Goal: Task Accomplishment & Management: Use online tool/utility

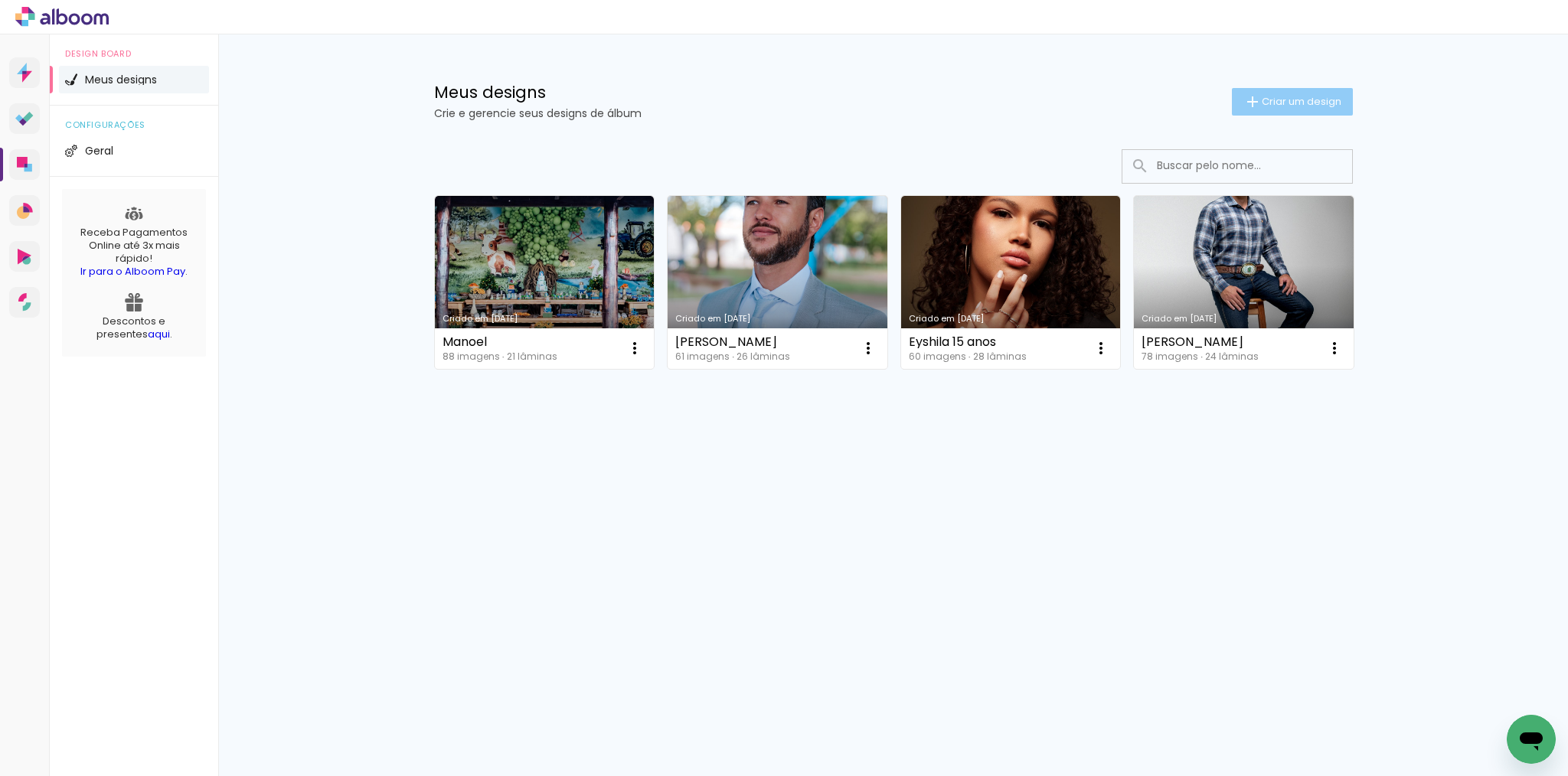
click at [1320, 102] on span "Criar um design" at bounding box center [1301, 101] width 80 height 10
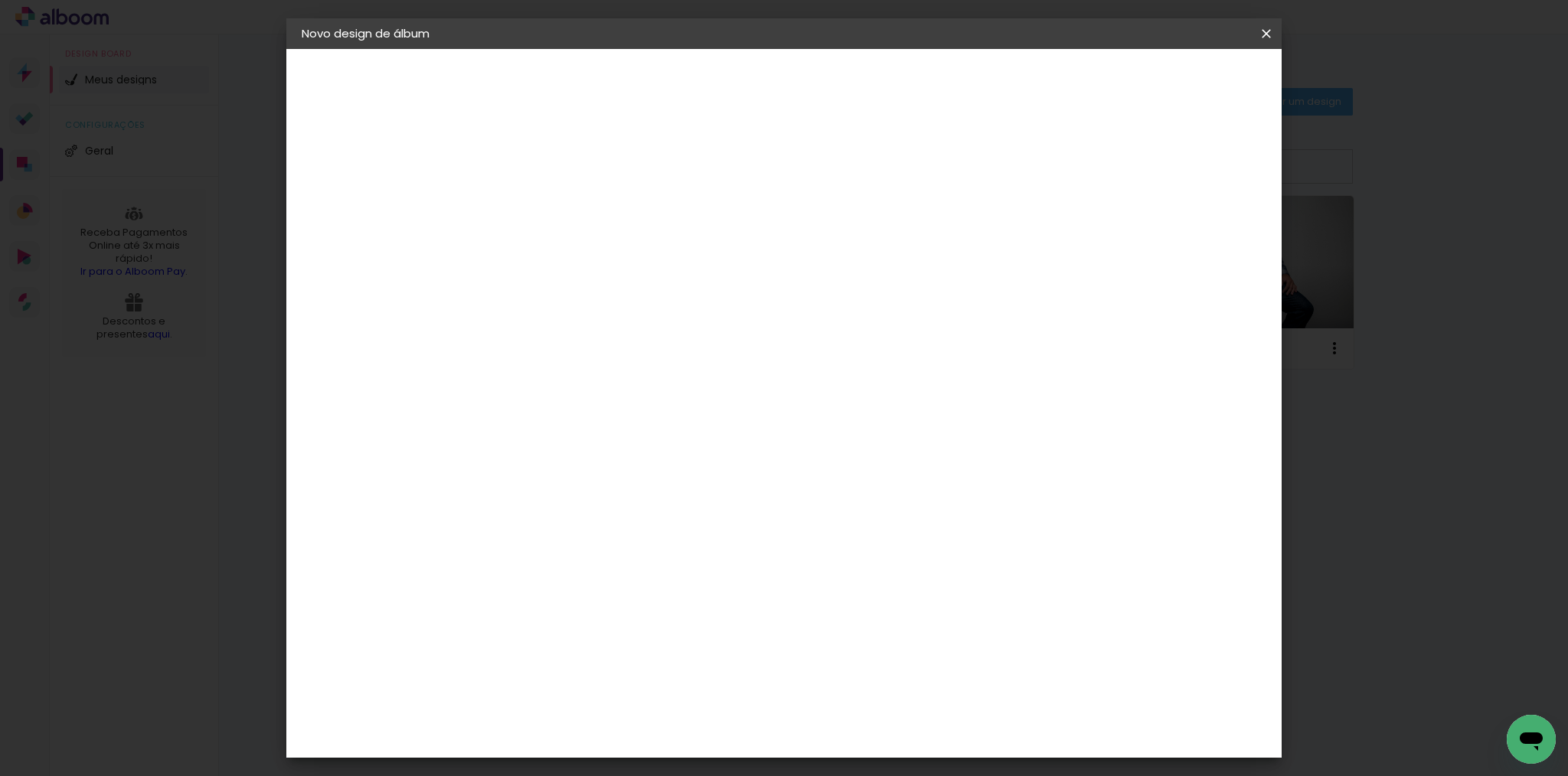
click at [552, 209] on input at bounding box center [552, 205] width 0 height 24
type input "Isadora"
type paper-input "Isadora"
click at [0, 0] on slot "Avançar" at bounding box center [0, 0] width 0 height 0
click at [554, 296] on input at bounding box center [591, 291] width 154 height 19
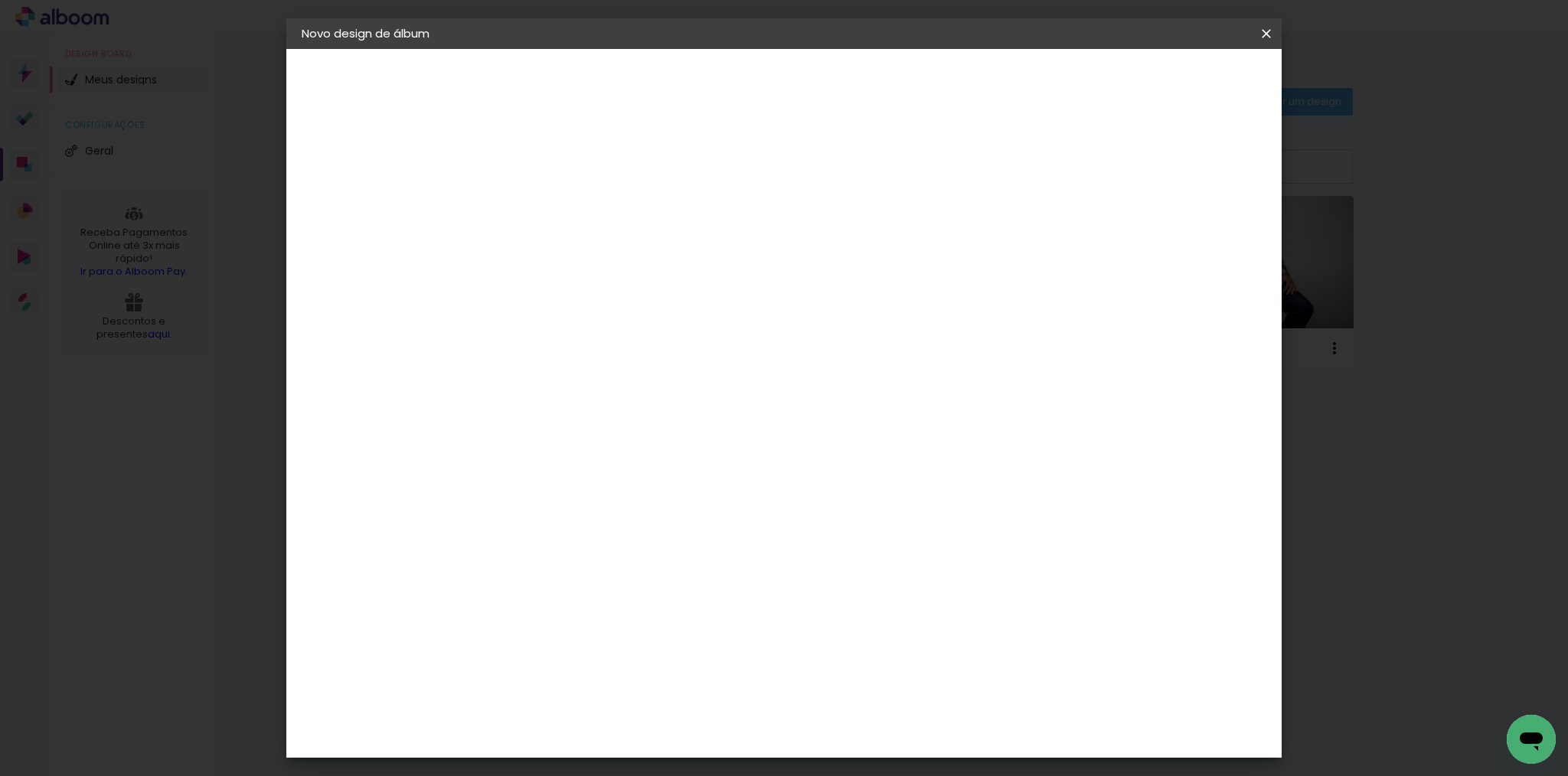
type input "lu"
type paper-input "lu"
click at [582, 344] on div "[PERSON_NAME]" at bounding box center [593, 346] width 102 height 12
click at [0, 0] on slot "Avançar" at bounding box center [0, 0] width 0 height 0
click at [630, 257] on iron-icon at bounding box center [621, 266] width 18 height 18
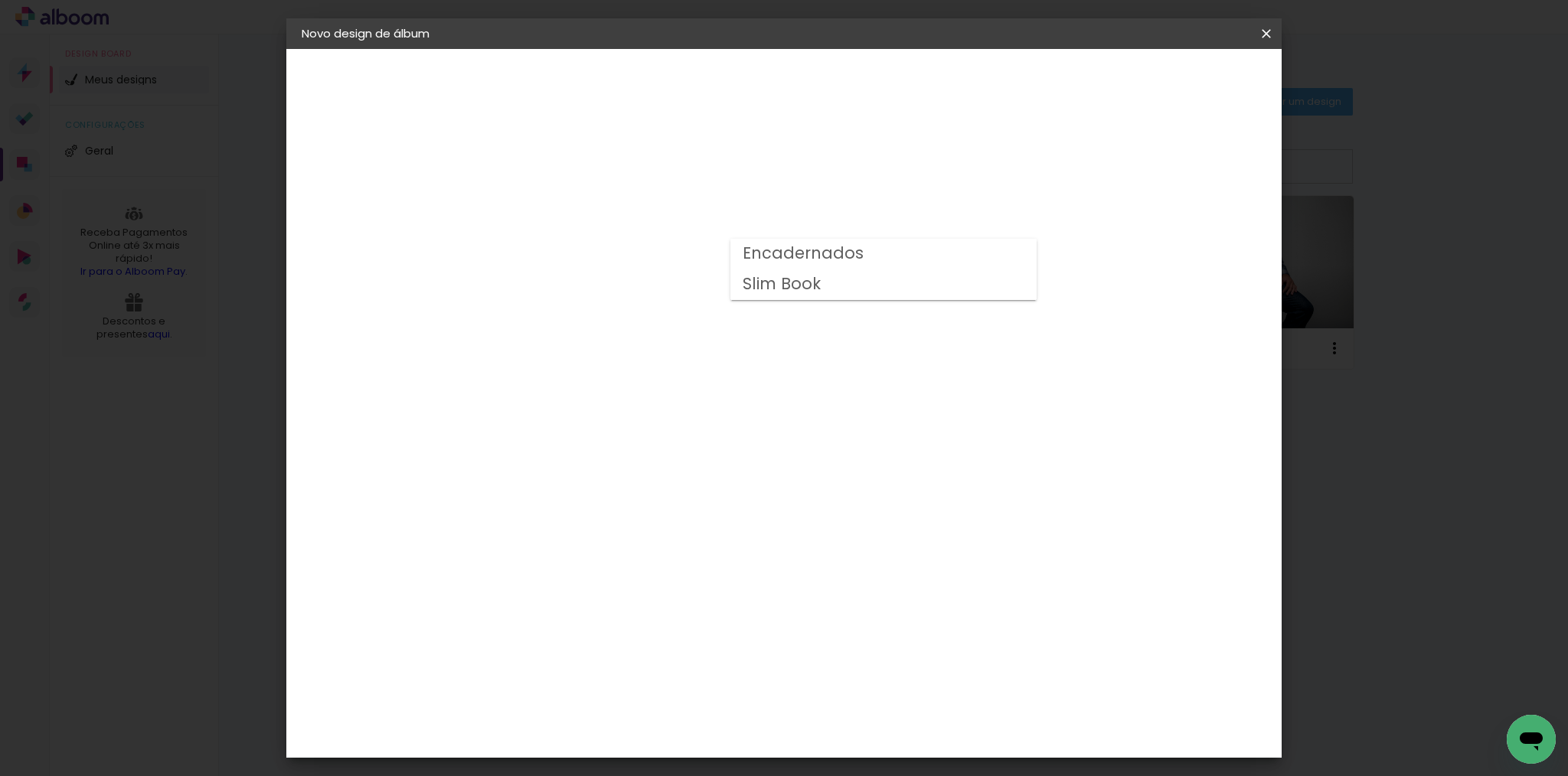
click at [890, 248] on paper-item "Encadernados" at bounding box center [883, 254] width 306 height 30
type input "Encadernados"
click at [0, 0] on slot "Avançar" at bounding box center [0, 0] width 0 height 0
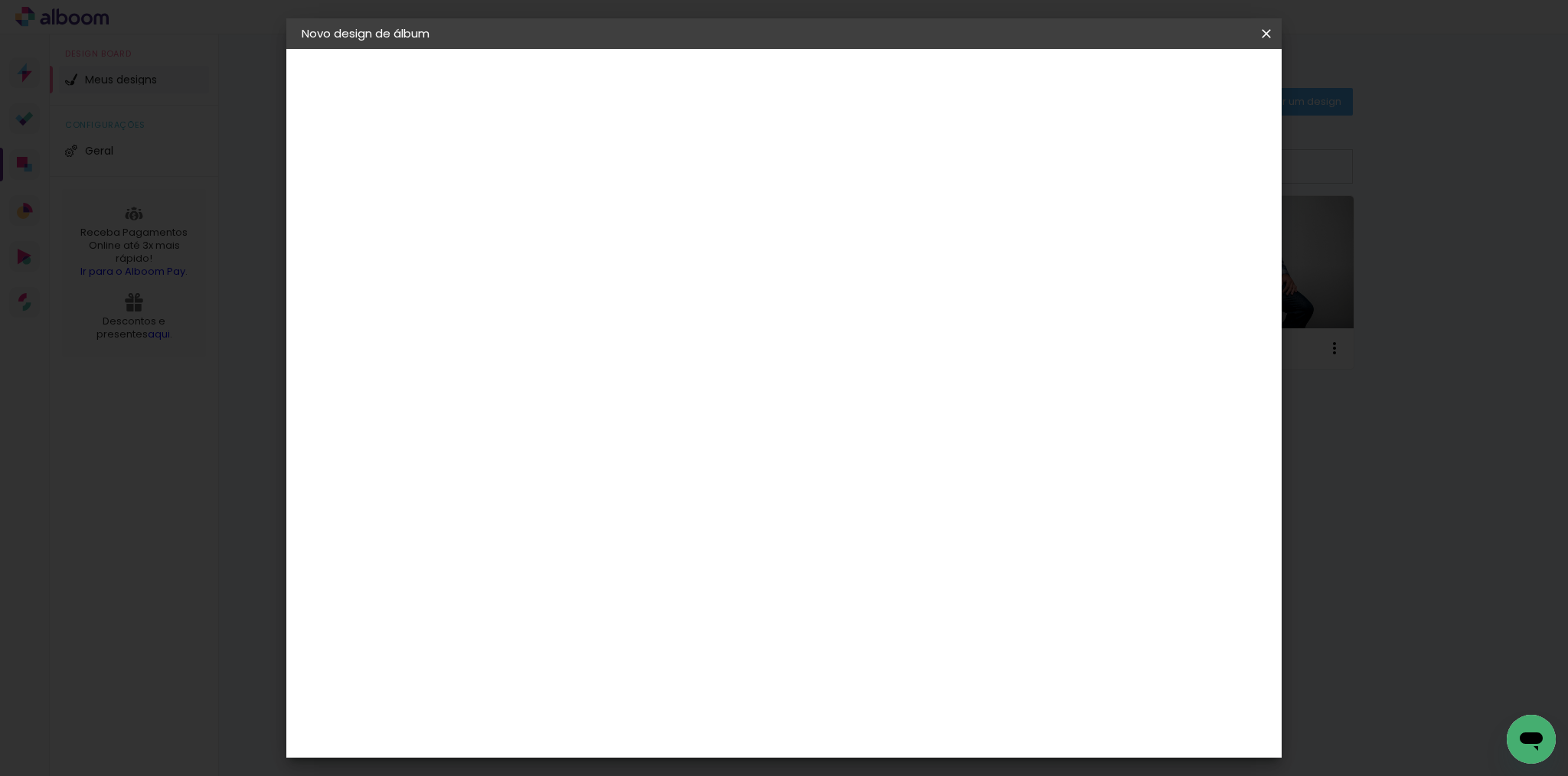
click at [1170, 80] on span "Iniciar design" at bounding box center [1135, 80] width 70 height 11
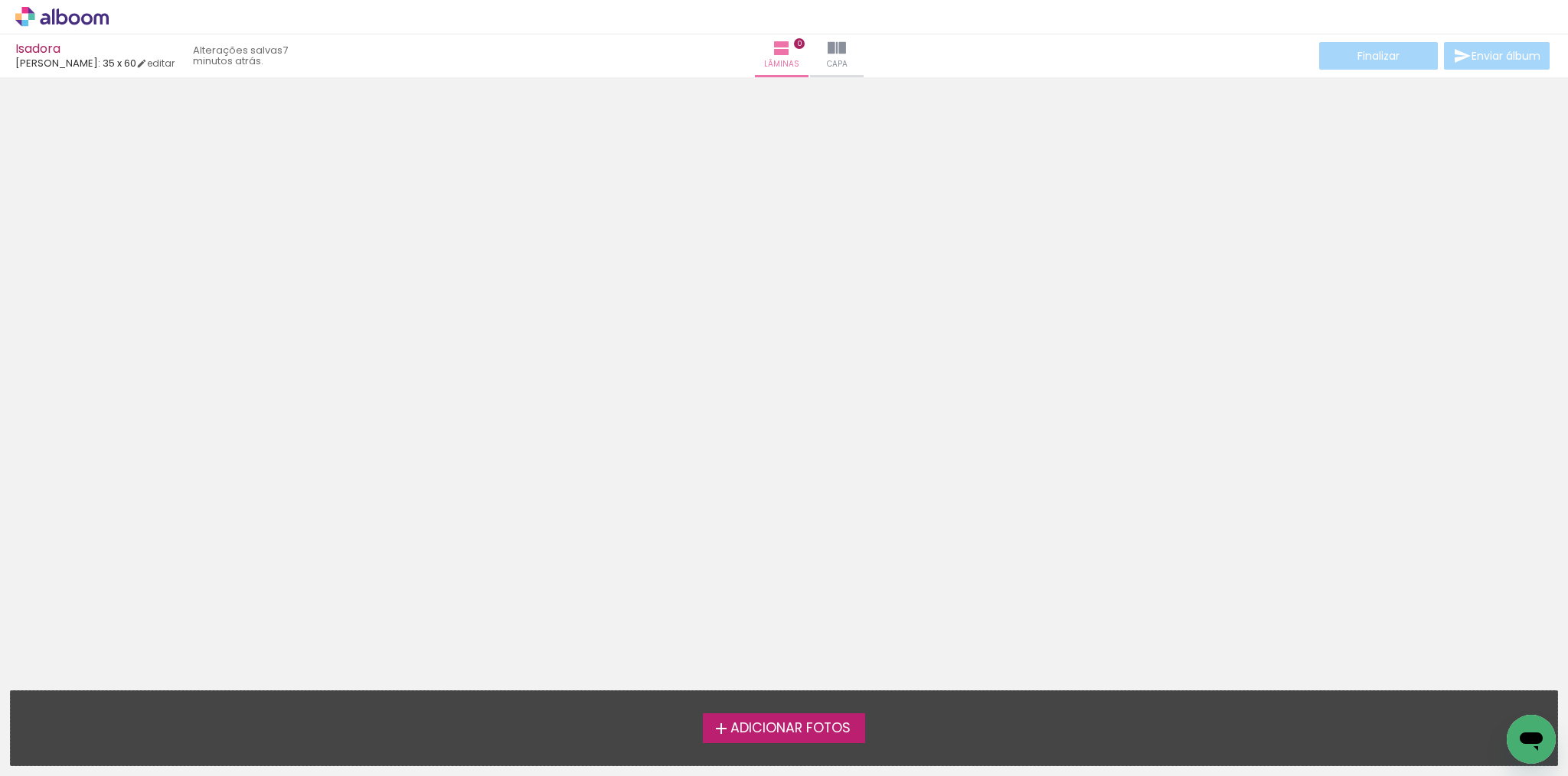
click at [788, 728] on span "Adicionar Fotos" at bounding box center [790, 728] width 120 height 14
click at [0, 0] on input "file" at bounding box center [0, 0] width 0 height 0
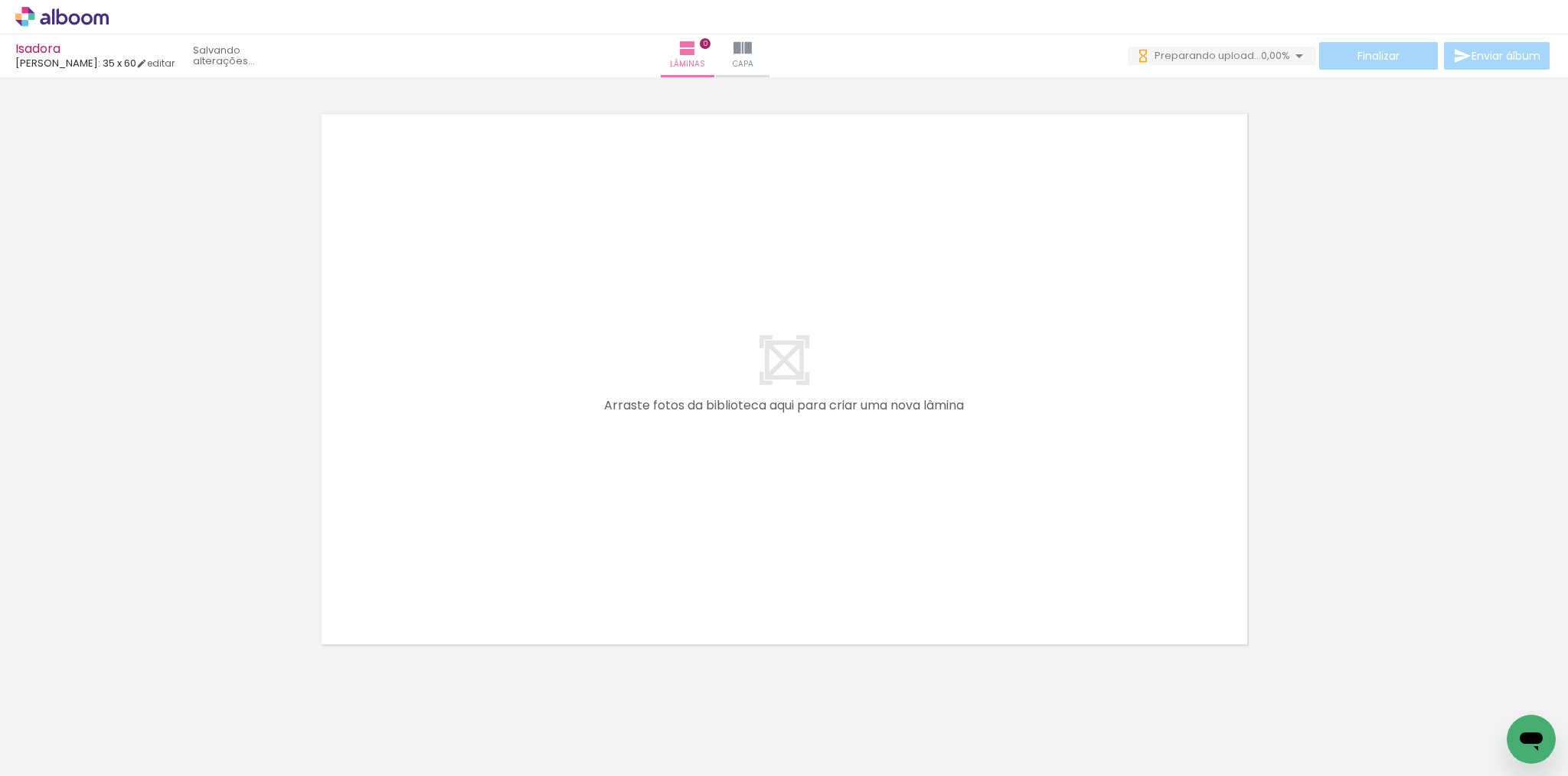
click at [57, 750] on span "Adicionar Fotos" at bounding box center [54, 755] width 46 height 17
click at [0, 0] on input "file" at bounding box center [0, 0] width 0 height 0
click at [43, 757] on span "Adicionar Fotos" at bounding box center [54, 755] width 46 height 17
click at [0, 0] on input "file" at bounding box center [0, 0] width 0 height 0
click at [43, 757] on span "Adicionar Fotos" at bounding box center [54, 755] width 46 height 17
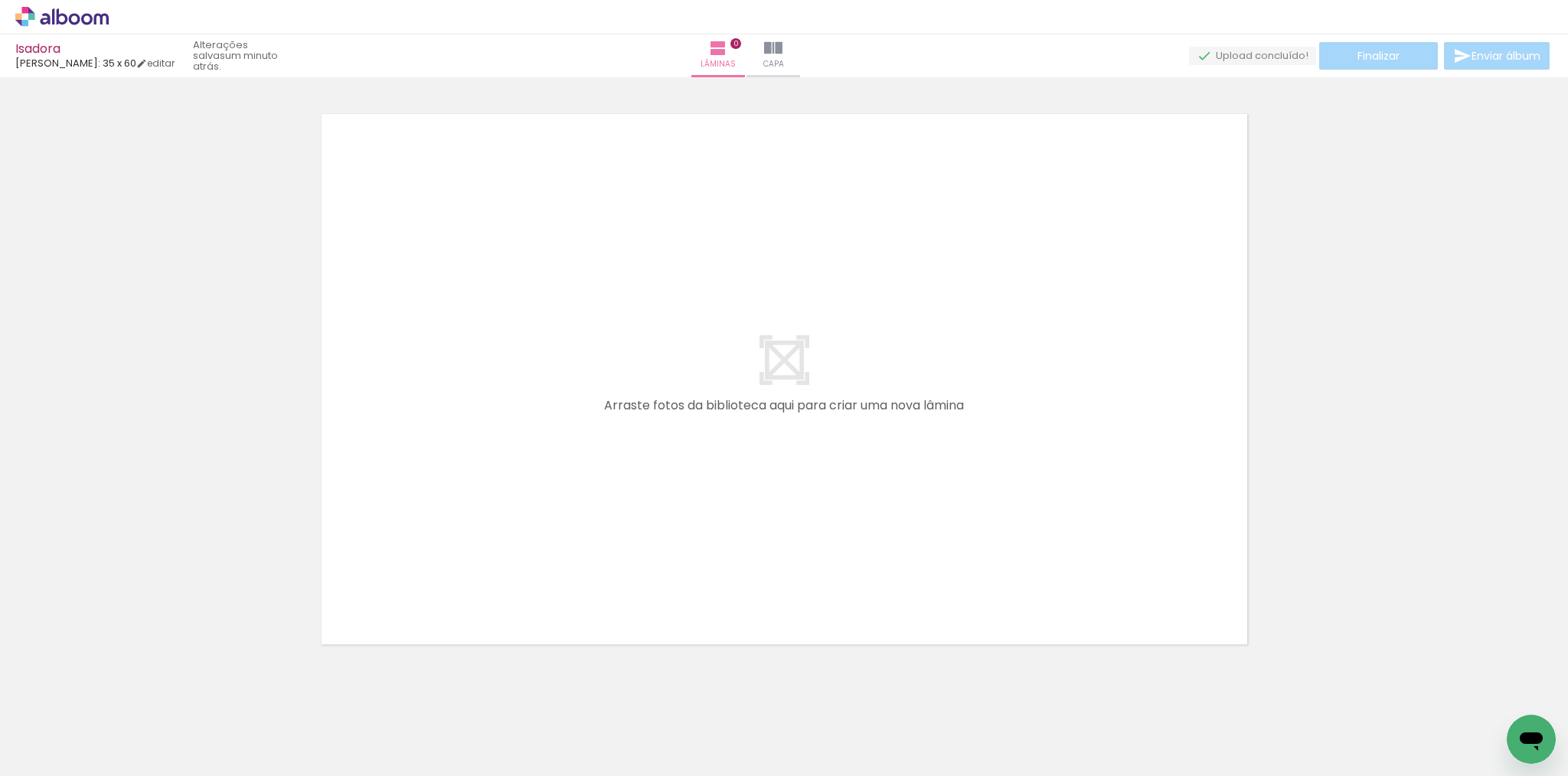
click at [0, 0] on input "file" at bounding box center [0, 0] width 0 height 0
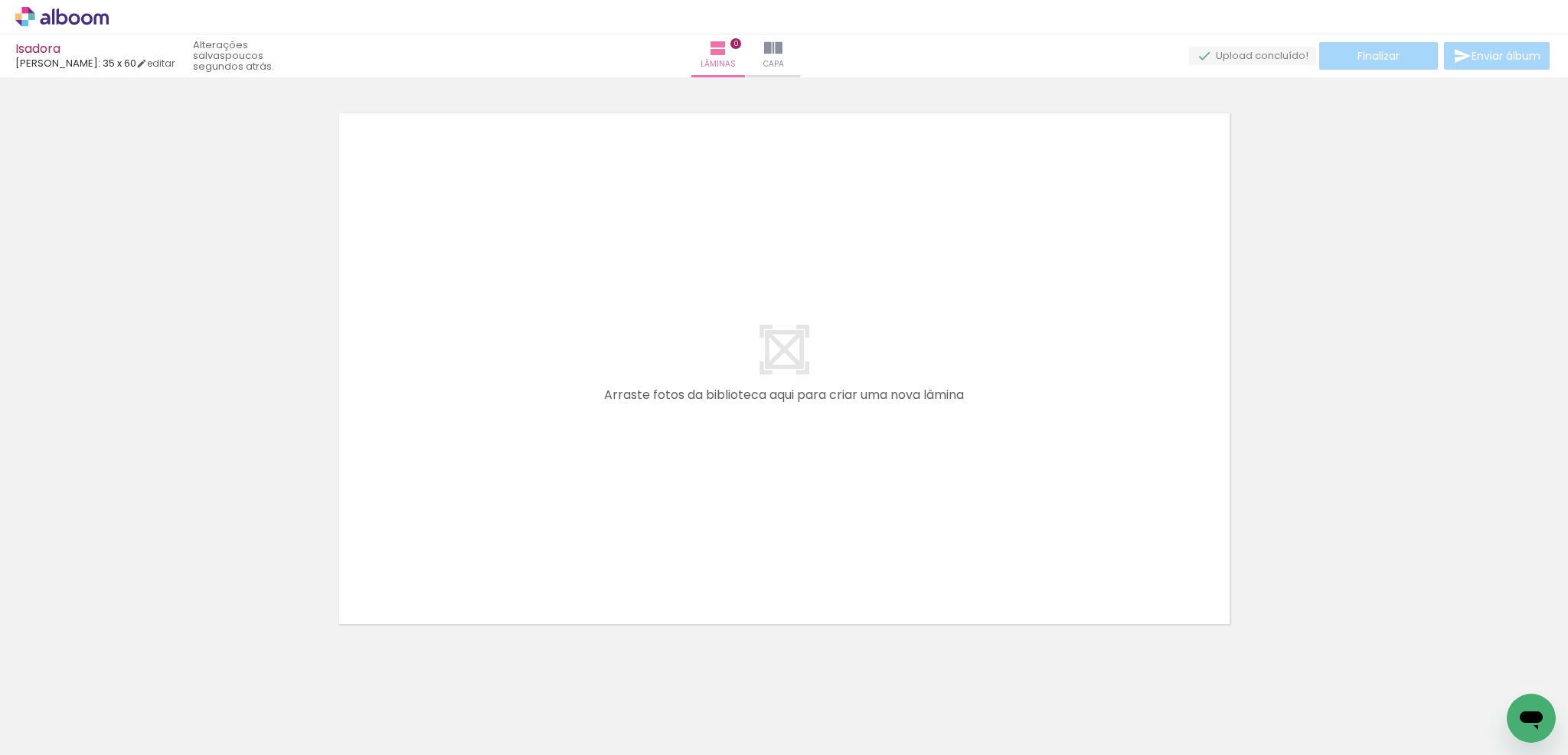
click at [43, 730] on span "Adicionar Fotos" at bounding box center [54, 734] width 46 height 17
click at [0, 0] on input "file" at bounding box center [0, 0] width 0 height 0
click at [51, 734] on span "Adicionar Fotos" at bounding box center [54, 734] width 46 height 17
click at [0, 0] on input "file" at bounding box center [0, 0] width 0 height 0
drag, startPoint x: 1552, startPoint y: 670, endPoint x: 1542, endPoint y: 671, distance: 10.0
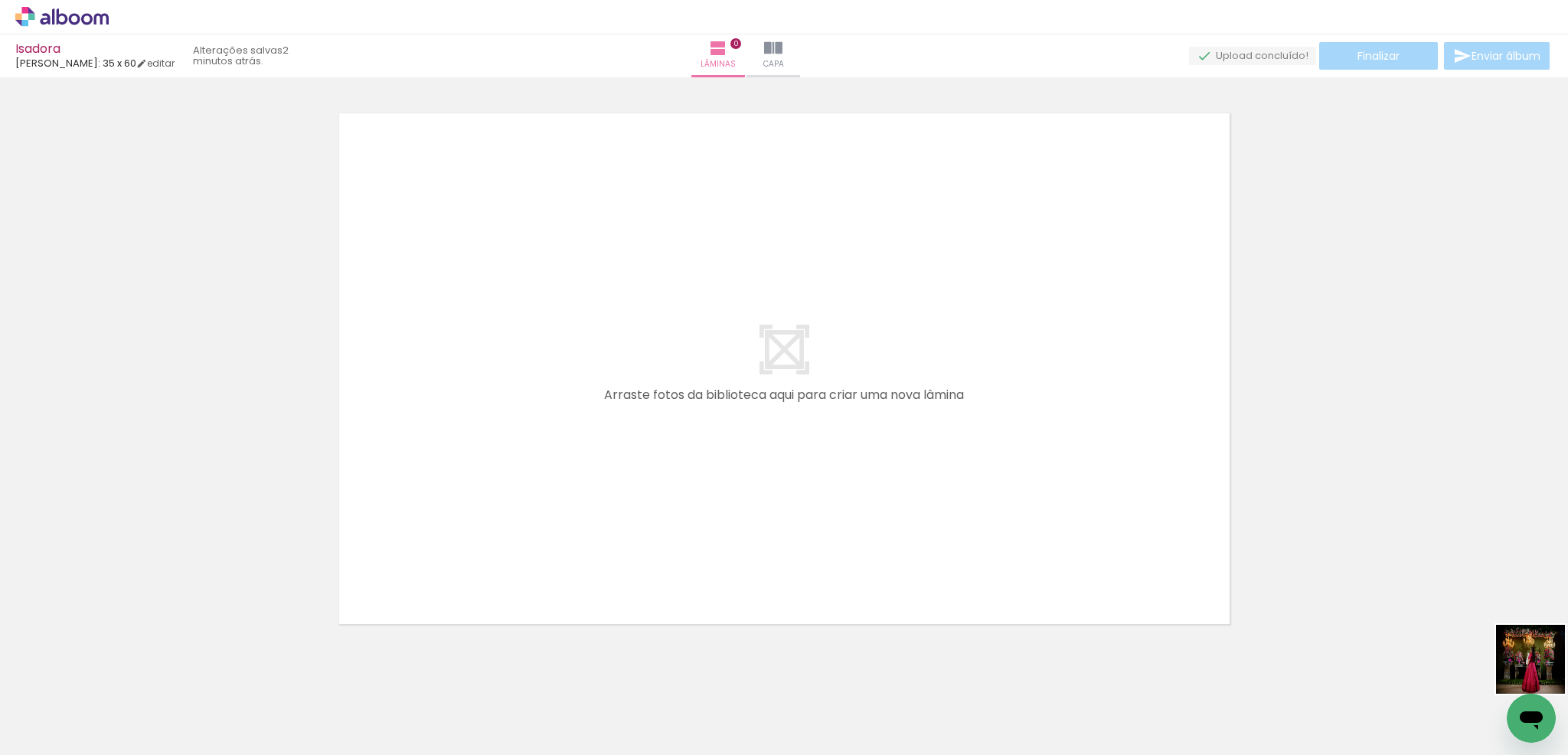
click at [1542, 671] on quentale-thumb at bounding box center [1525, 703] width 85 height 88
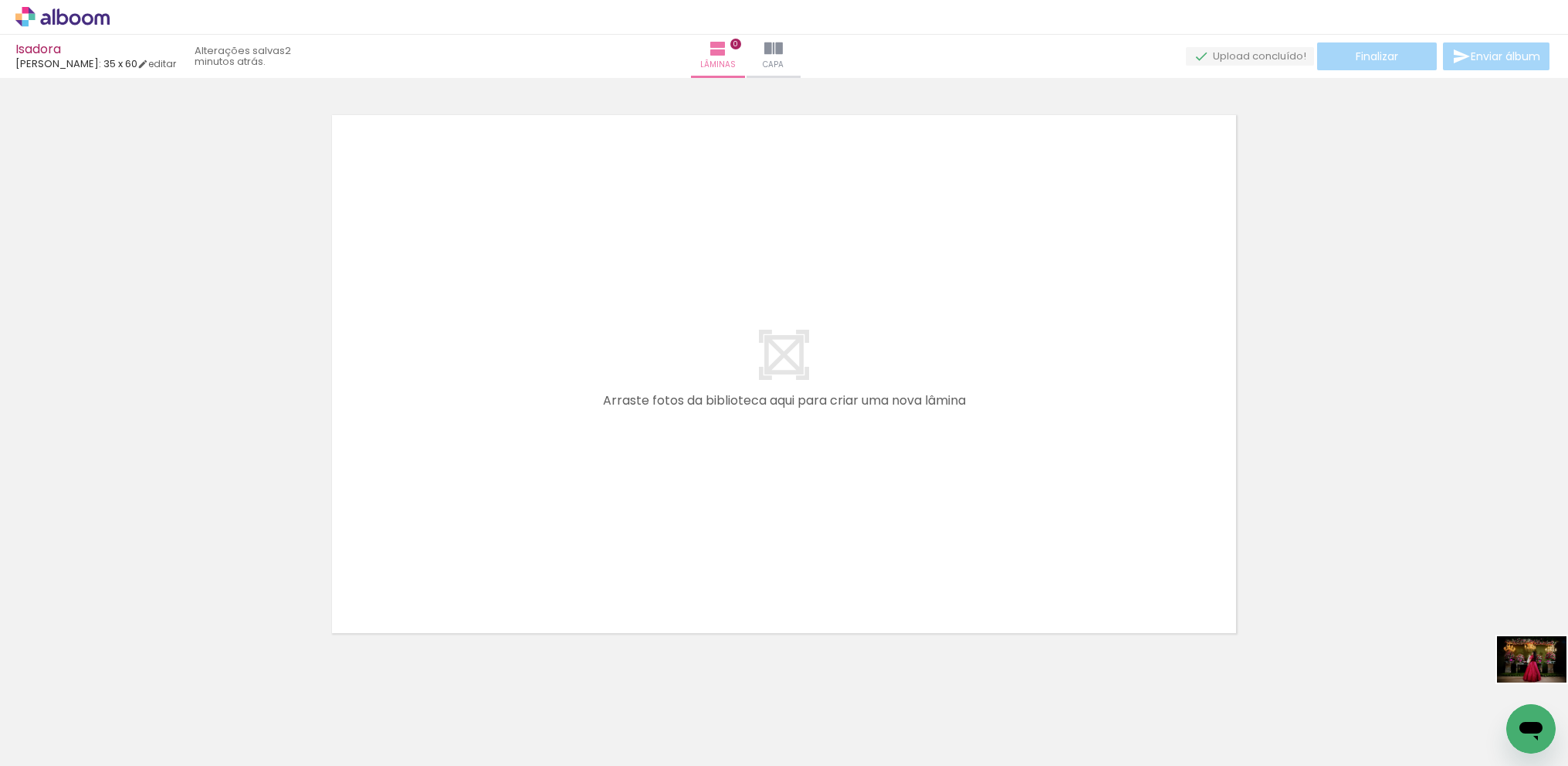
drag, startPoint x: 1552, startPoint y: 677, endPoint x: 1543, endPoint y: 682, distance: 10.3
click at [1543, 682] on quentale-thumb at bounding box center [1538, 713] width 86 height 89
drag, startPoint x: 209, startPoint y: 759, endPoint x: 647, endPoint y: 719, distance: 439.8
click at [127, 719] on iron-horizontal-list at bounding box center [111, 717] width 31 height 97
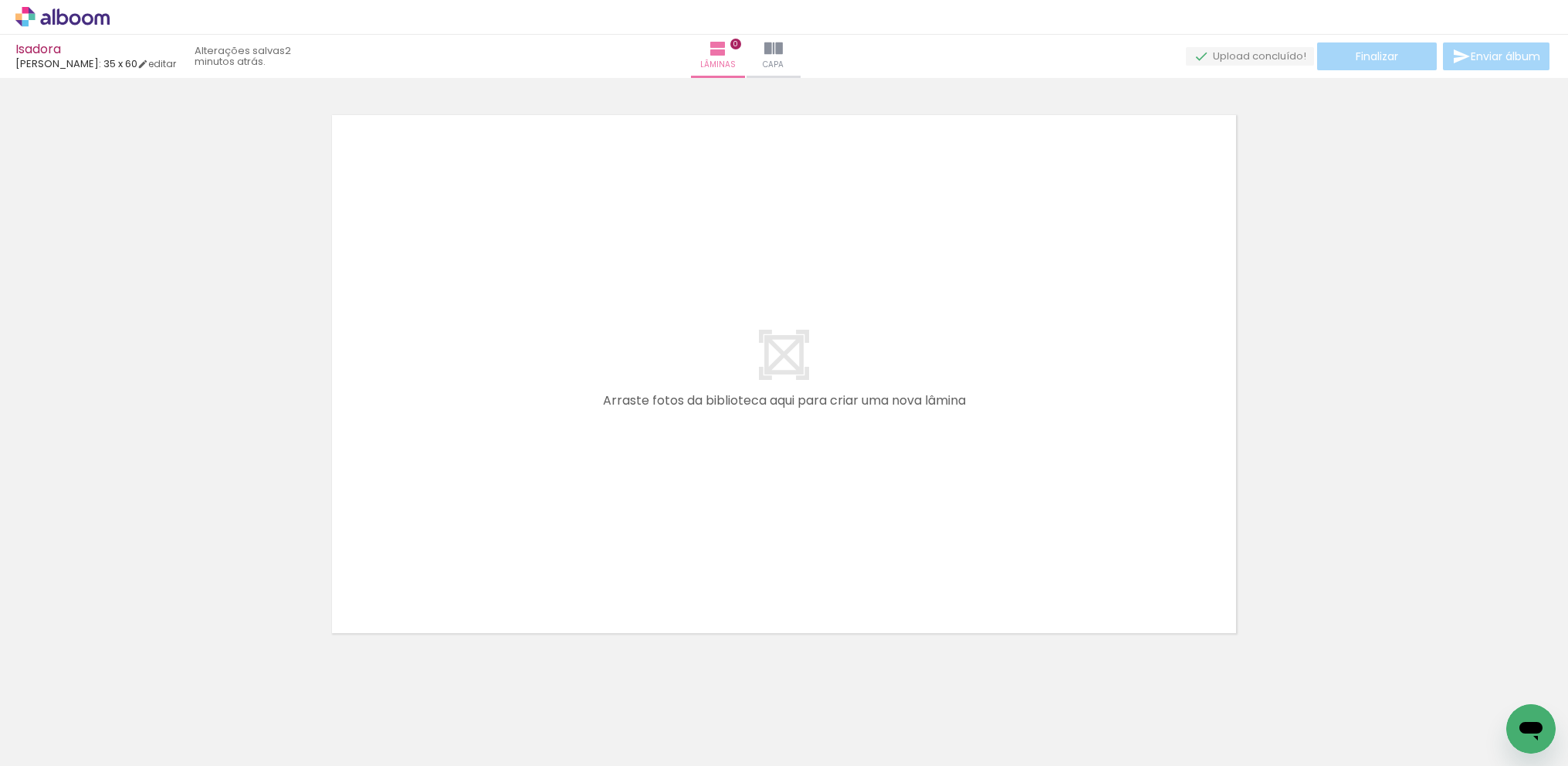
scroll to position [0, 2473]
click at [46, 745] on span "Adicionar Fotos" at bounding box center [55, 744] width 46 height 17
click at [0, 0] on input "file" at bounding box center [0, 0] width 0 height 0
click at [65, 742] on span "Adicionar Fotos" at bounding box center [55, 744] width 46 height 17
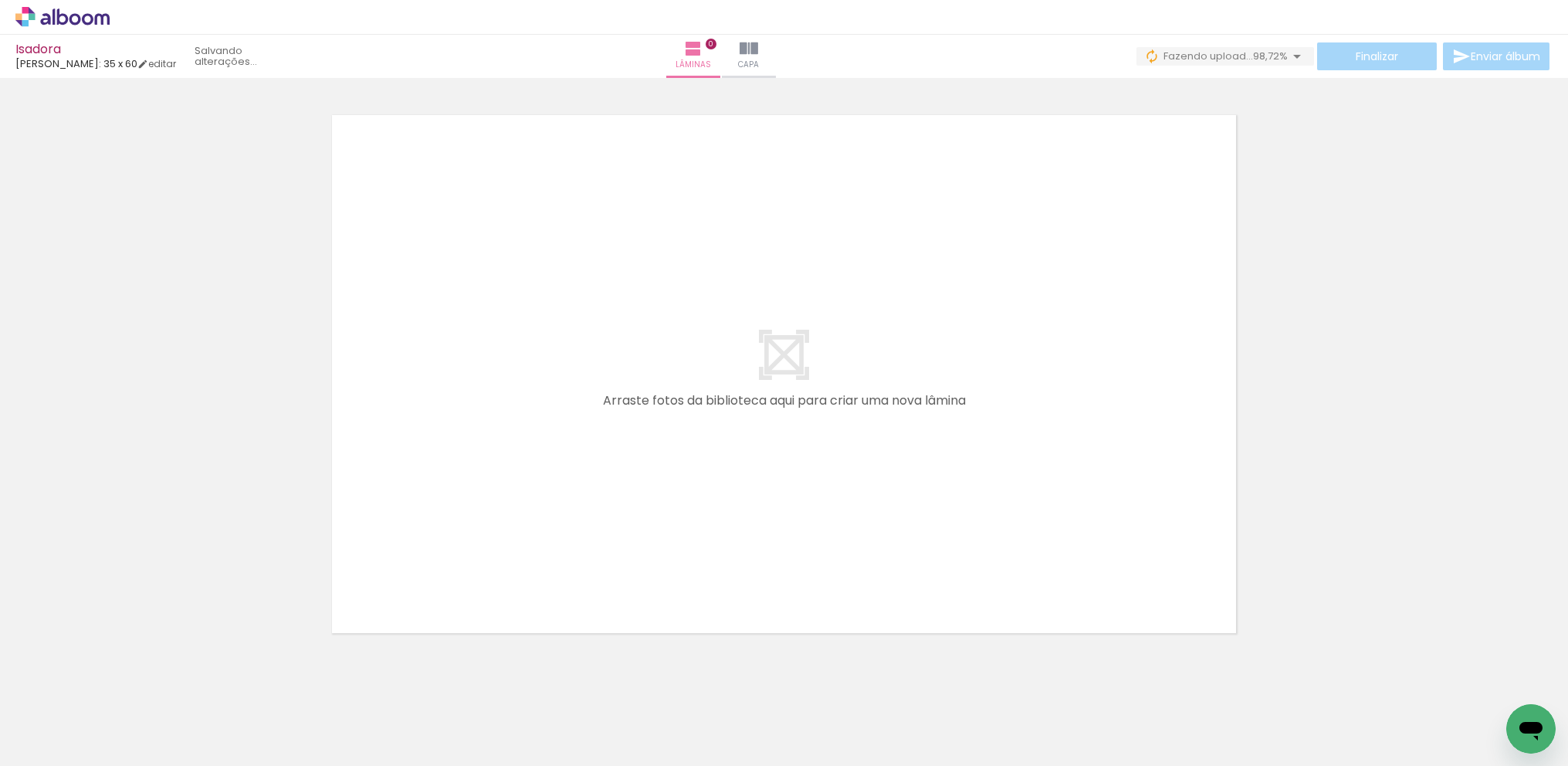
click at [0, 0] on input "file" at bounding box center [0, 0] width 0 height 0
drag, startPoint x: 770, startPoint y: 760, endPoint x: 919, endPoint y: 761, distance: 149.0
click at [127, 761] on iron-horizontal-list at bounding box center [111, 717] width 31 height 97
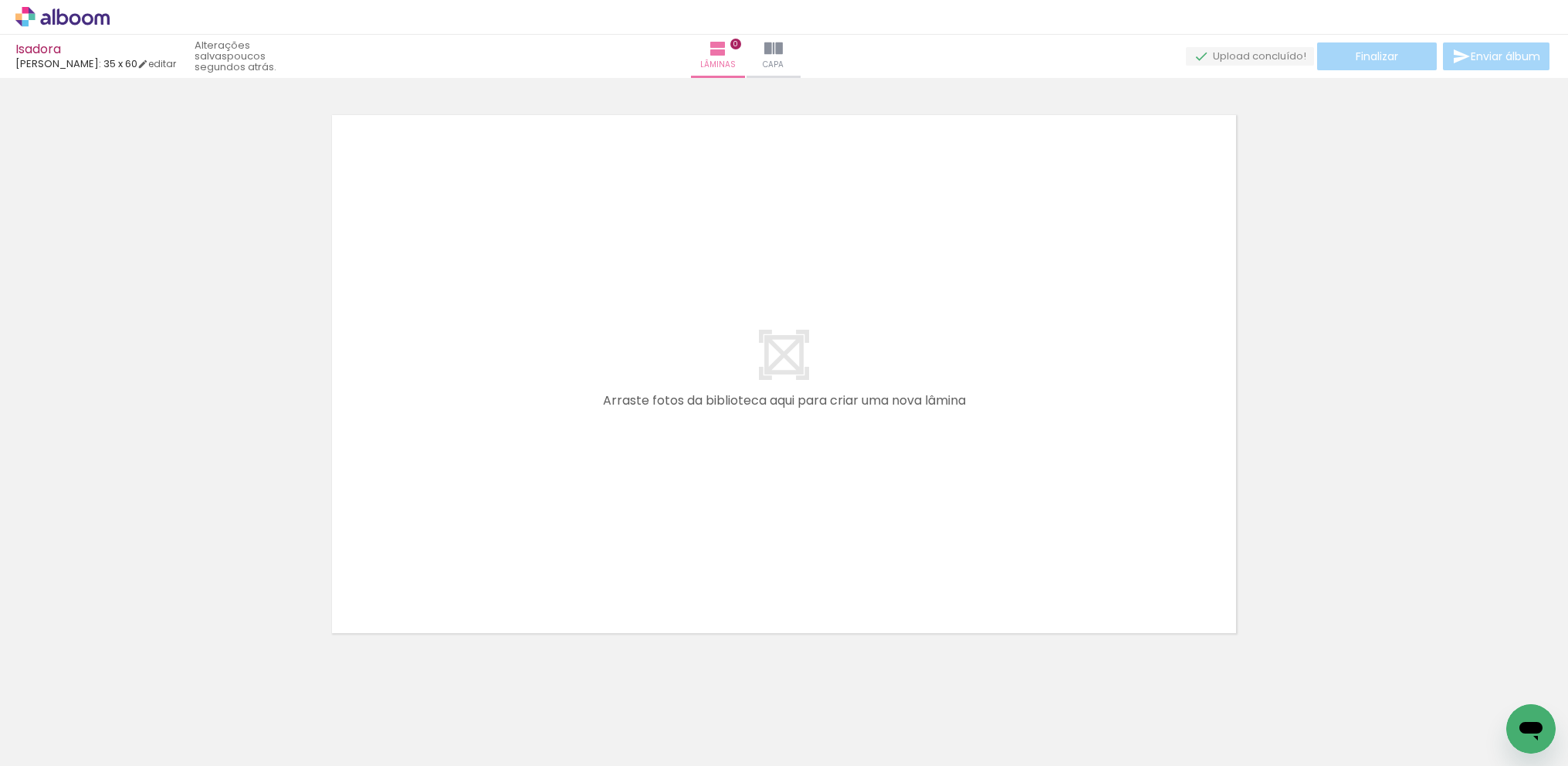
drag, startPoint x: 875, startPoint y: 759, endPoint x: 1472, endPoint y: 754, distance: 597.0
click at [127, 754] on iron-horizontal-list at bounding box center [111, 717] width 31 height 97
click at [45, 745] on span "Adicionar Fotos" at bounding box center [55, 744] width 46 height 17
click at [0, 0] on input "file" at bounding box center [0, 0] width 0 height 0
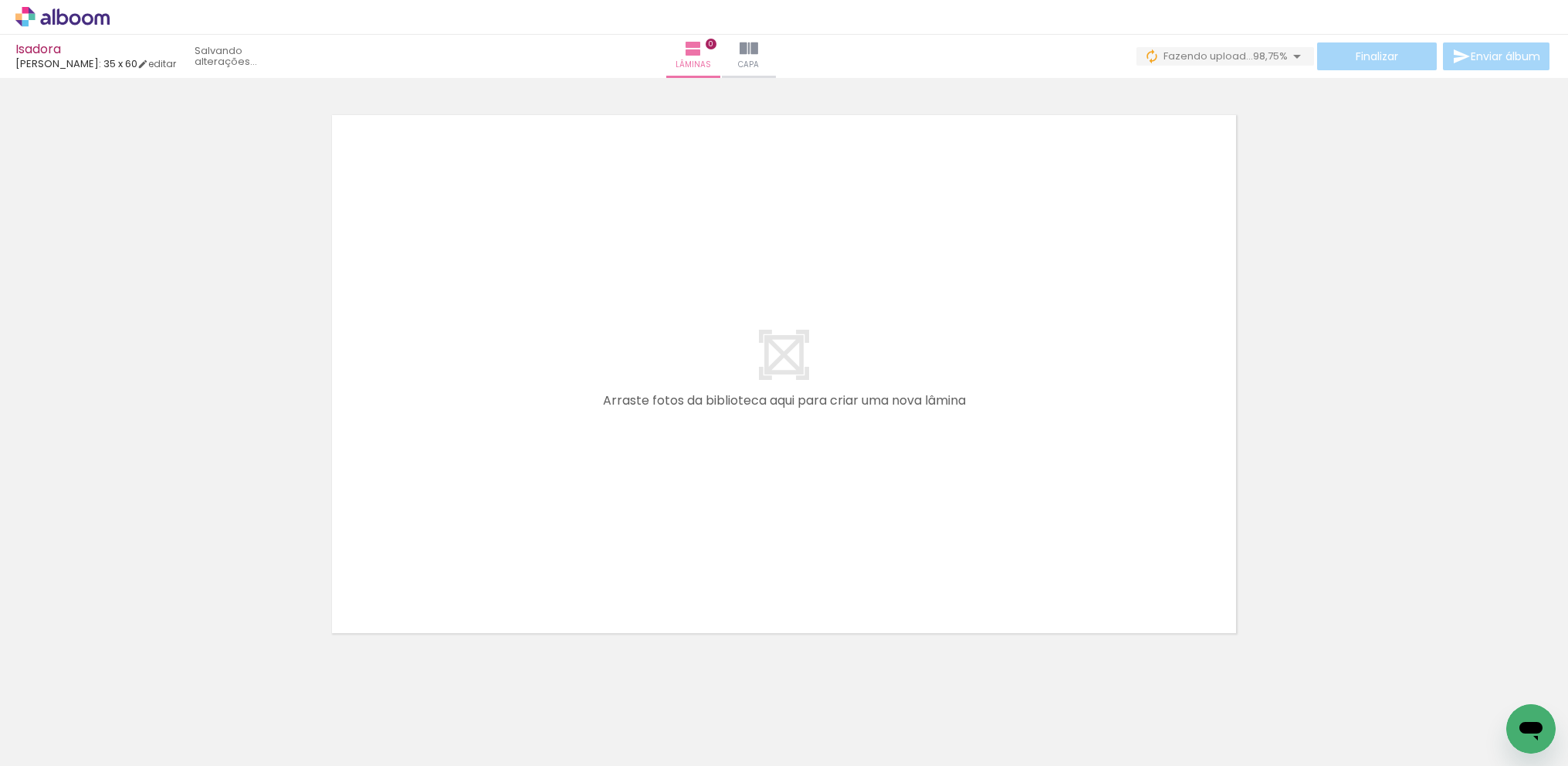
scroll to position [0, 2774]
drag, startPoint x: 953, startPoint y: 760, endPoint x: 1036, endPoint y: 760, distance: 83.0
click at [127, 760] on iron-horizontal-list at bounding box center [111, 717] width 31 height 97
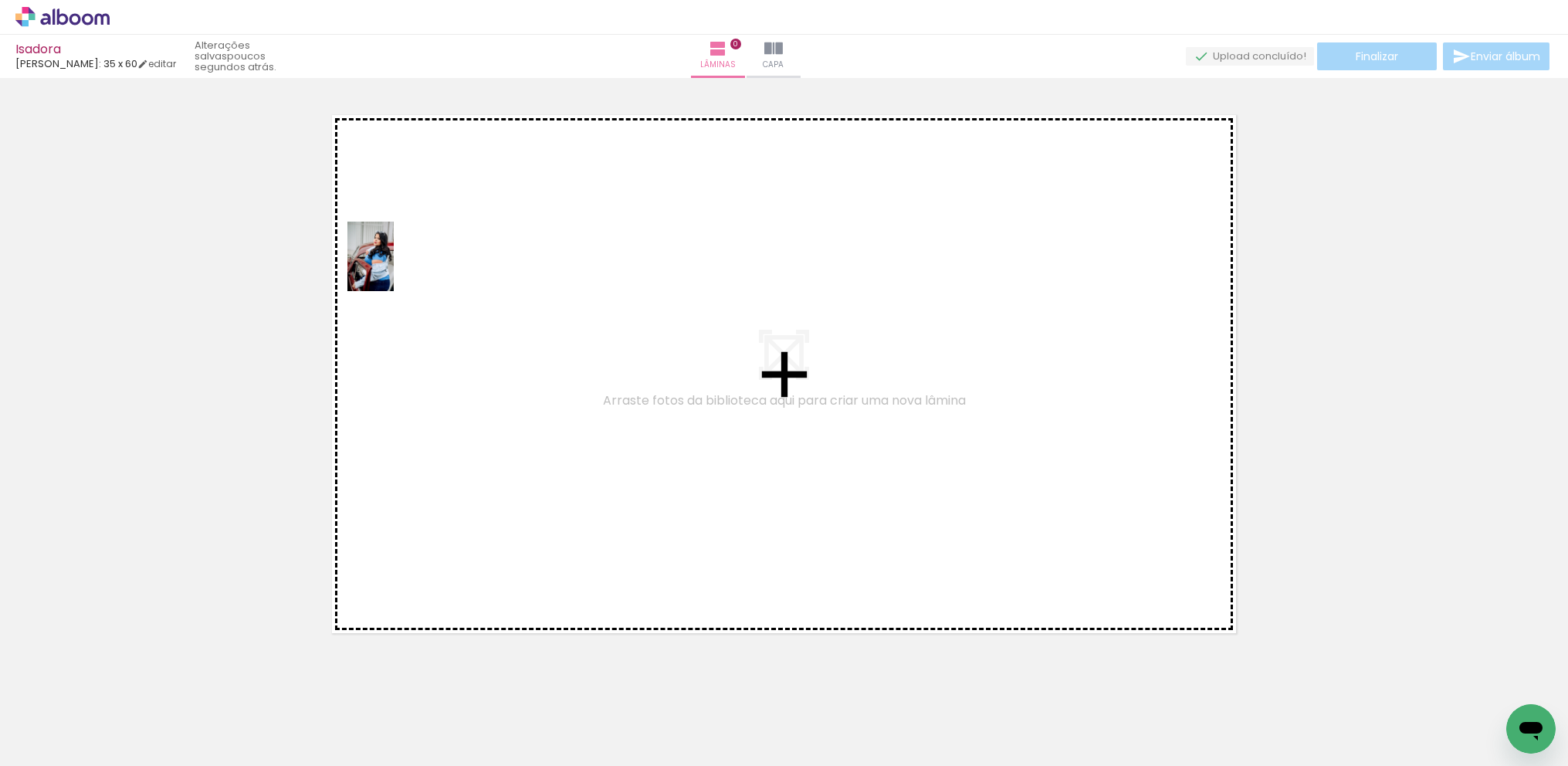
drag, startPoint x: 1265, startPoint y: 721, endPoint x: 393, endPoint y: 267, distance: 983.1
click at [393, 267] on quentale-workspace at bounding box center [784, 383] width 1568 height 766
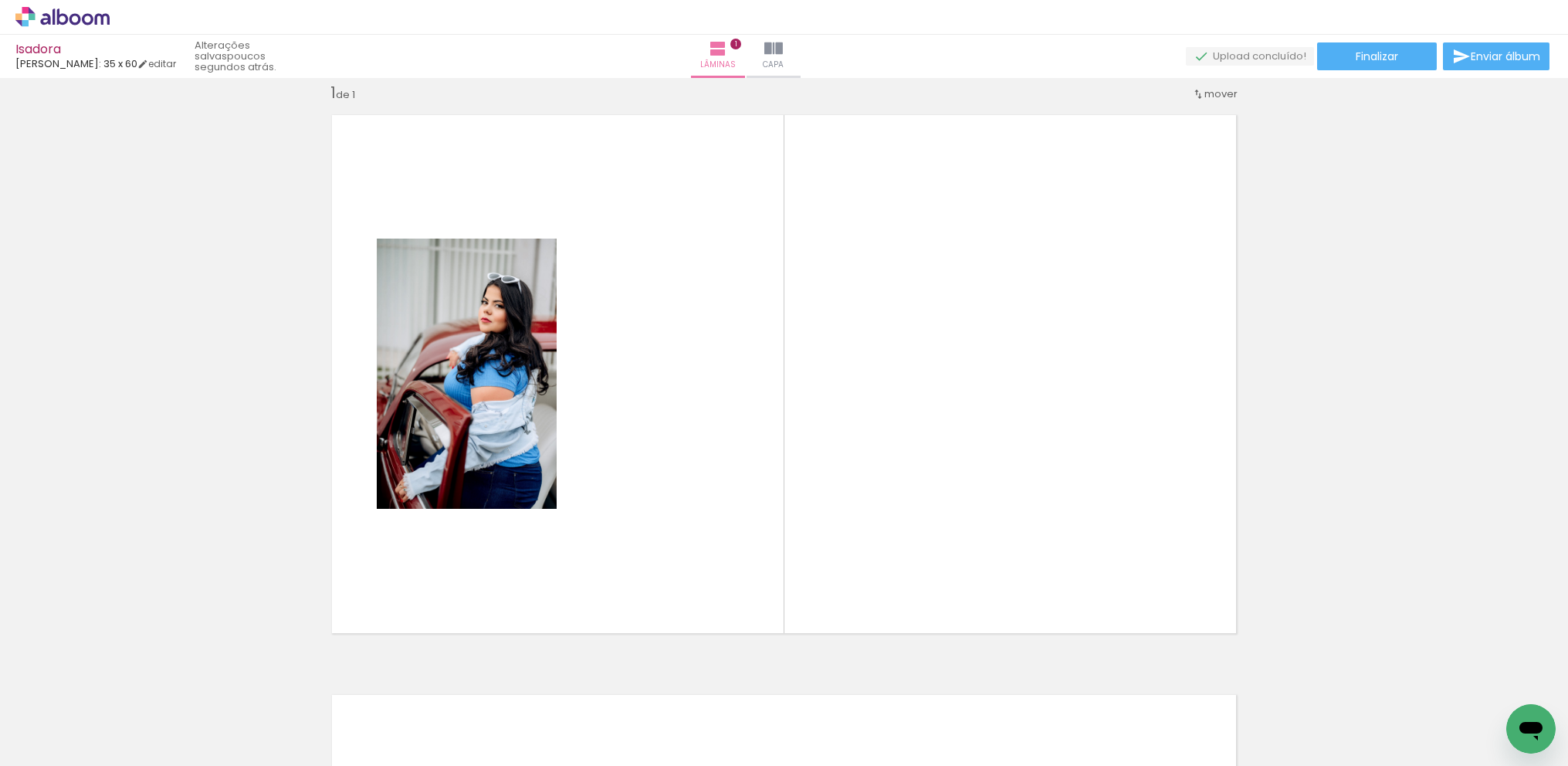
scroll to position [0, 2822]
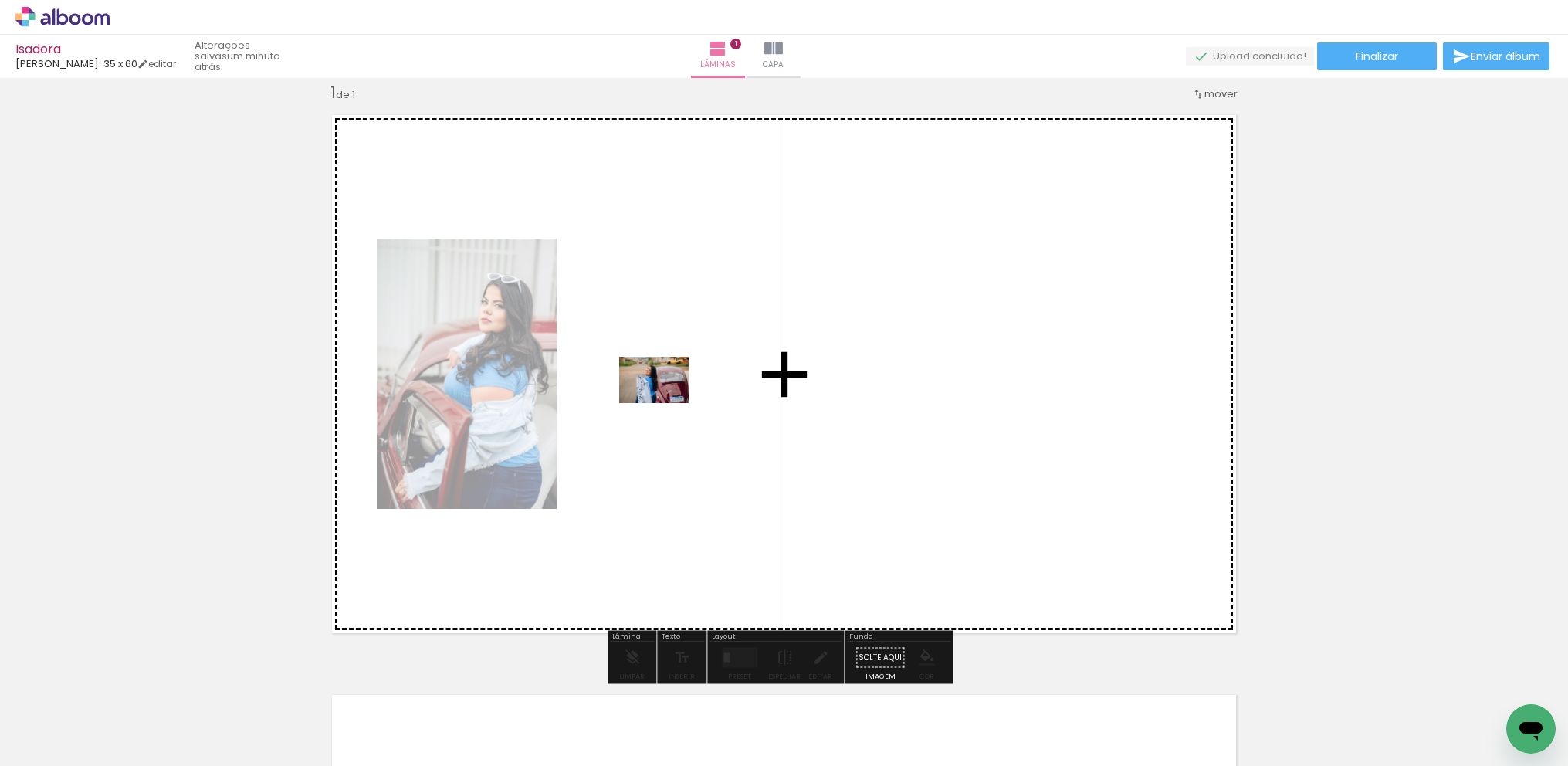
drag, startPoint x: 277, startPoint y: 718, endPoint x: 747, endPoint y: 402, distance: 566.4
click at [747, 402] on quentale-workspace at bounding box center [784, 383] width 1568 height 766
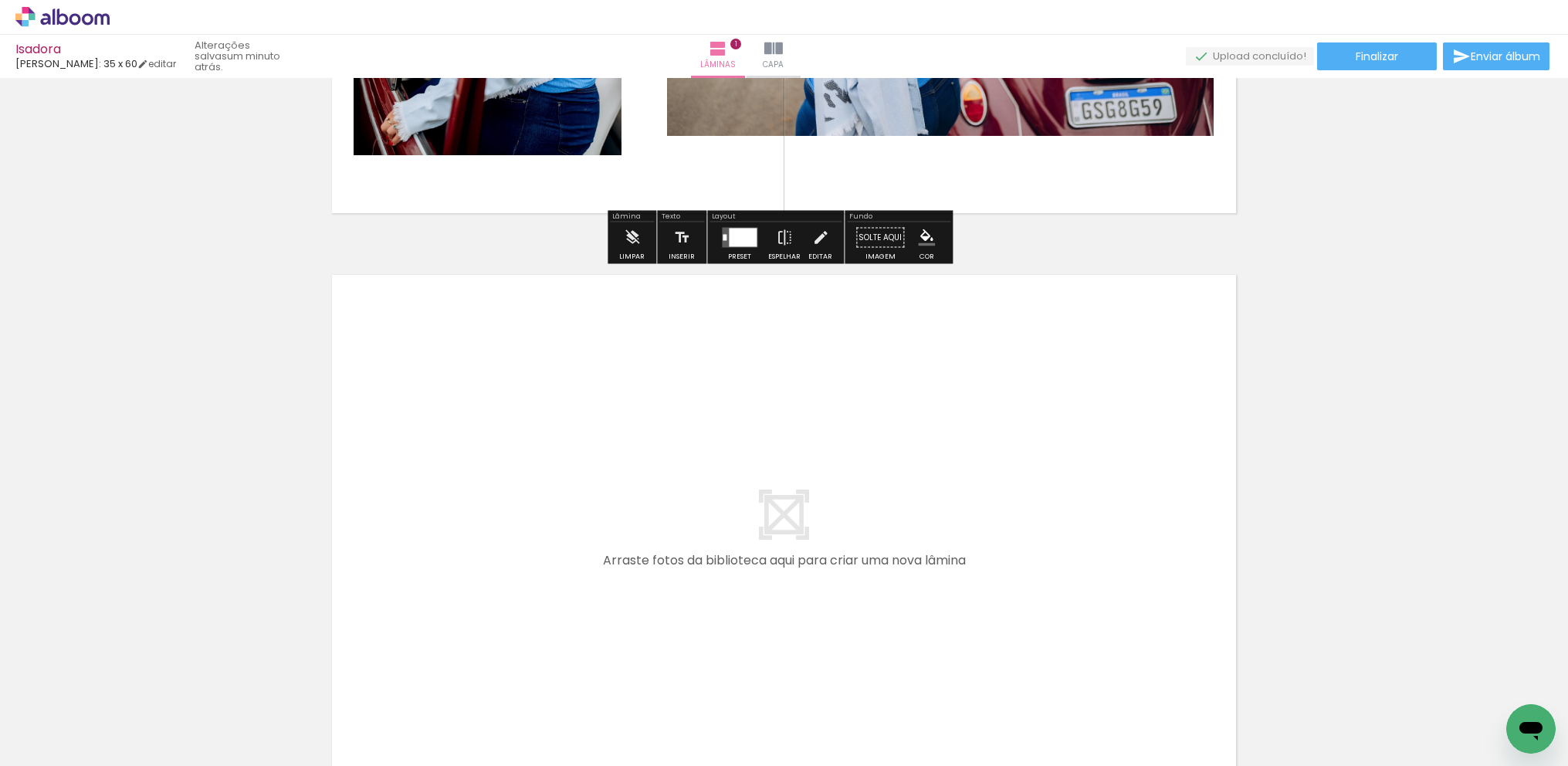
scroll to position [629, 0]
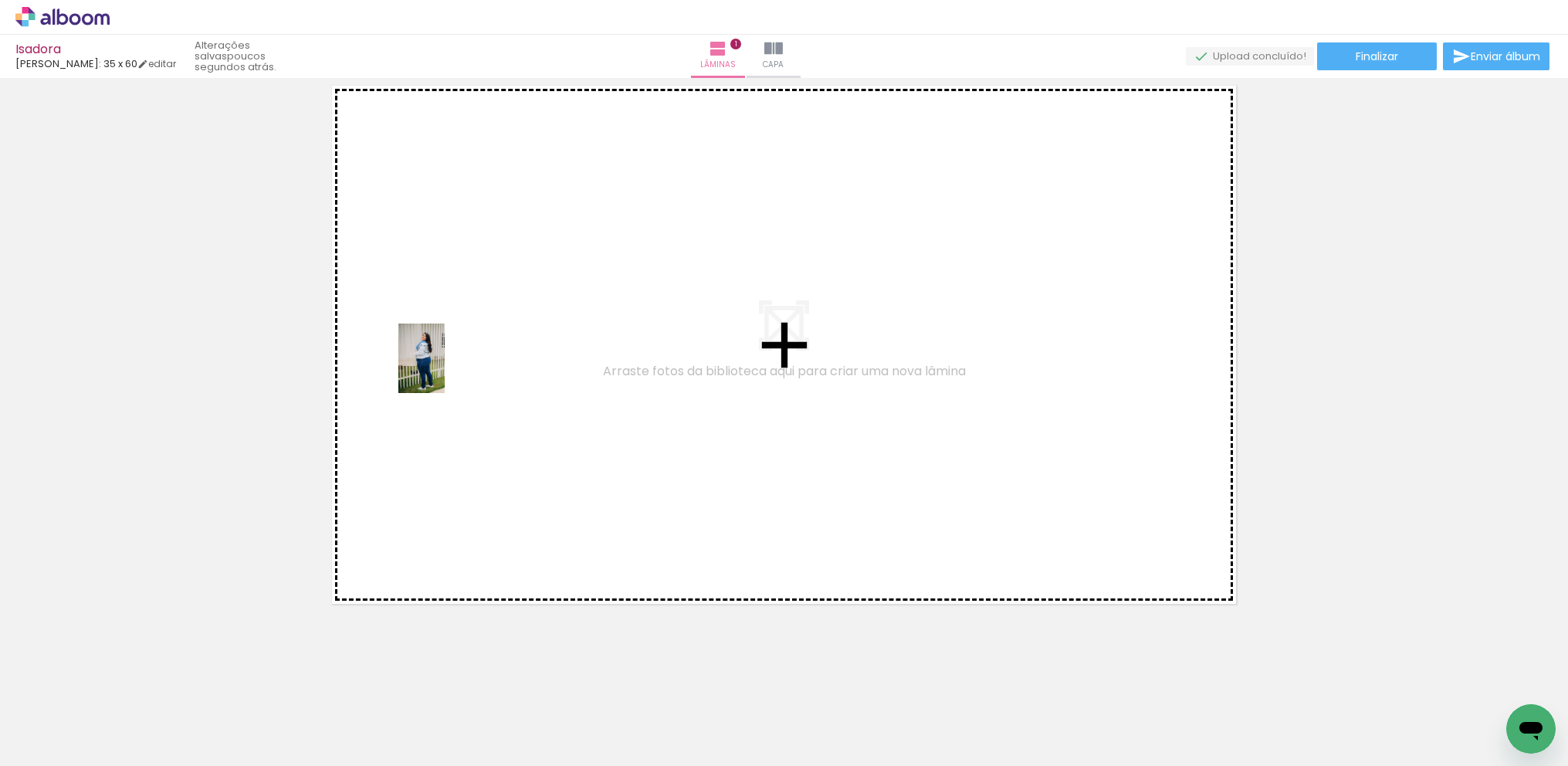
drag, startPoint x: 189, startPoint y: 706, endPoint x: 445, endPoint y: 370, distance: 422.4
click at [445, 370] on quentale-workspace at bounding box center [784, 383] width 1568 height 766
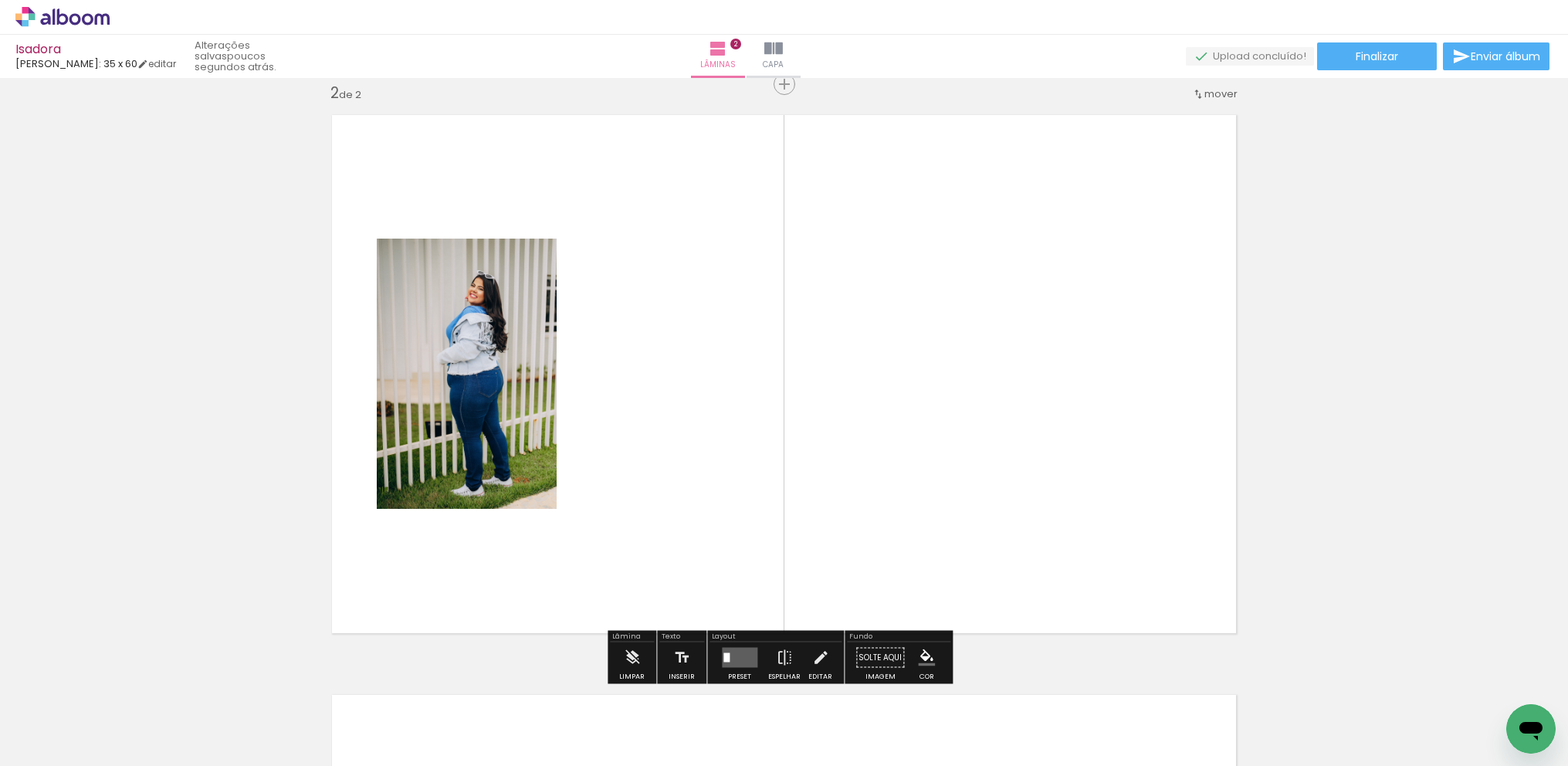
scroll to position [0, 2855]
drag, startPoint x: 971, startPoint y: 760, endPoint x: 1066, endPoint y: 754, distance: 95.2
click at [127, 754] on iron-horizontal-list at bounding box center [111, 717] width 31 height 97
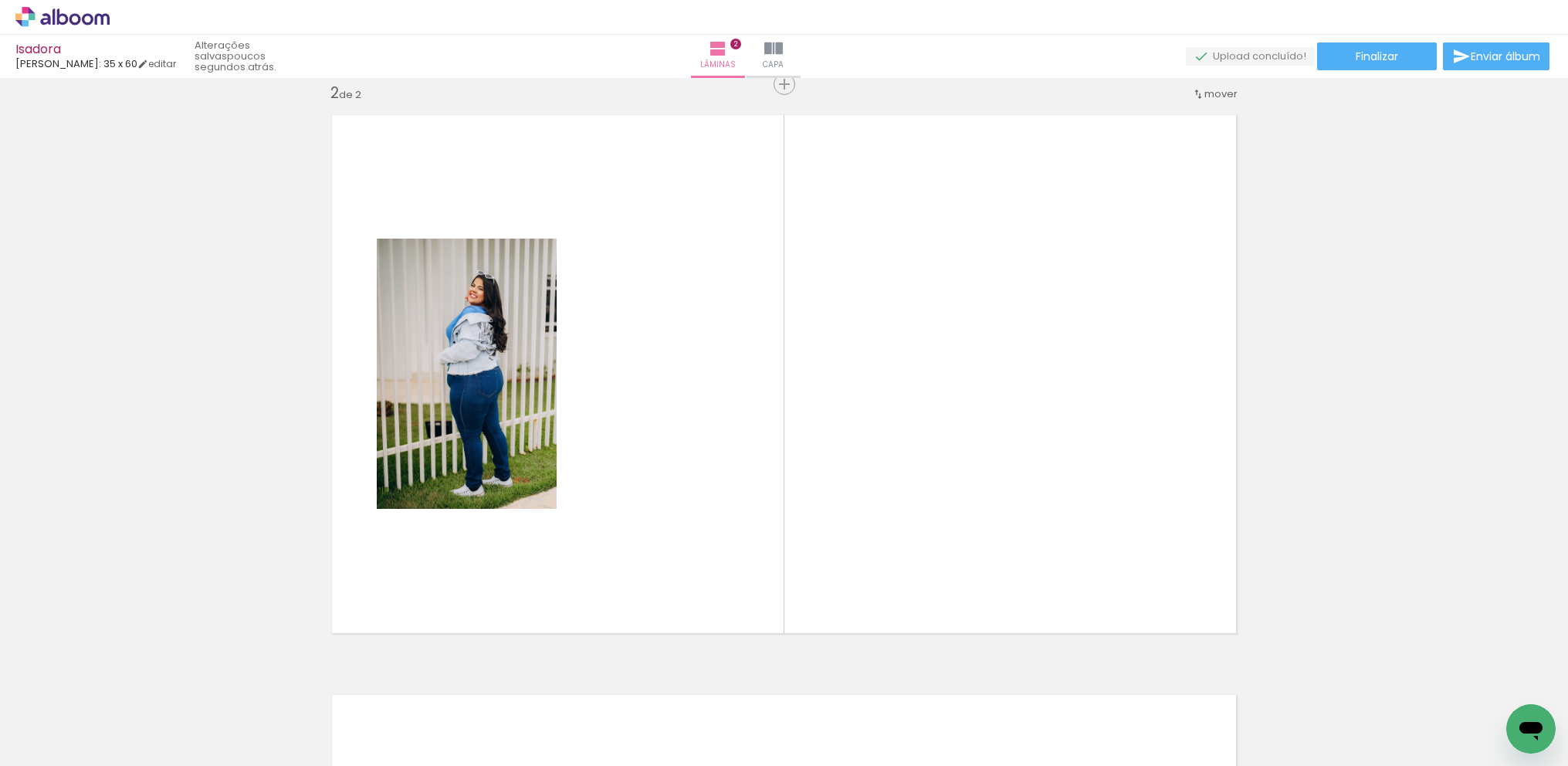
scroll to position [0, 2979]
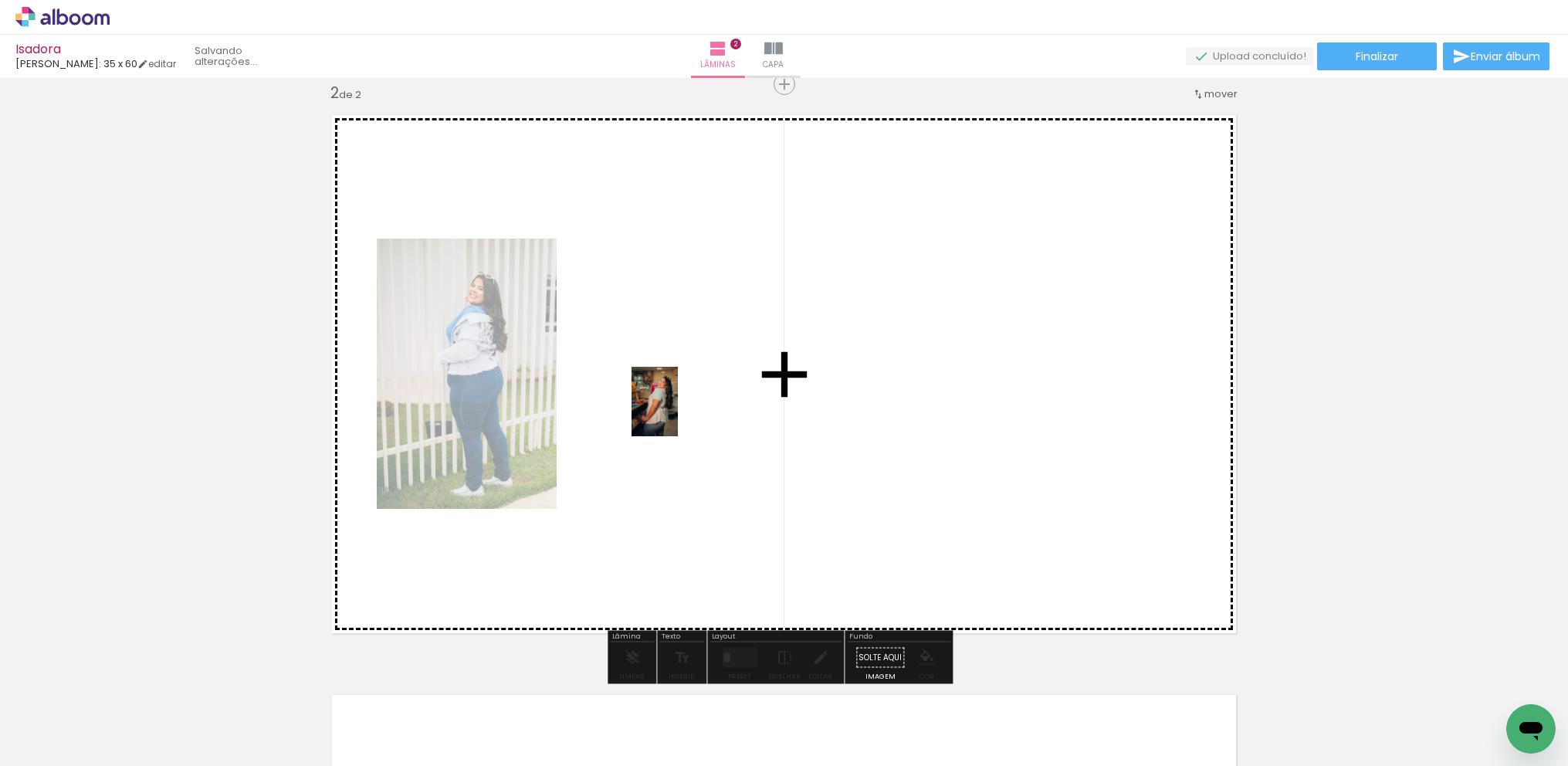
drag, startPoint x: 306, startPoint y: 715, endPoint x: 698, endPoint y: 383, distance: 513.7
click at [698, 383] on quentale-workspace at bounding box center [784, 383] width 1568 height 766
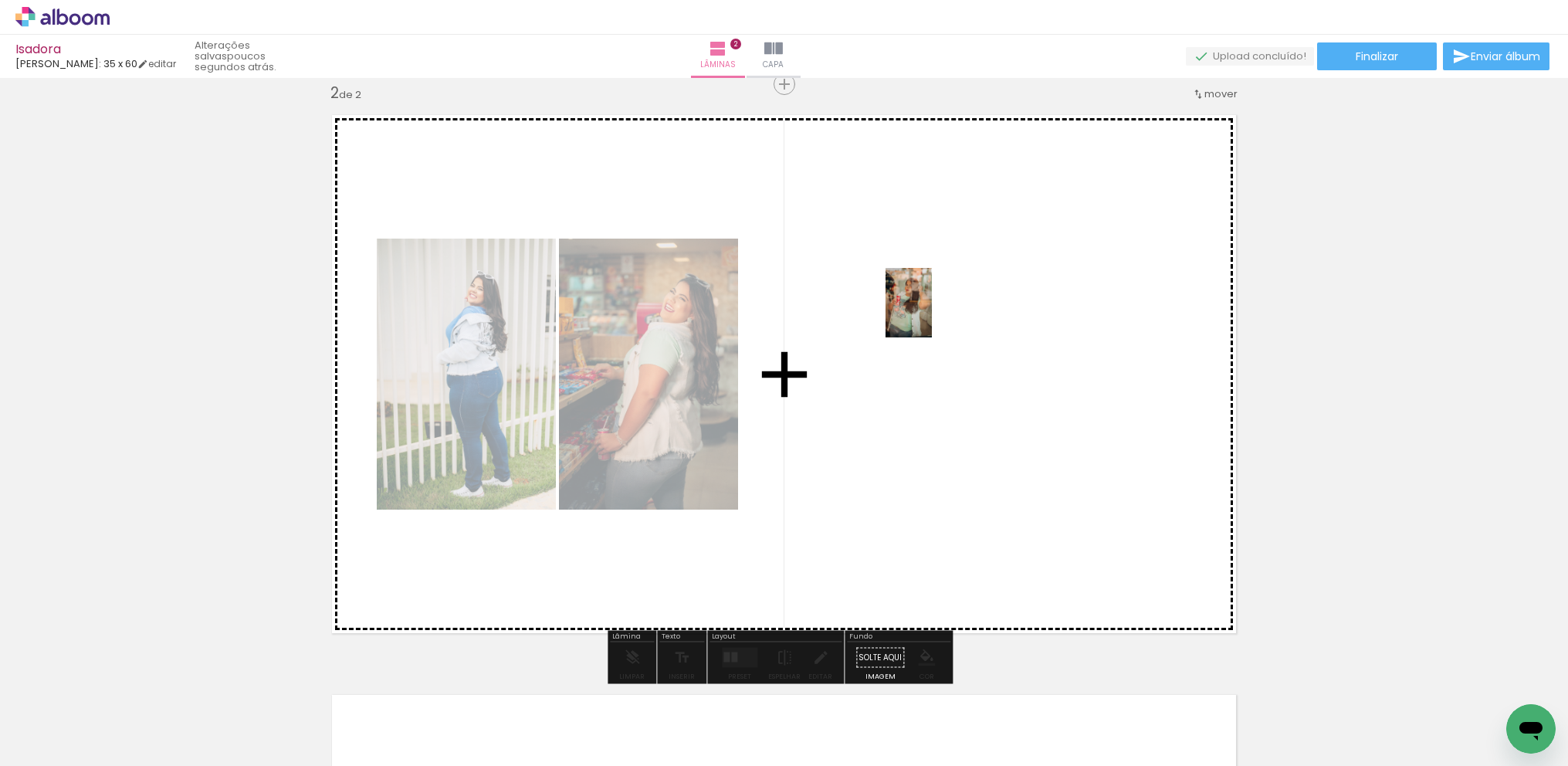
drag, startPoint x: 383, startPoint y: 704, endPoint x: 932, endPoint y: 314, distance: 673.4
click at [932, 314] on quentale-workspace at bounding box center [784, 383] width 1568 height 766
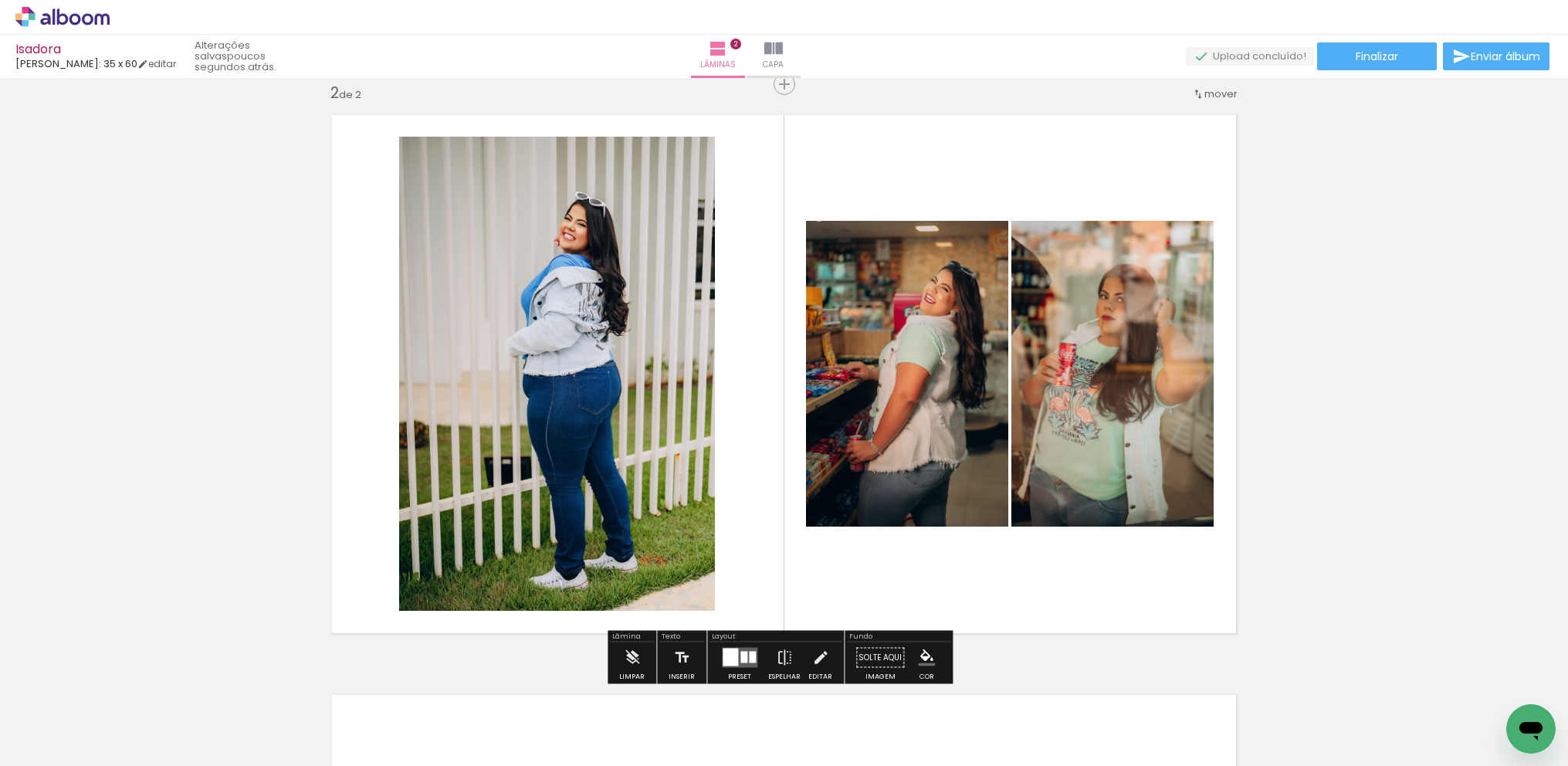
click at [741, 654] on div at bounding box center [744, 658] width 7 height 12
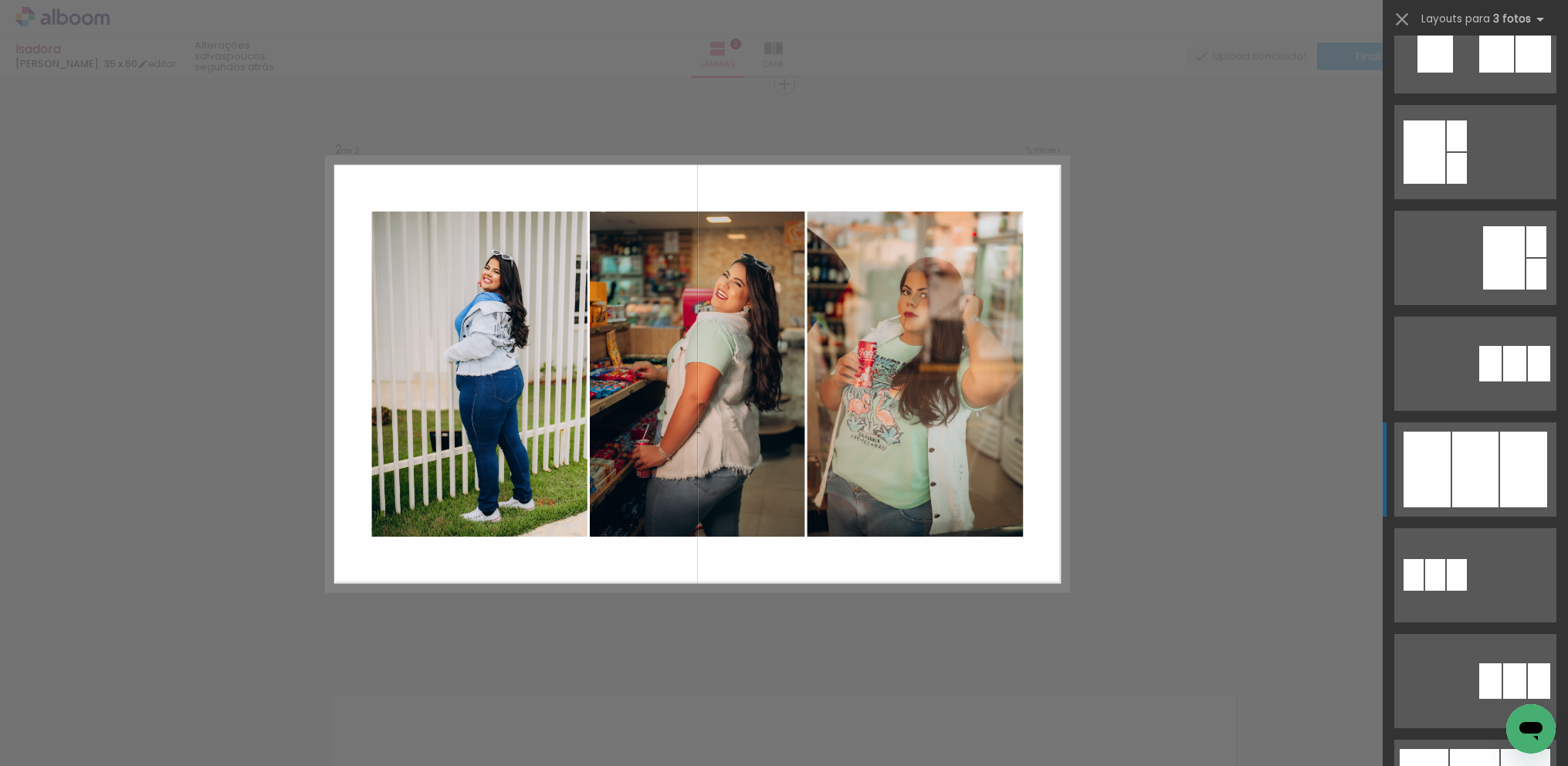
scroll to position [712, 0]
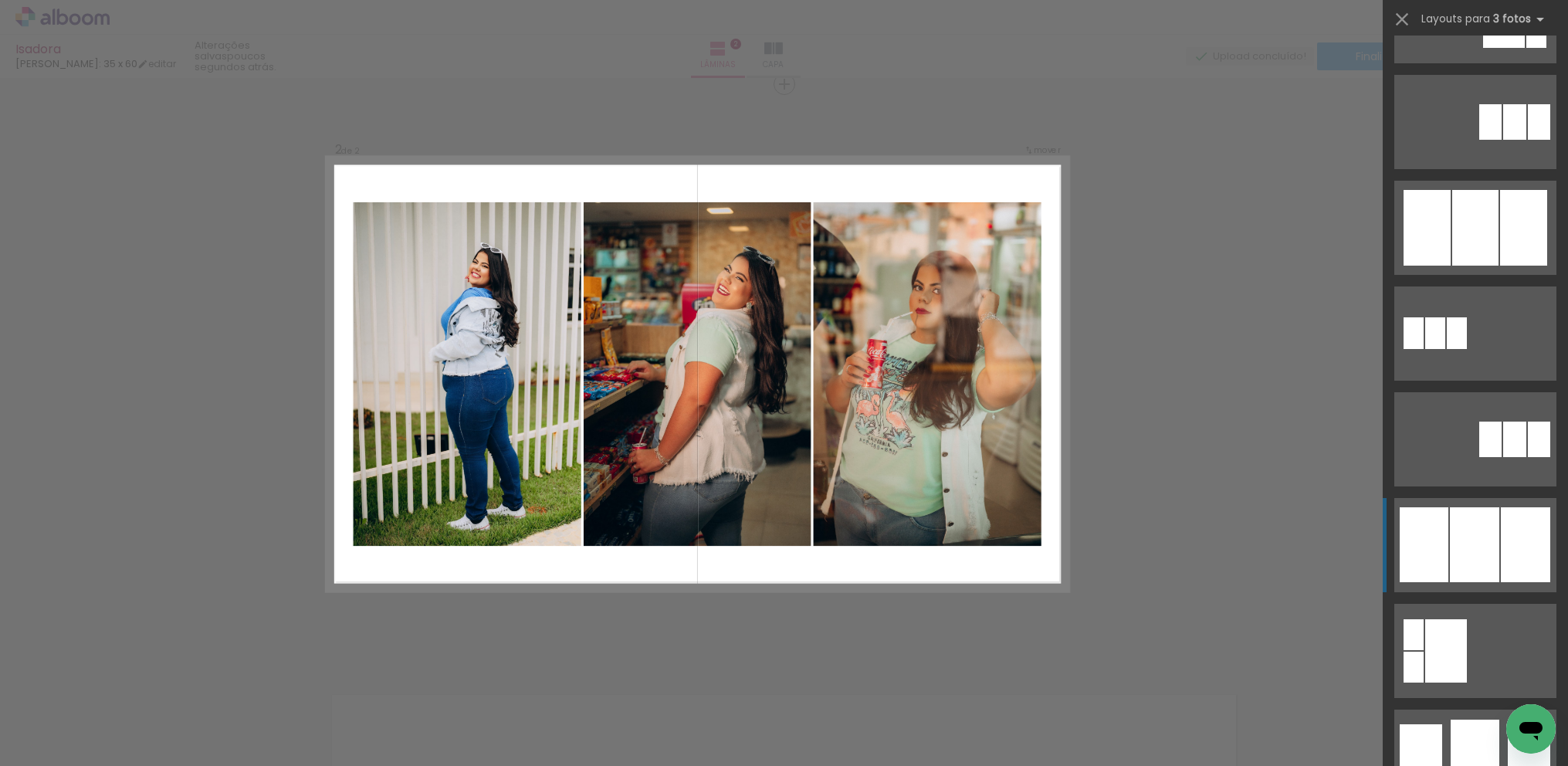
click at [1482, 534] on div at bounding box center [1475, 544] width 50 height 75
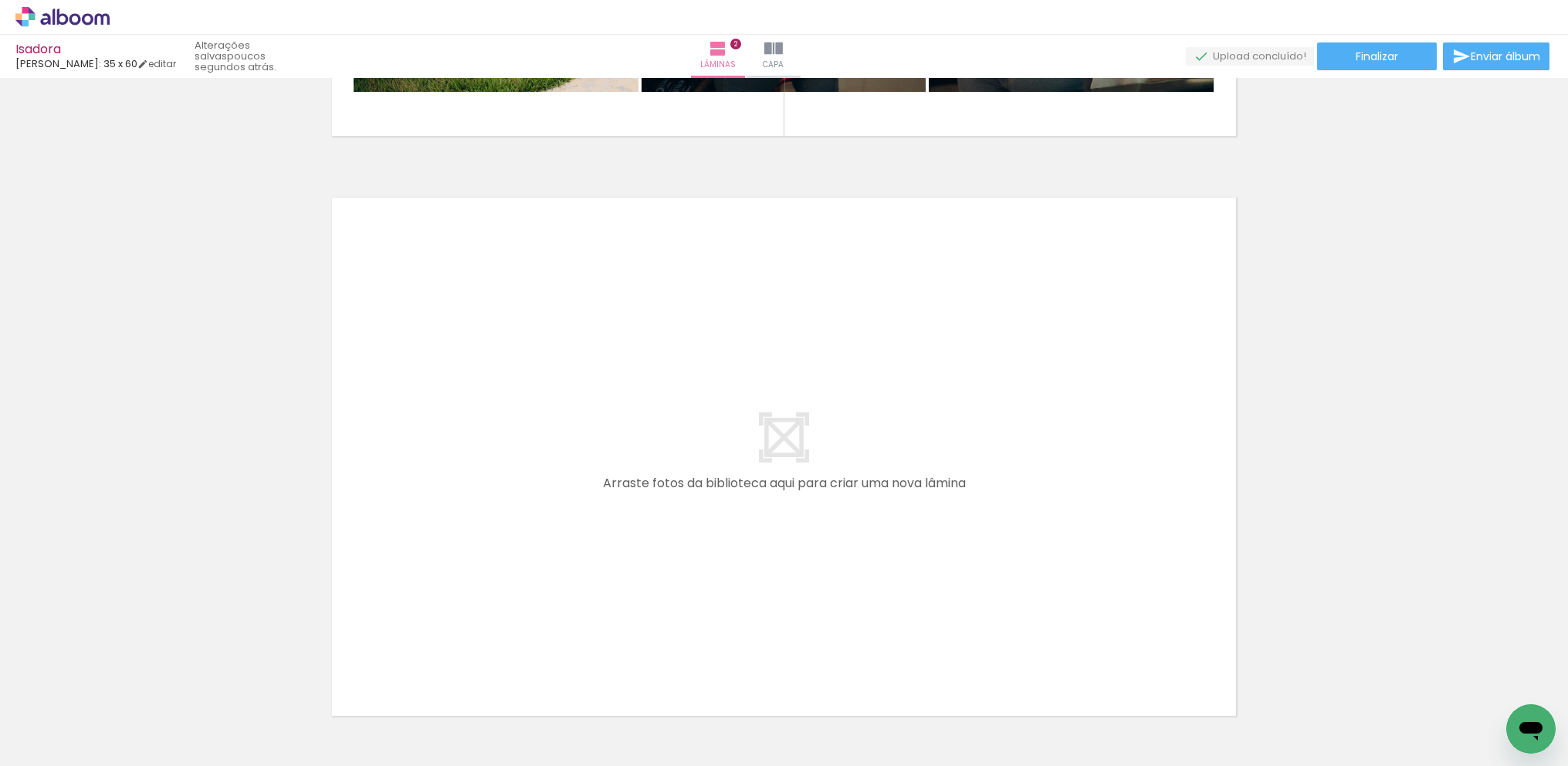
scroll to position [1159, 0]
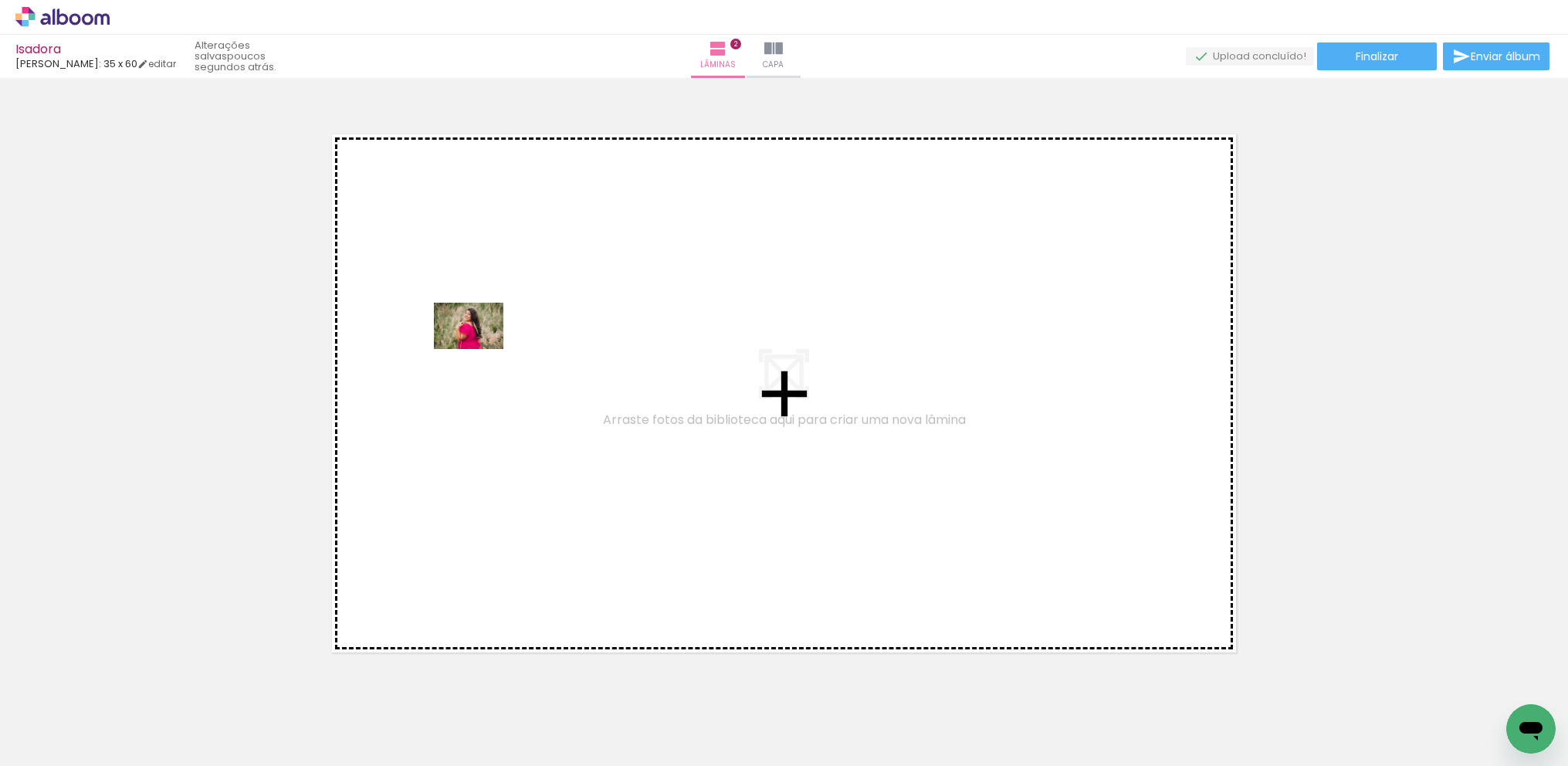
drag, startPoint x: 204, startPoint y: 703, endPoint x: 480, endPoint y: 348, distance: 449.7
click at [480, 348] on quentale-workspace at bounding box center [784, 383] width 1568 height 766
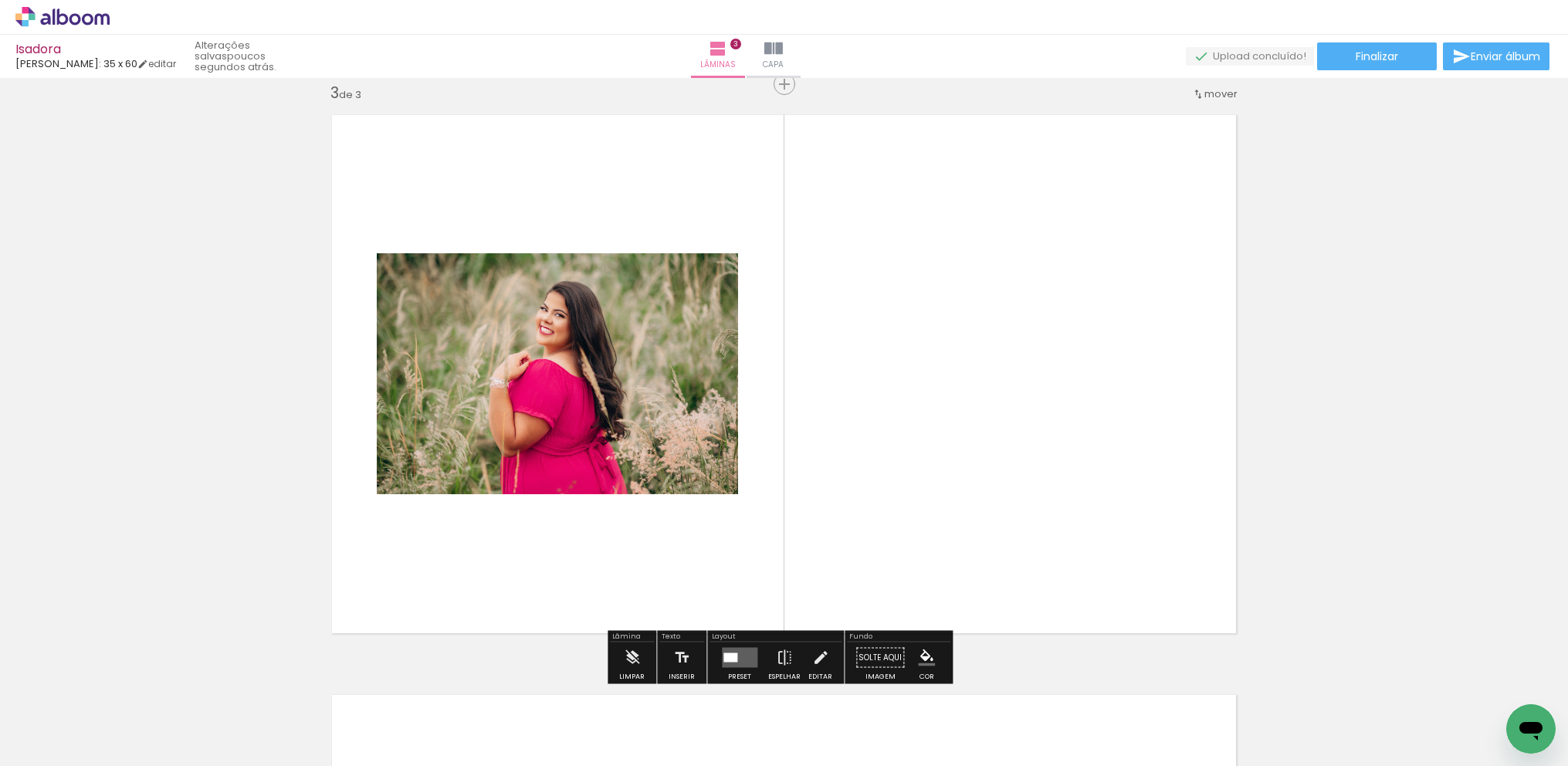
scroll to position [0, 3034]
drag, startPoint x: 999, startPoint y: 760, endPoint x: 1074, endPoint y: 757, distance: 75.1
click at [127, 757] on iron-horizontal-list at bounding box center [111, 717] width 31 height 97
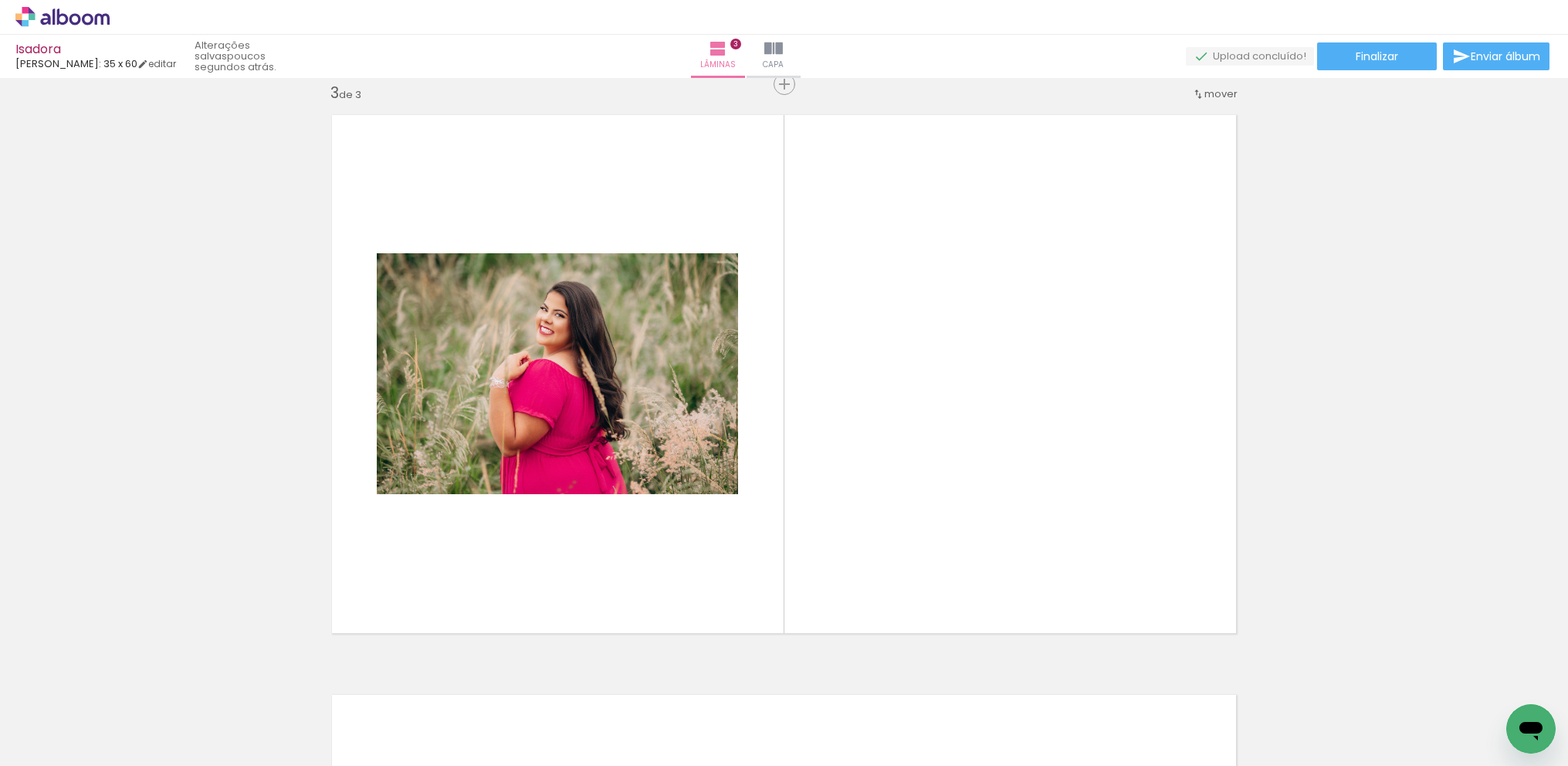
scroll to position [0, 5466]
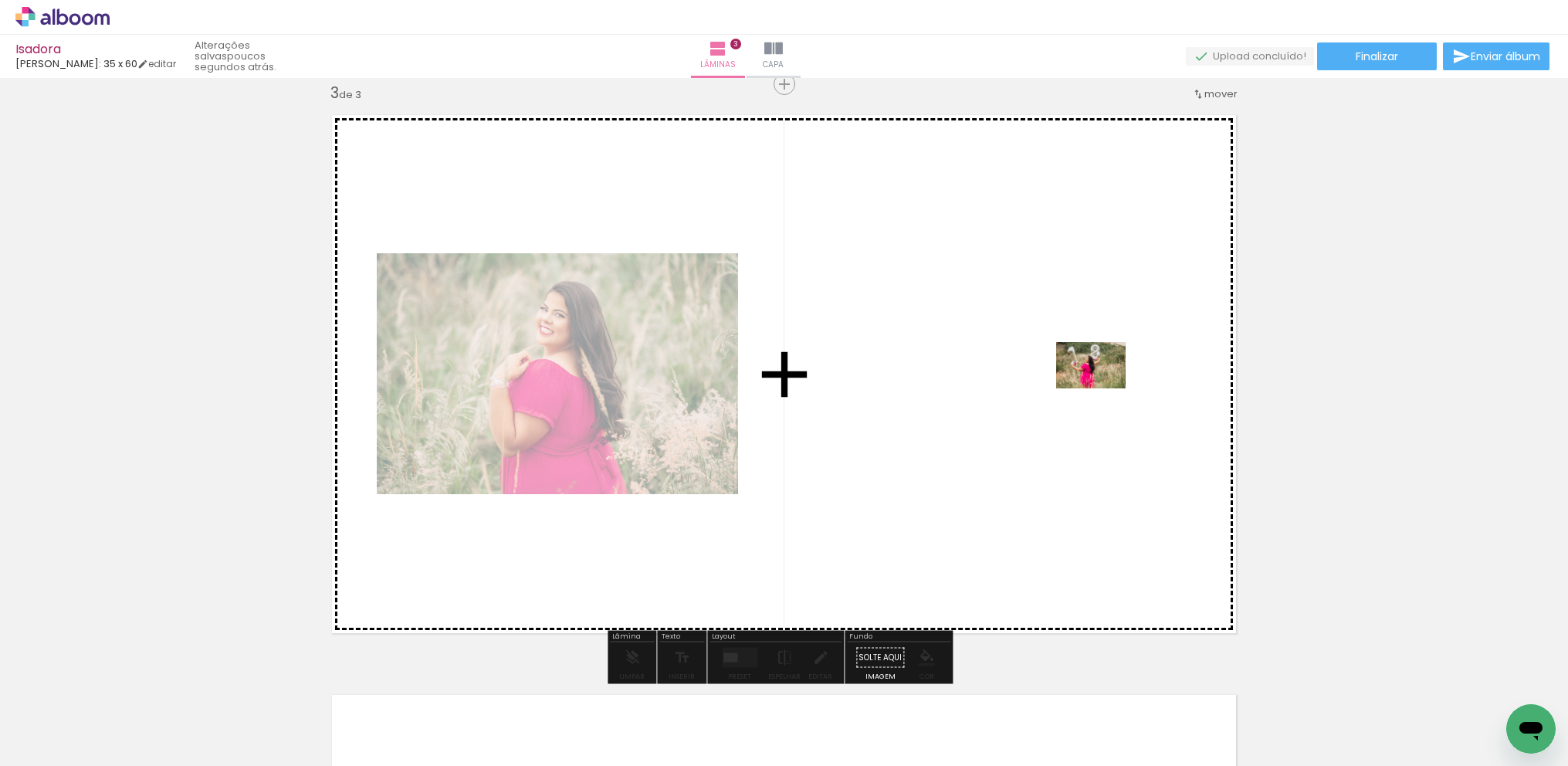
drag, startPoint x: 1353, startPoint y: 717, endPoint x: 1102, endPoint y: 387, distance: 414.6
click at [1102, 387] on quentale-workspace at bounding box center [784, 383] width 1568 height 766
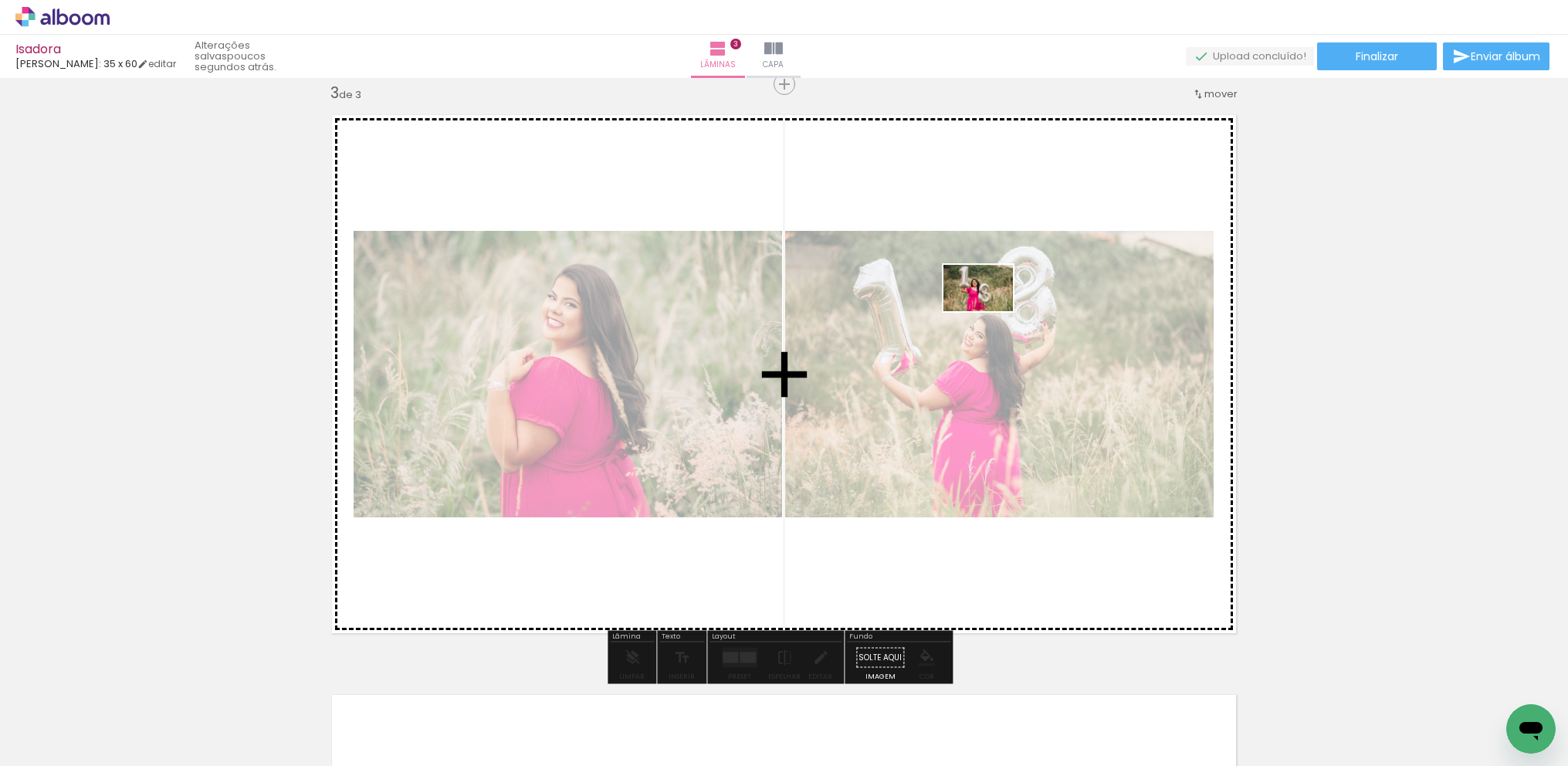
drag, startPoint x: 1435, startPoint y: 703, endPoint x: 982, endPoint y: 291, distance: 612.3
click at [986, 305] on quentale-workspace at bounding box center [784, 383] width 1568 height 766
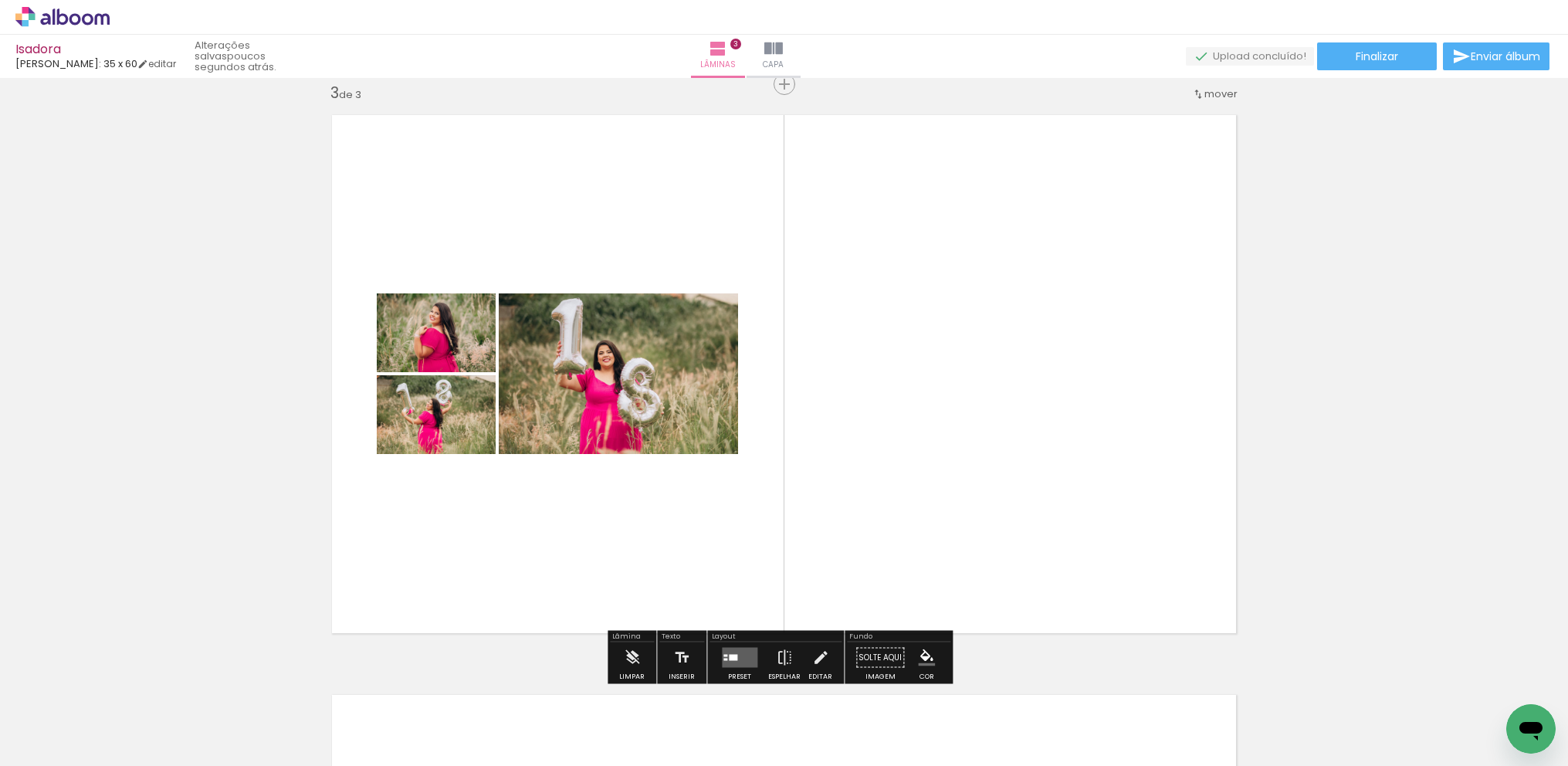
click at [733, 655] on div at bounding box center [733, 657] width 8 height 6
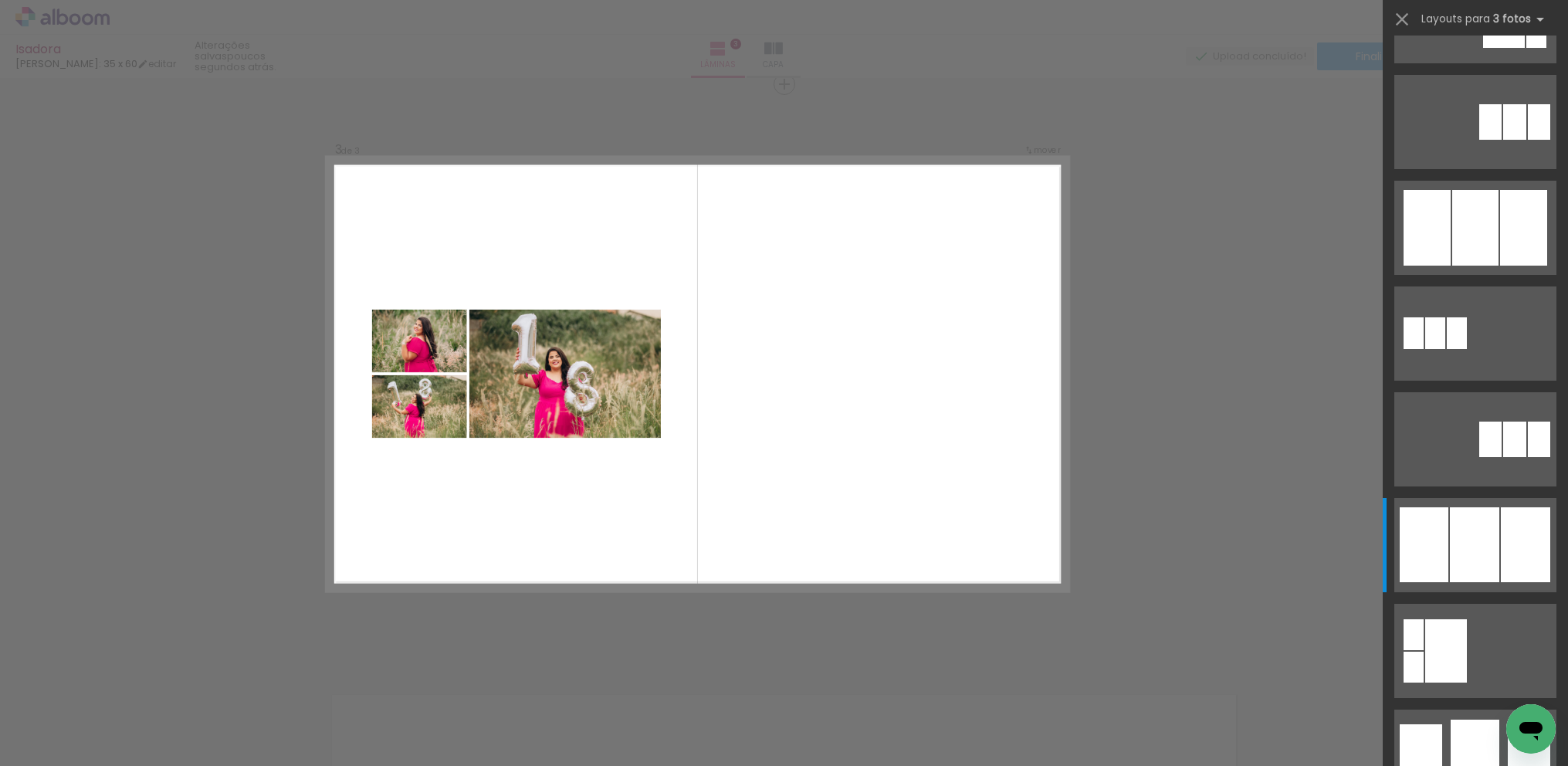
scroll to position [0, 0]
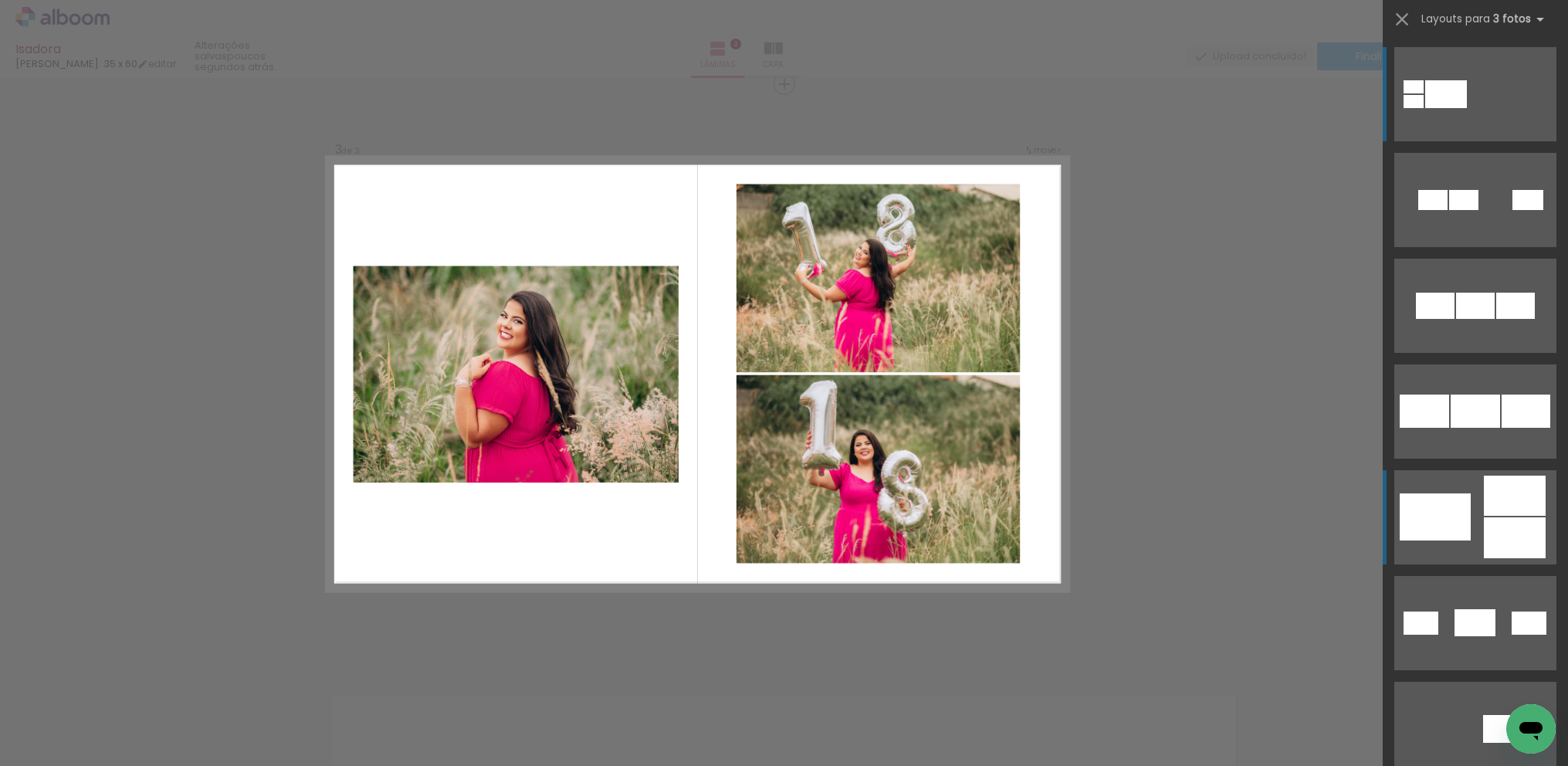
click at [1506, 542] on div at bounding box center [1515, 537] width 62 height 41
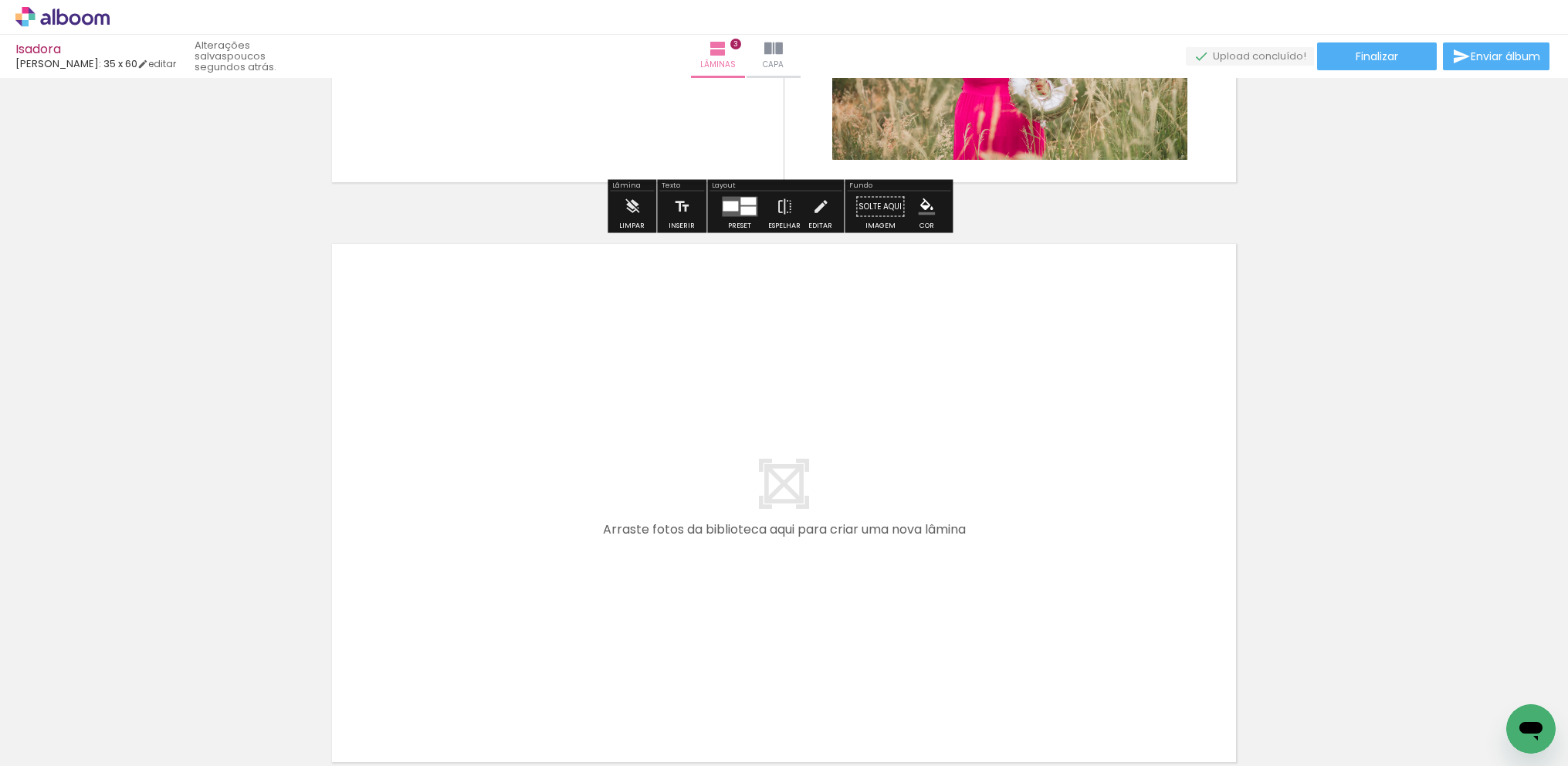
scroll to position [1788, 0]
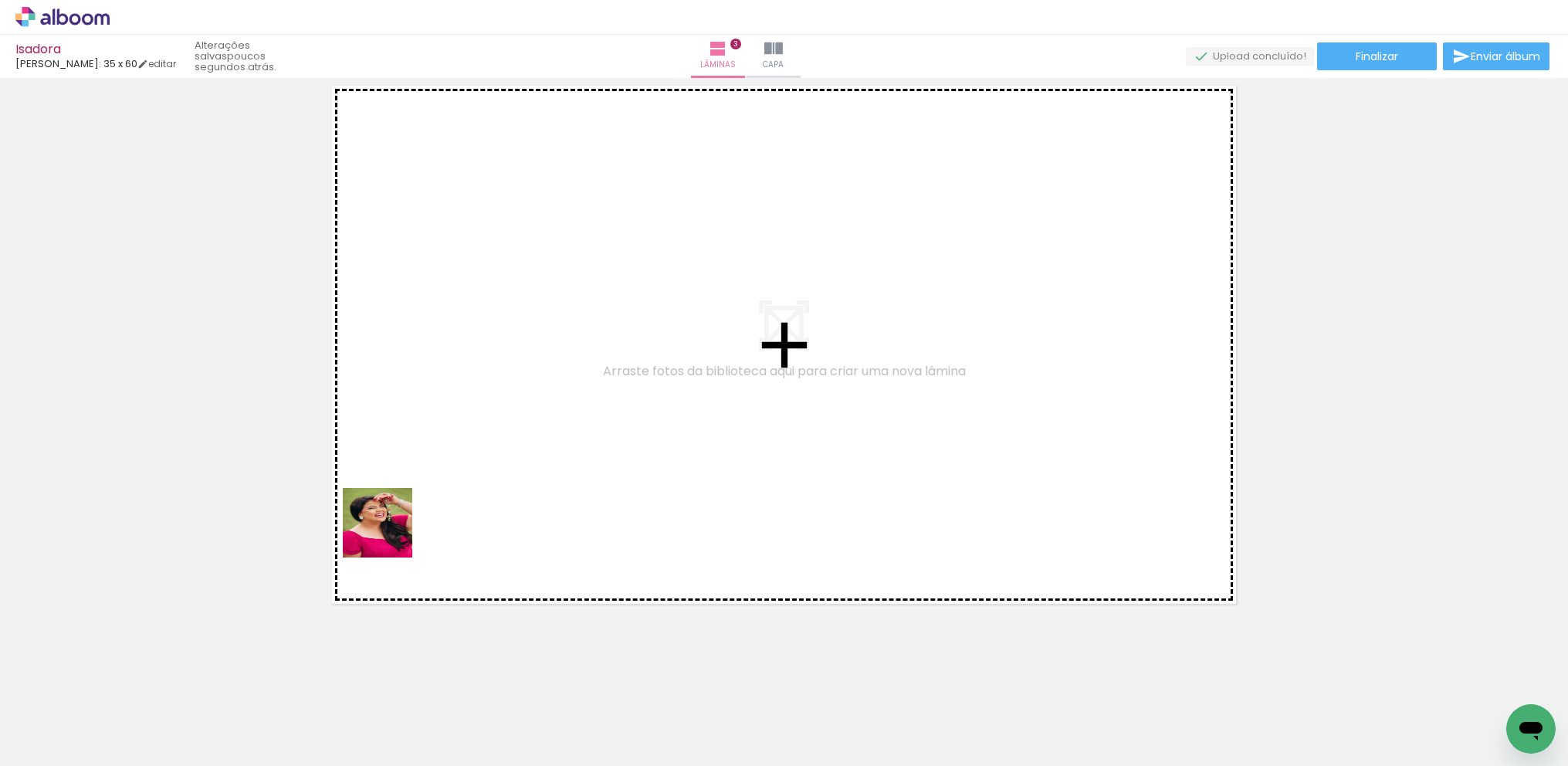
drag, startPoint x: 311, startPoint y: 724, endPoint x: 441, endPoint y: 414, distance: 336.2
click at [441, 414] on quentale-workspace at bounding box center [784, 383] width 1568 height 766
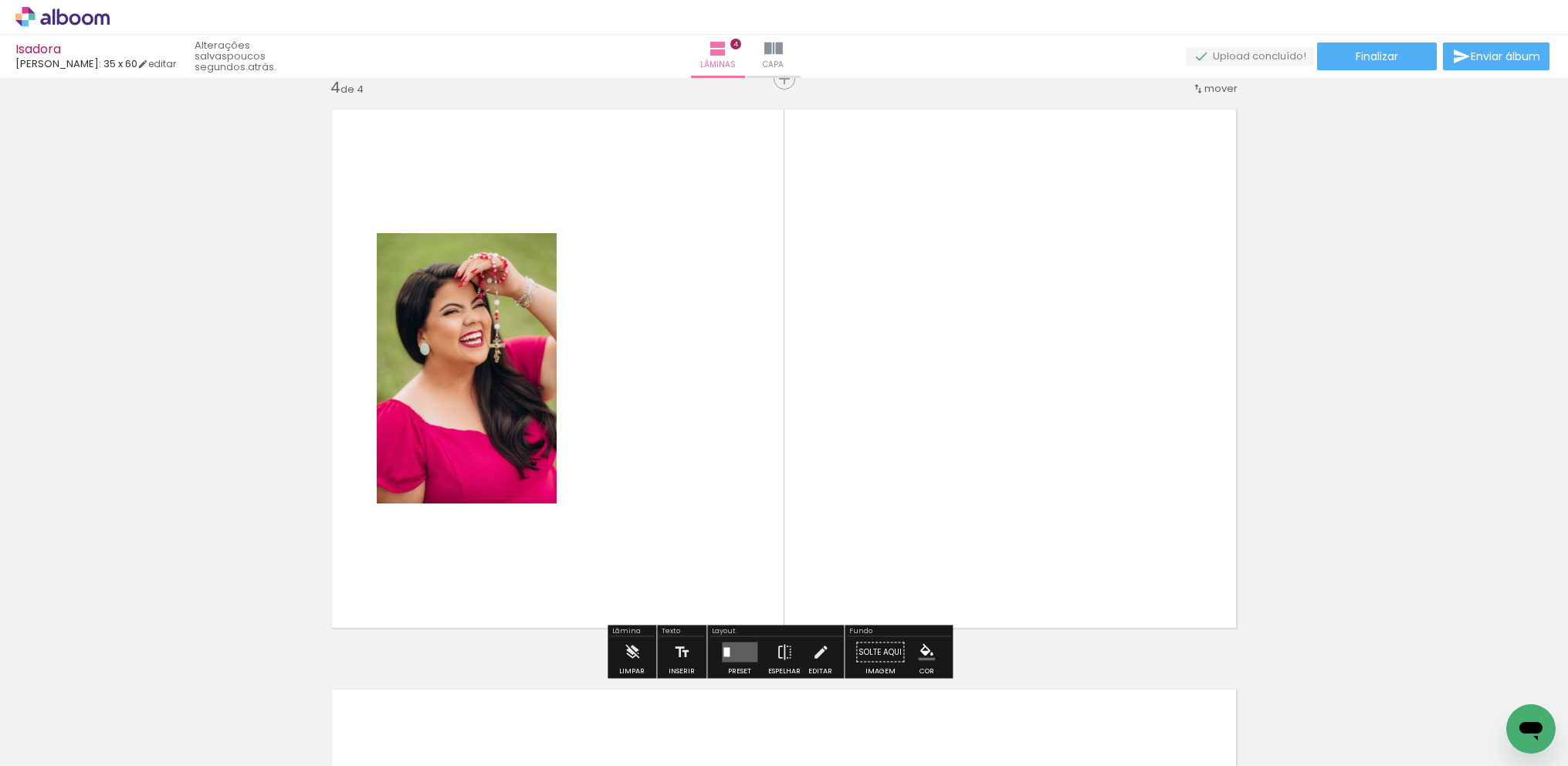
scroll to position [1759, 0]
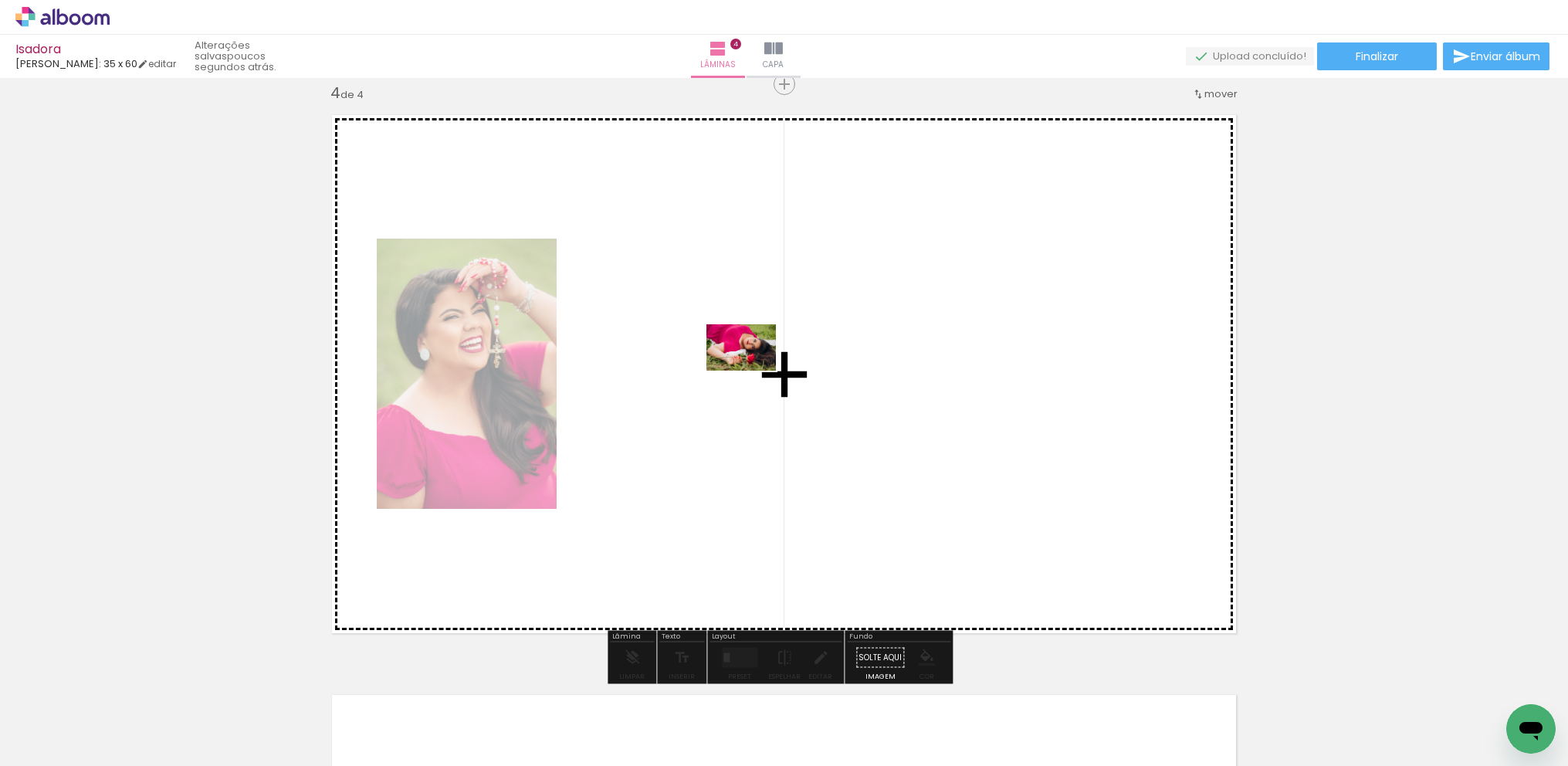
drag, startPoint x: 403, startPoint y: 711, endPoint x: 806, endPoint y: 313, distance: 566.4
click at [806, 313] on quentale-workspace at bounding box center [784, 383] width 1568 height 766
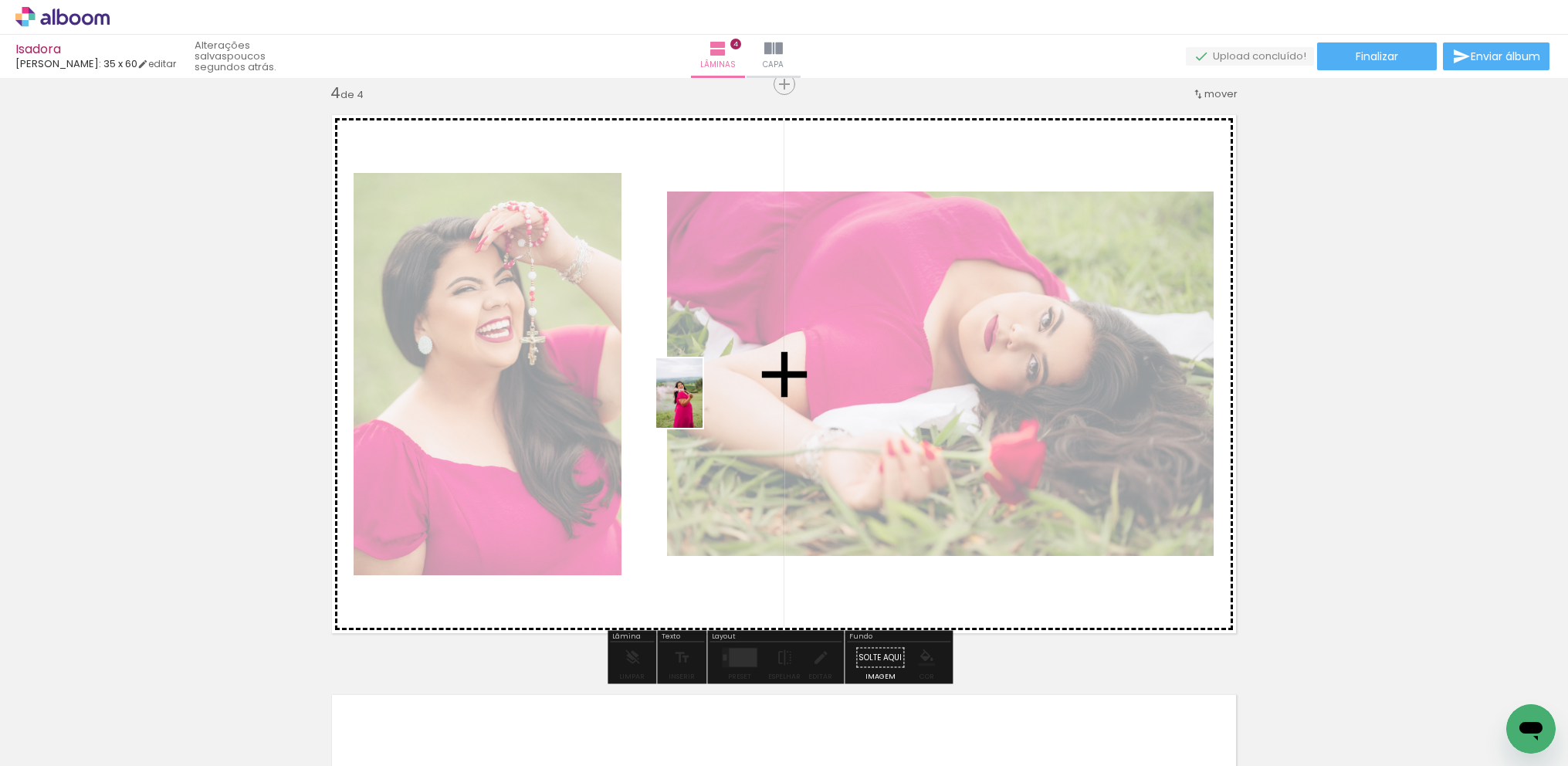
drag, startPoint x: 485, startPoint y: 723, endPoint x: 702, endPoint y: 404, distance: 385.8
click at [702, 404] on quentale-workspace at bounding box center [784, 383] width 1568 height 766
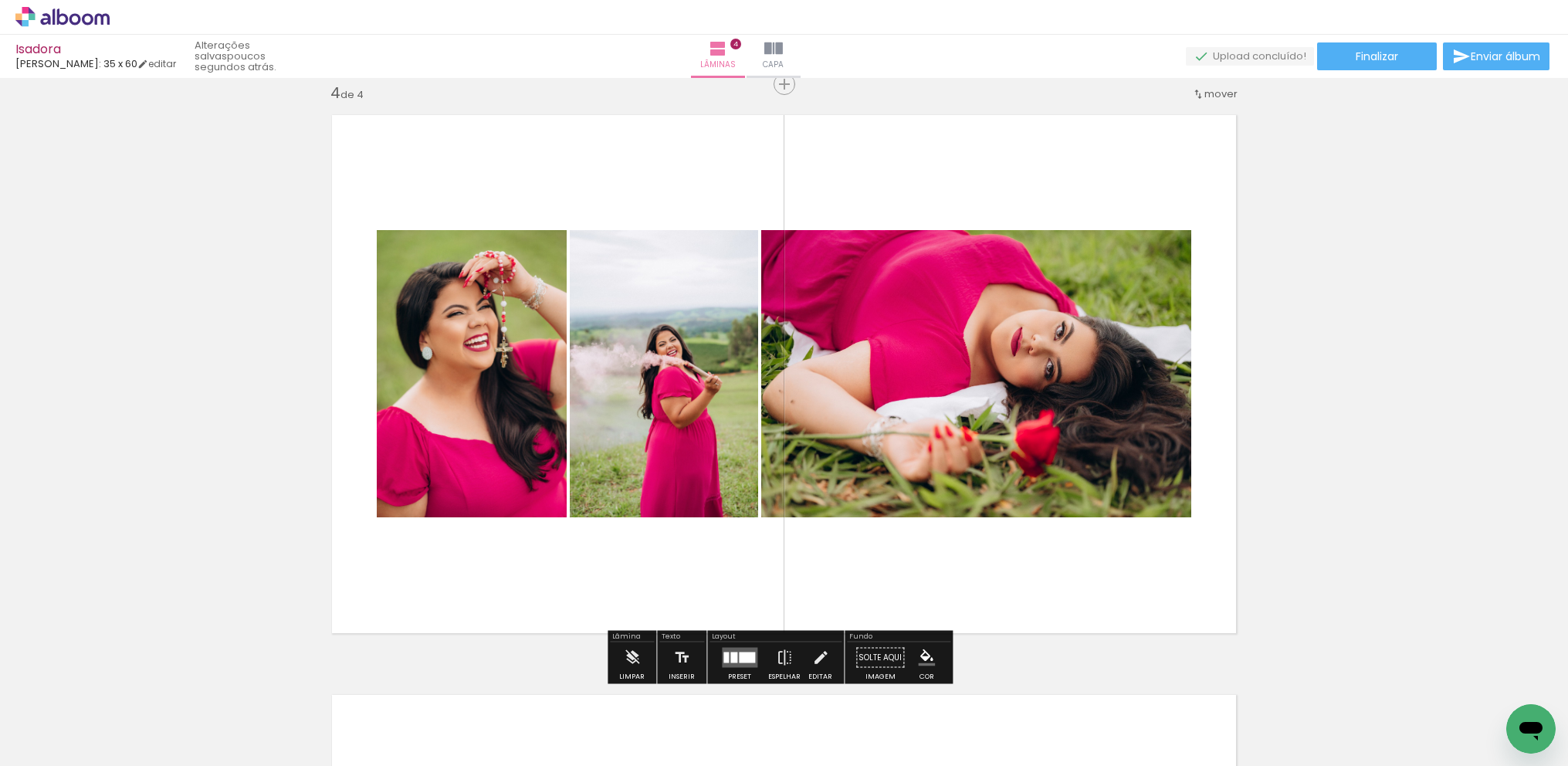
scroll to position [0, 3201]
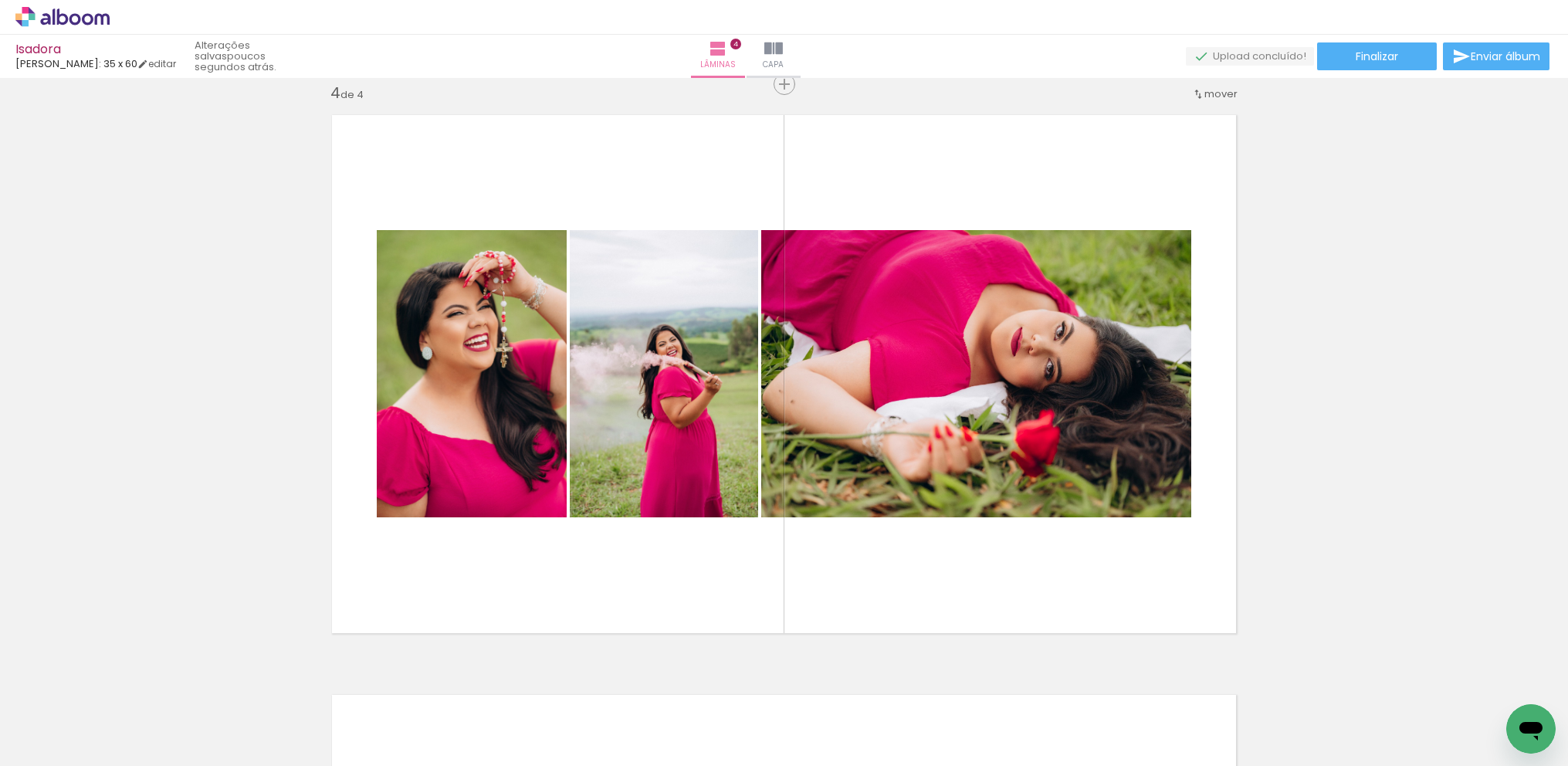
drag, startPoint x: 1056, startPoint y: 759, endPoint x: 1307, endPoint y: 758, distance: 251.0
click at [127, 758] on iron-horizontal-list at bounding box center [111, 717] width 31 height 97
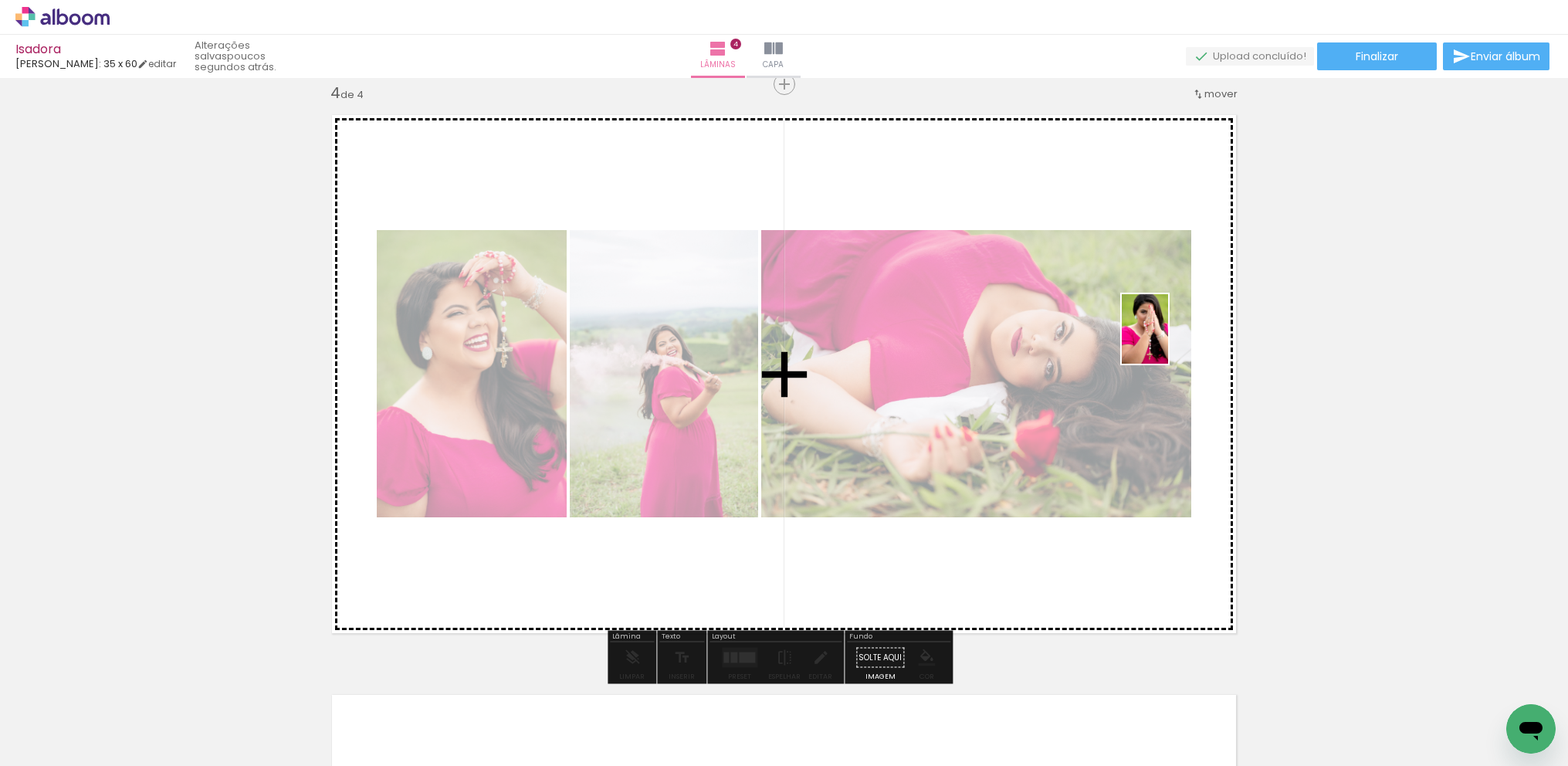
drag, startPoint x: 1532, startPoint y: 691, endPoint x: 1163, endPoint y: 340, distance: 509.3
click at [1164, 337] on quentale-workspace at bounding box center [784, 383] width 1568 height 766
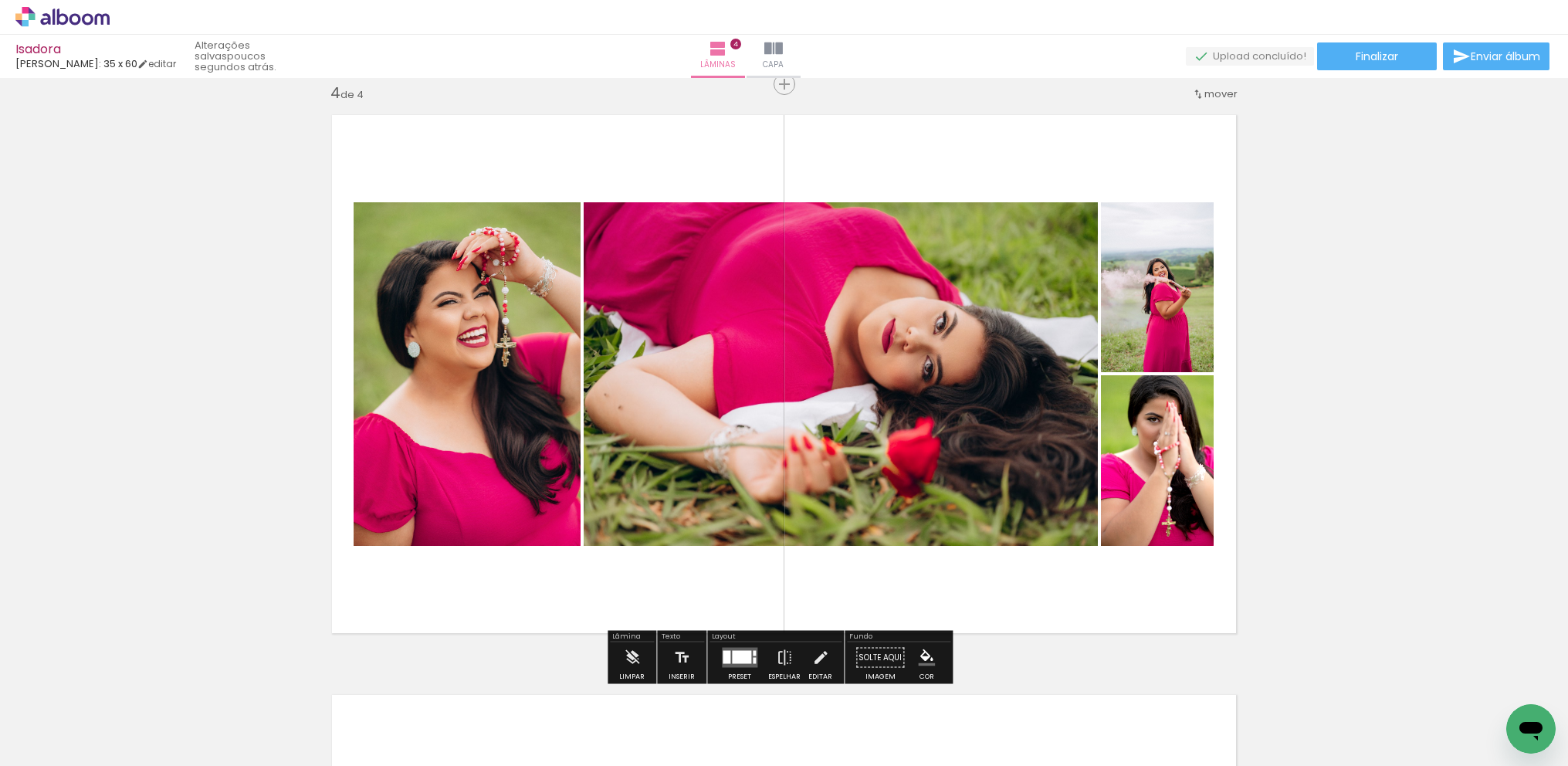
click at [742, 659] on div at bounding box center [741, 658] width 19 height 13
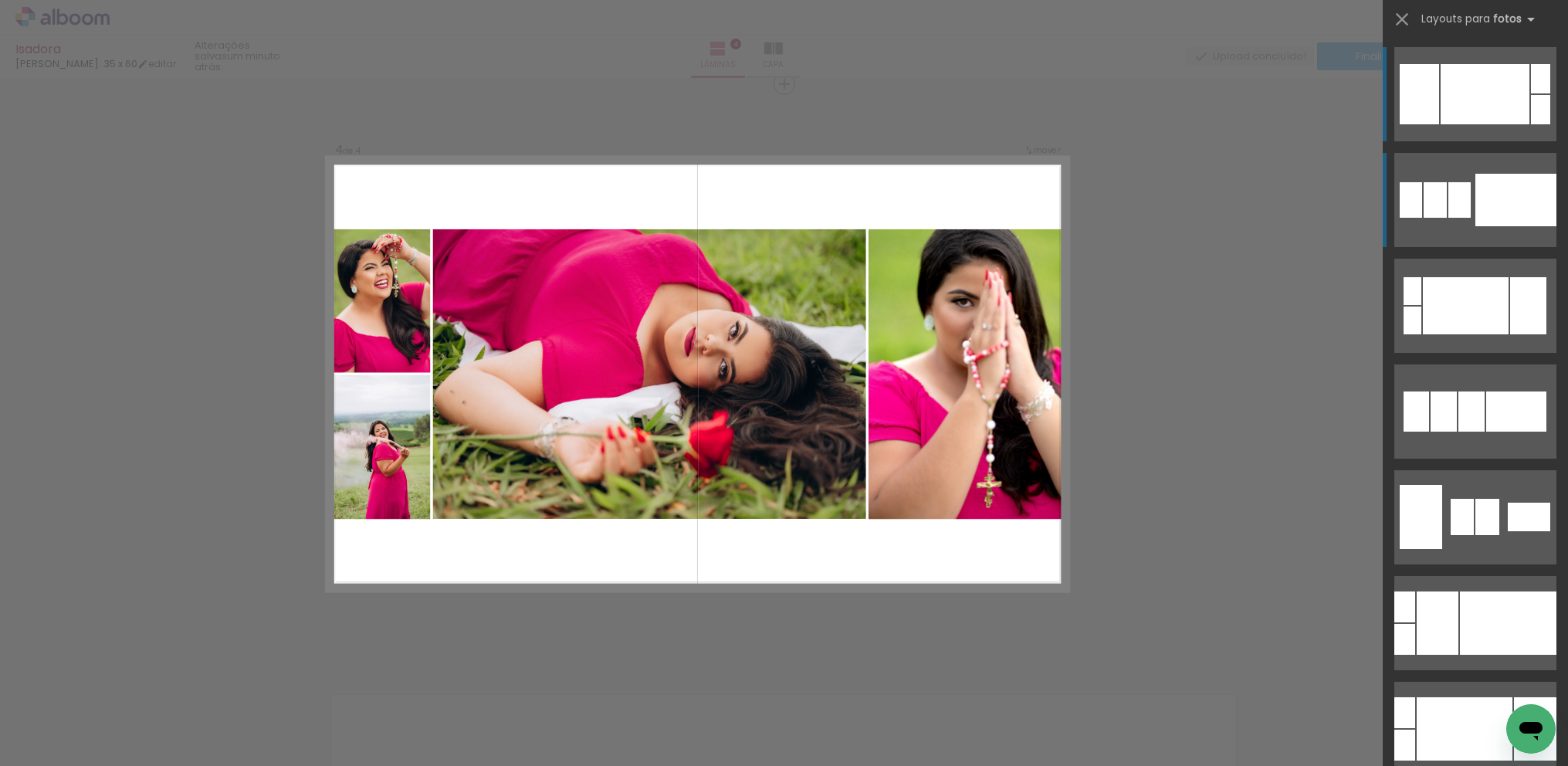
click at [1487, 199] on div at bounding box center [1516, 200] width 81 height 52
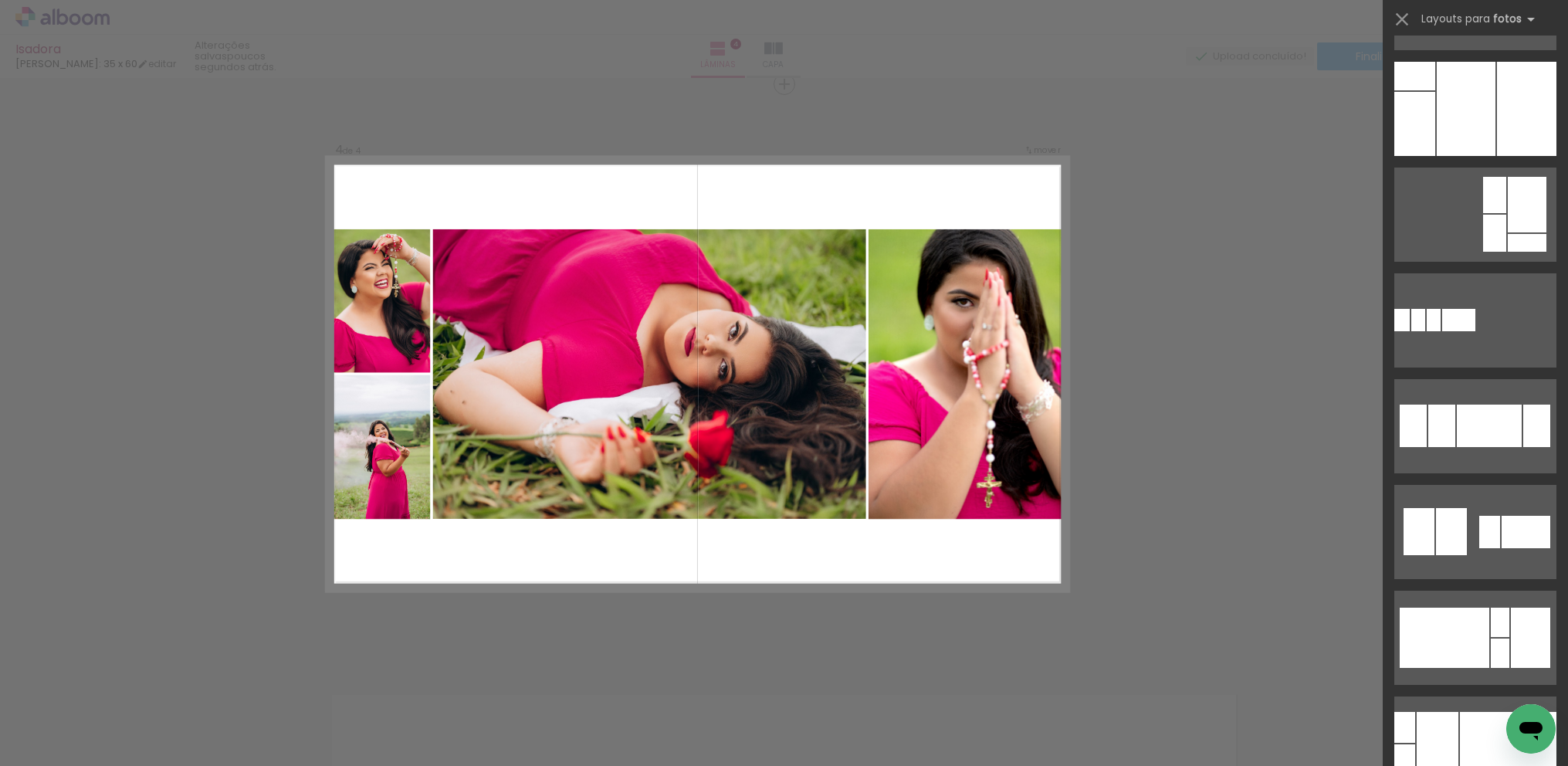
scroll to position [0, 0]
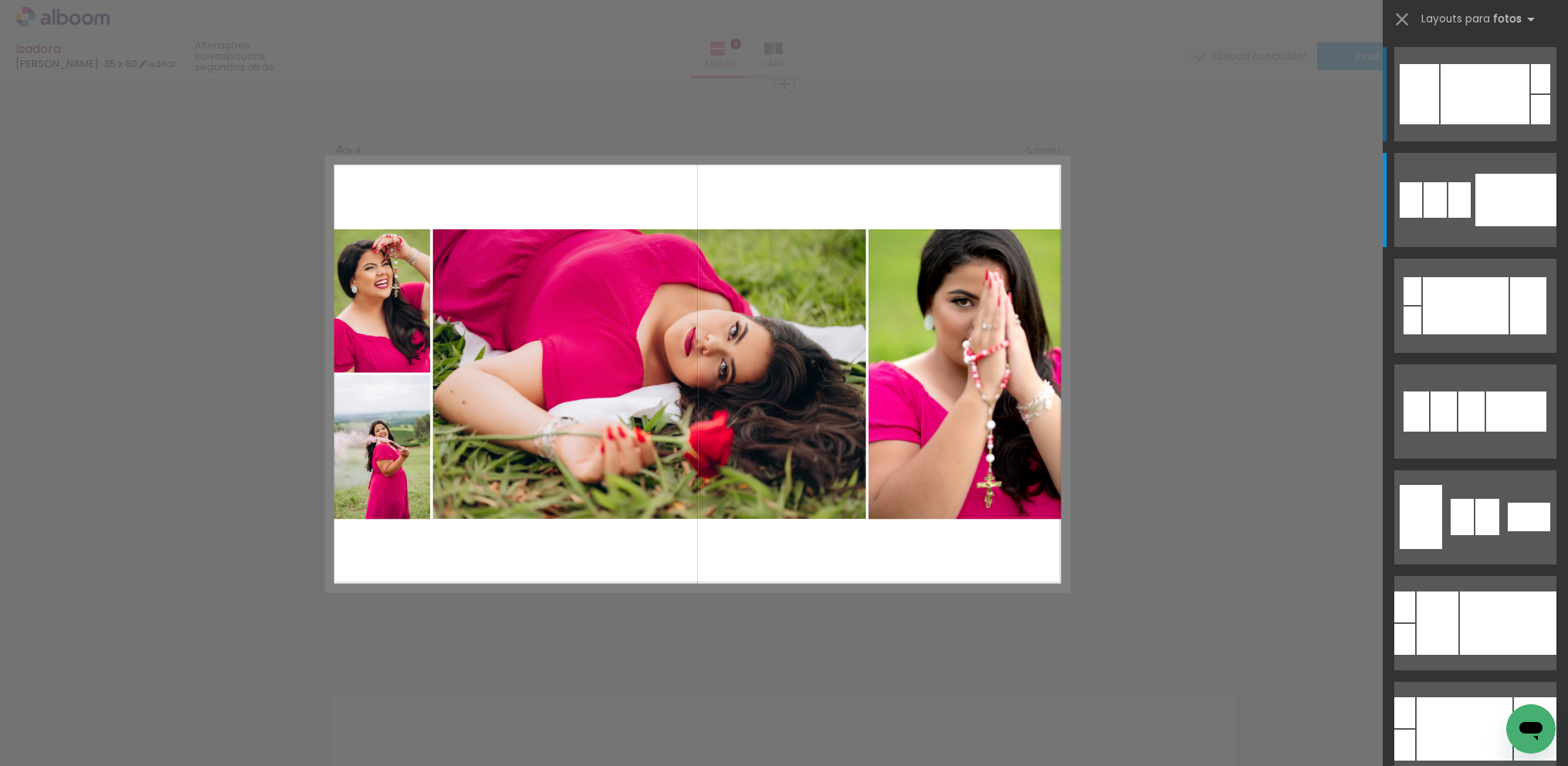
click at [1491, 108] on div at bounding box center [1484, 94] width 89 height 60
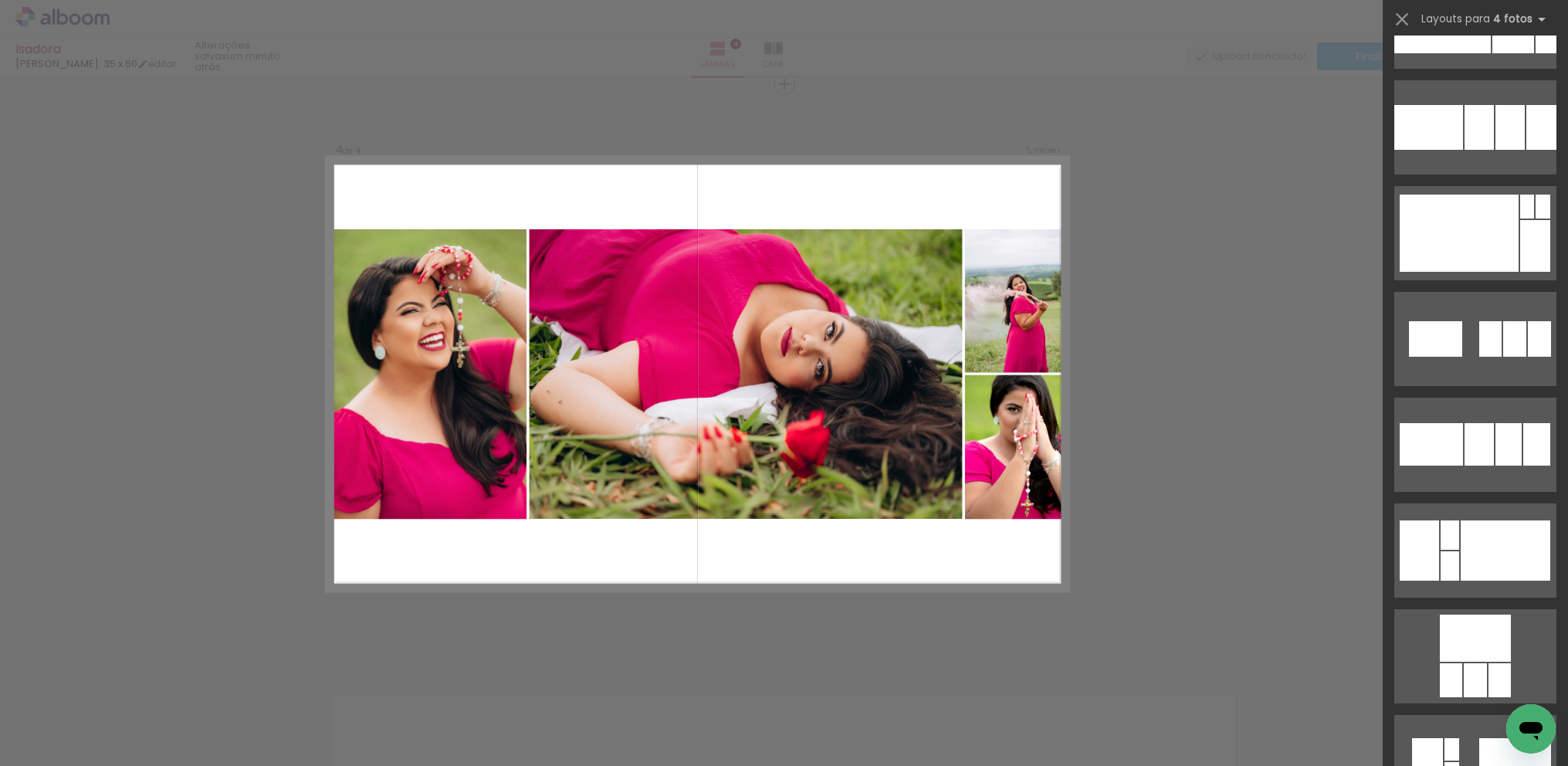
scroll to position [5045, 0]
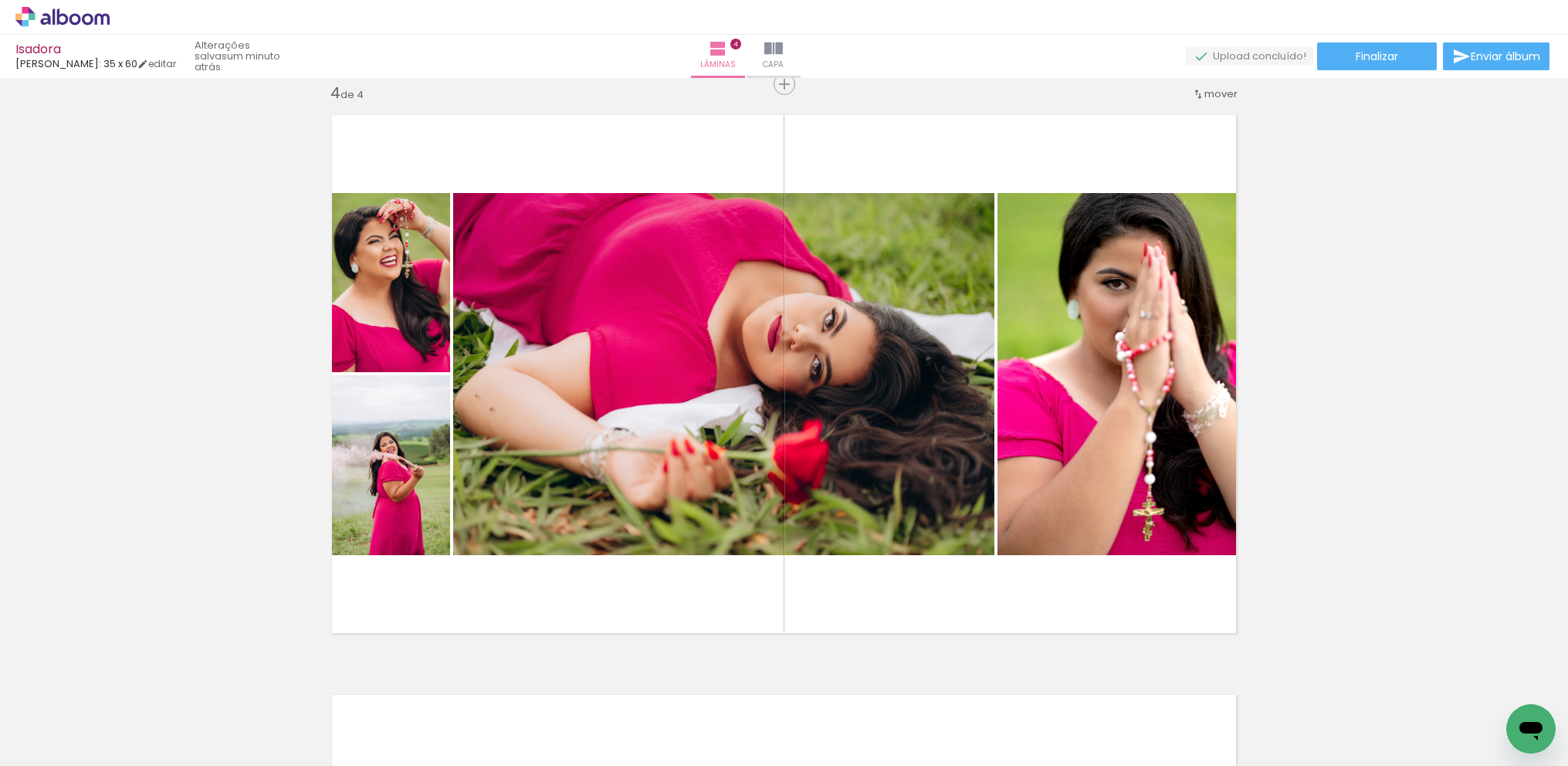
scroll to position [0, 2579]
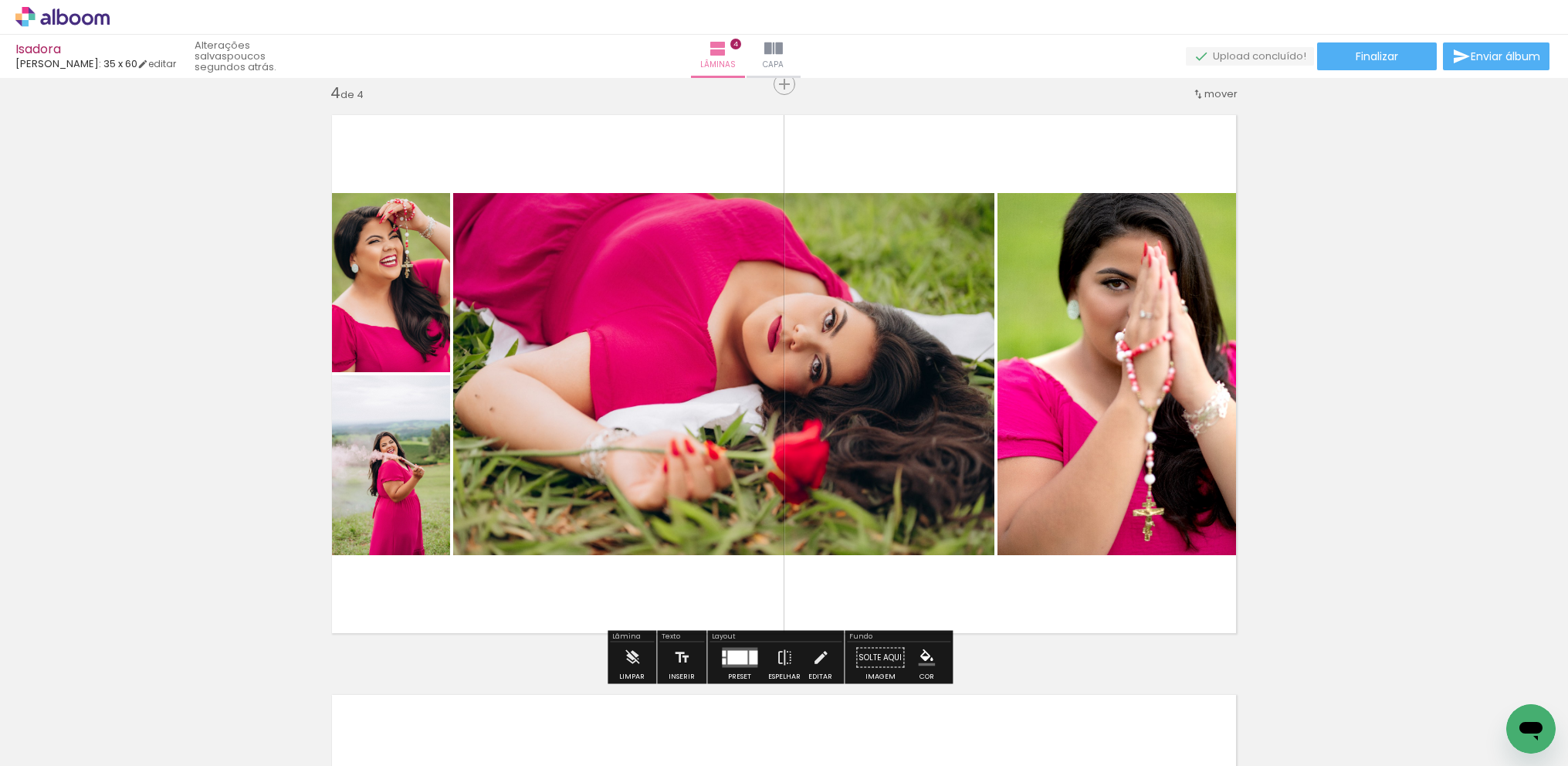
click at [737, 652] on div at bounding box center [737, 658] width 20 height 14
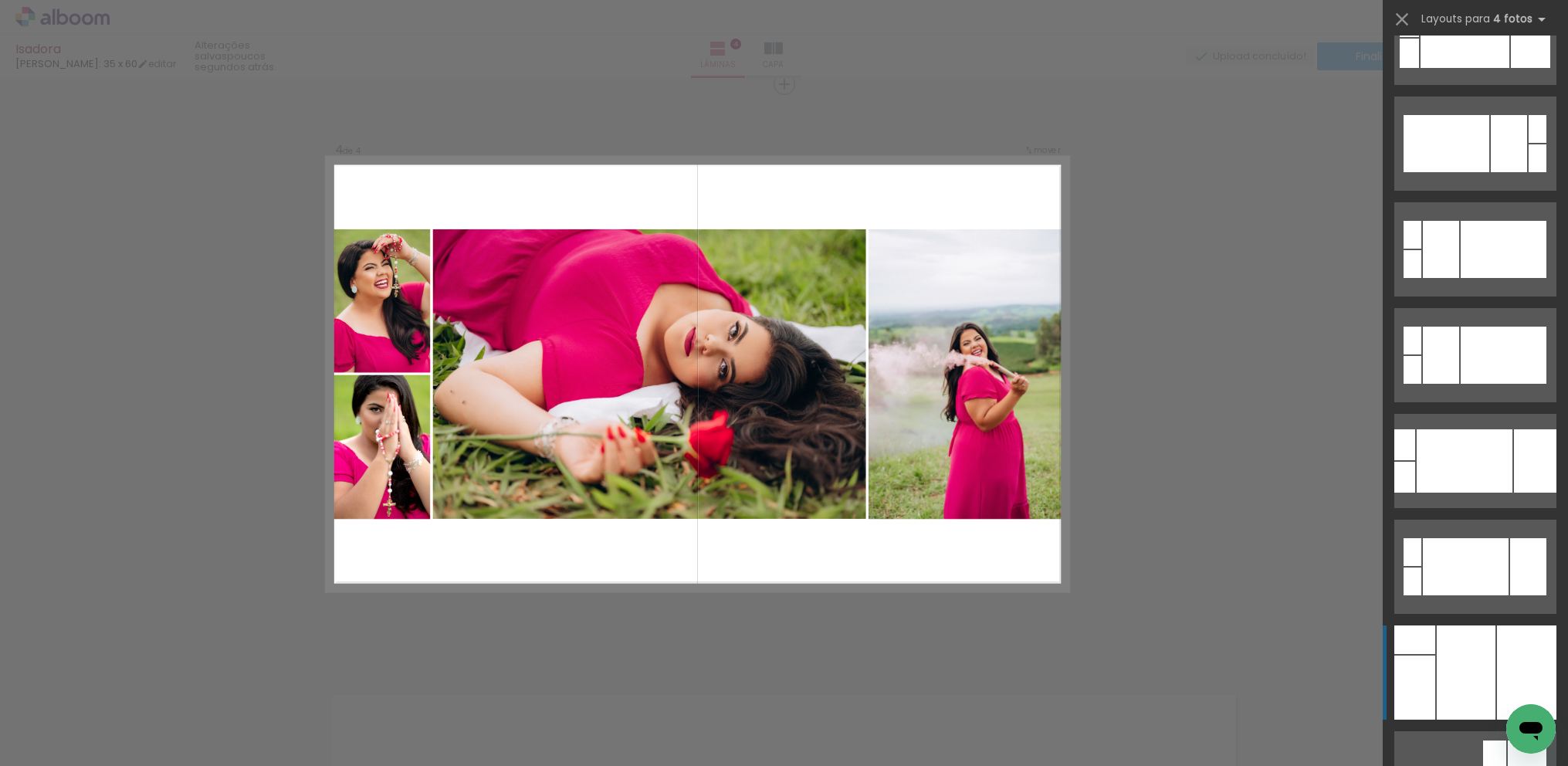
scroll to position [848, 0]
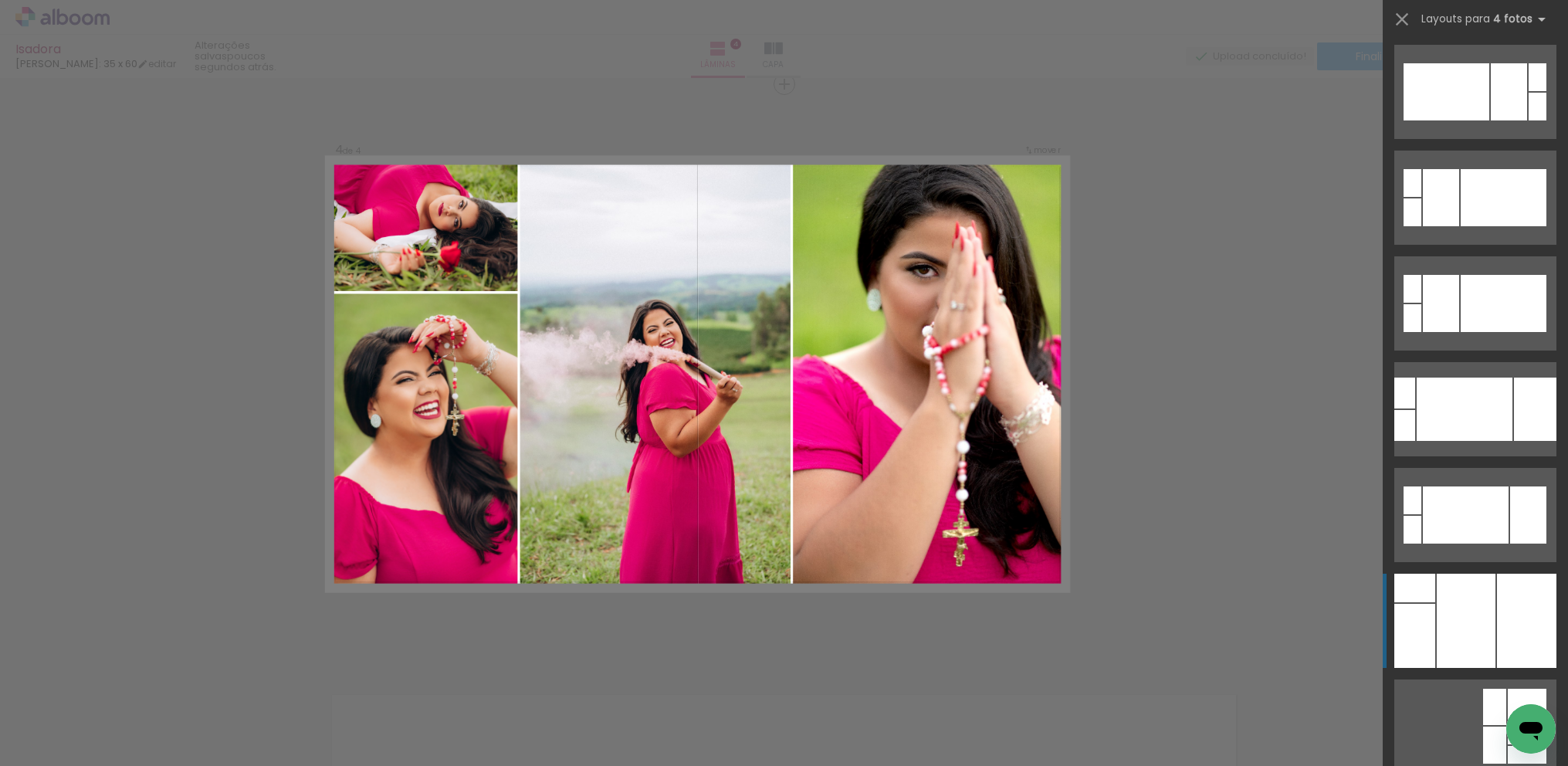
click at [1508, 609] on div at bounding box center [1527, 621] width 60 height 94
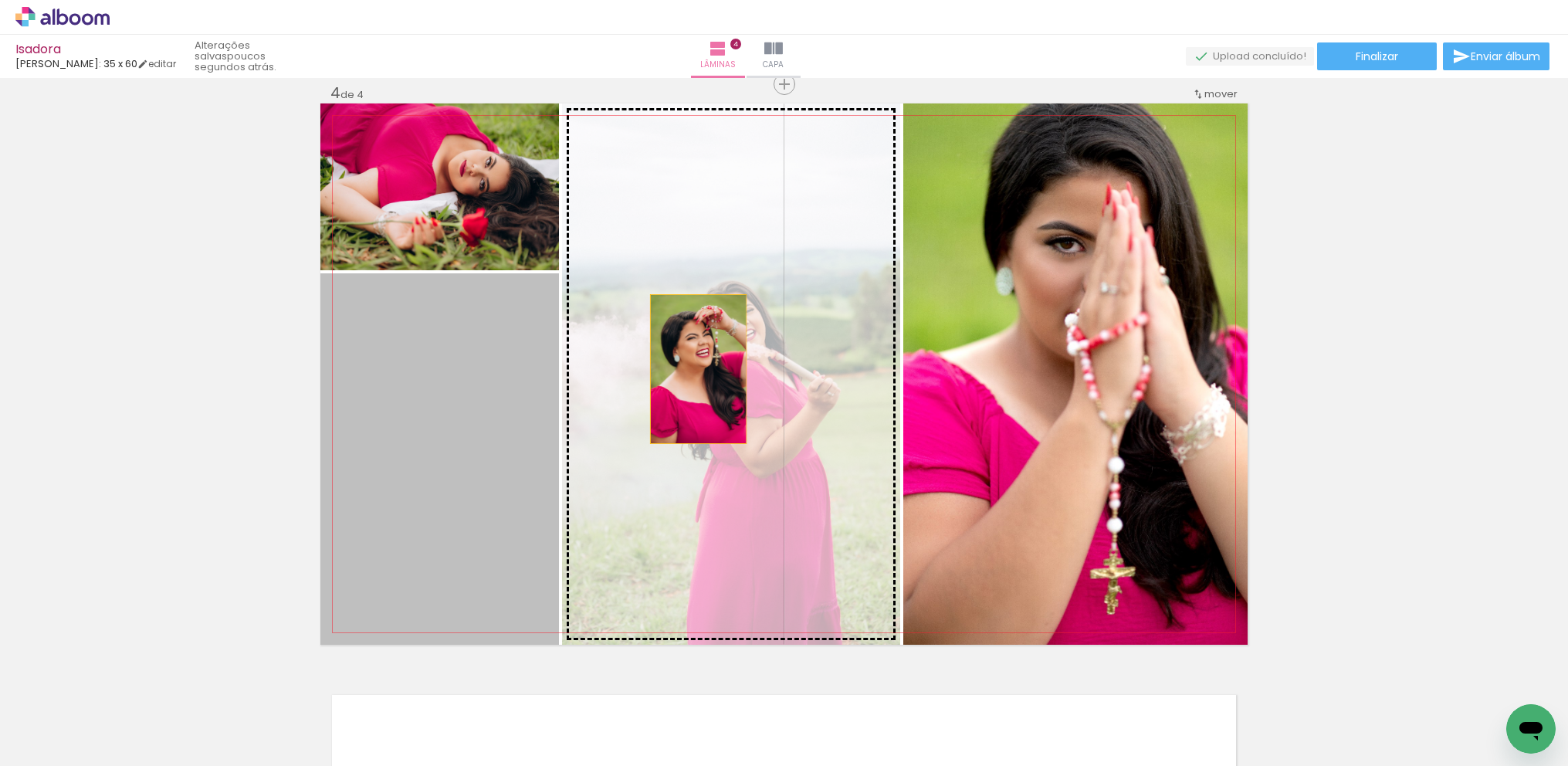
drag, startPoint x: 470, startPoint y: 463, endPoint x: 702, endPoint y: 365, distance: 251.8
click at [0, 0] on slot at bounding box center [0, 0] width 0 height 0
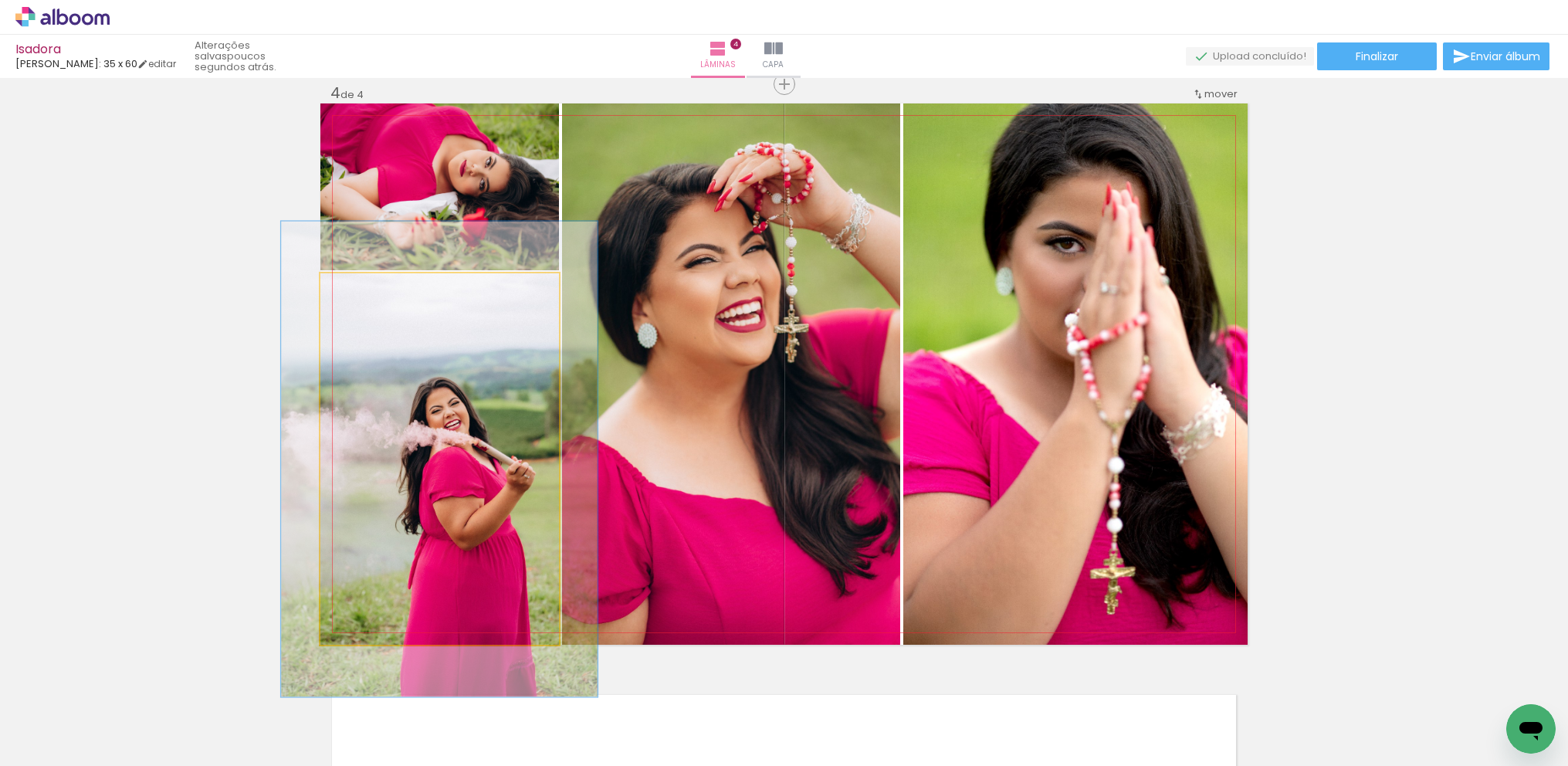
drag, startPoint x: 352, startPoint y: 290, endPoint x: 367, endPoint y: 291, distance: 15.0
type paper-slider "128"
click at [367, 291] on div at bounding box center [371, 289] width 14 height 14
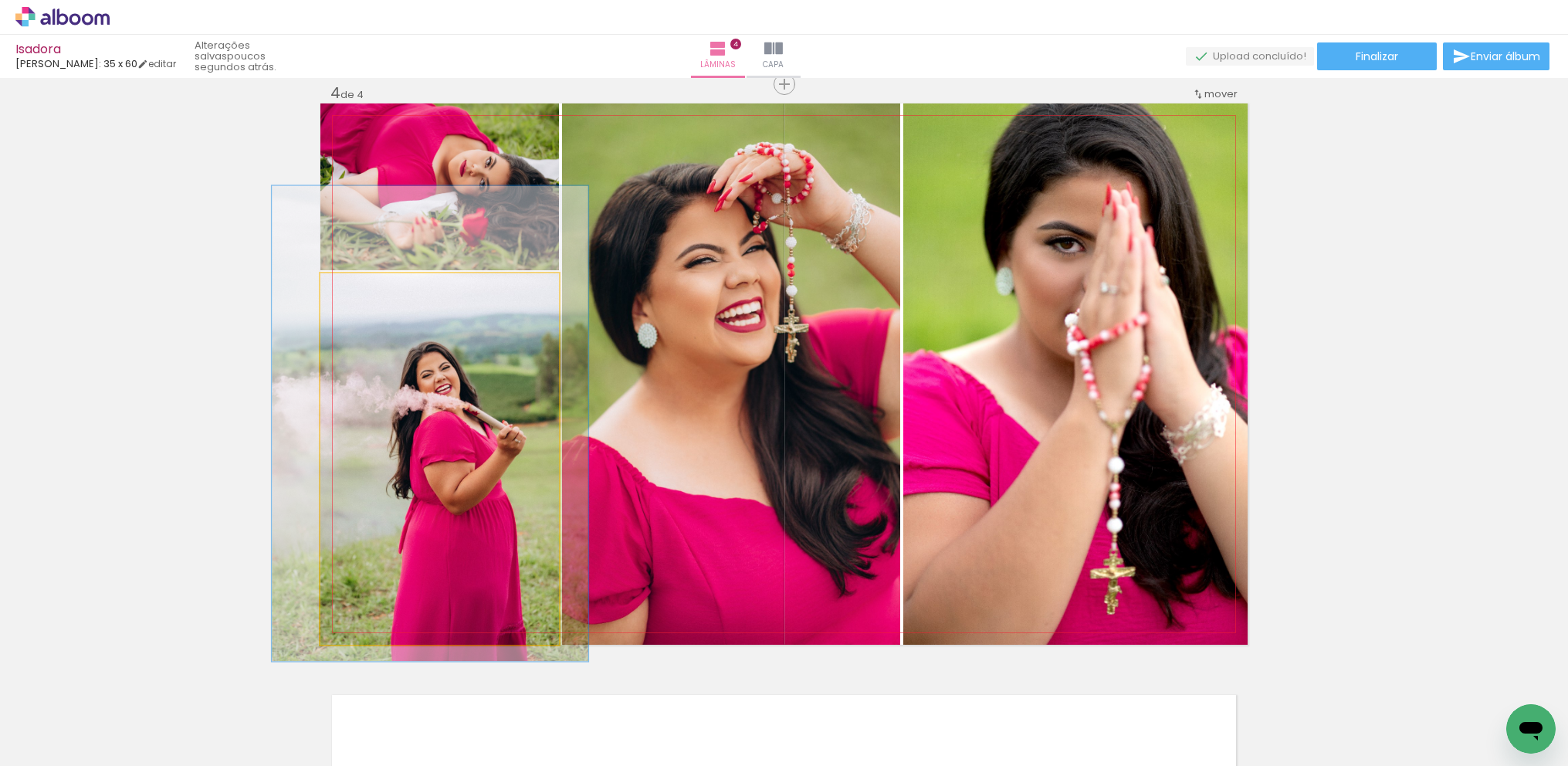
drag, startPoint x: 420, startPoint y: 518, endPoint x: 411, endPoint y: 485, distance: 34.2
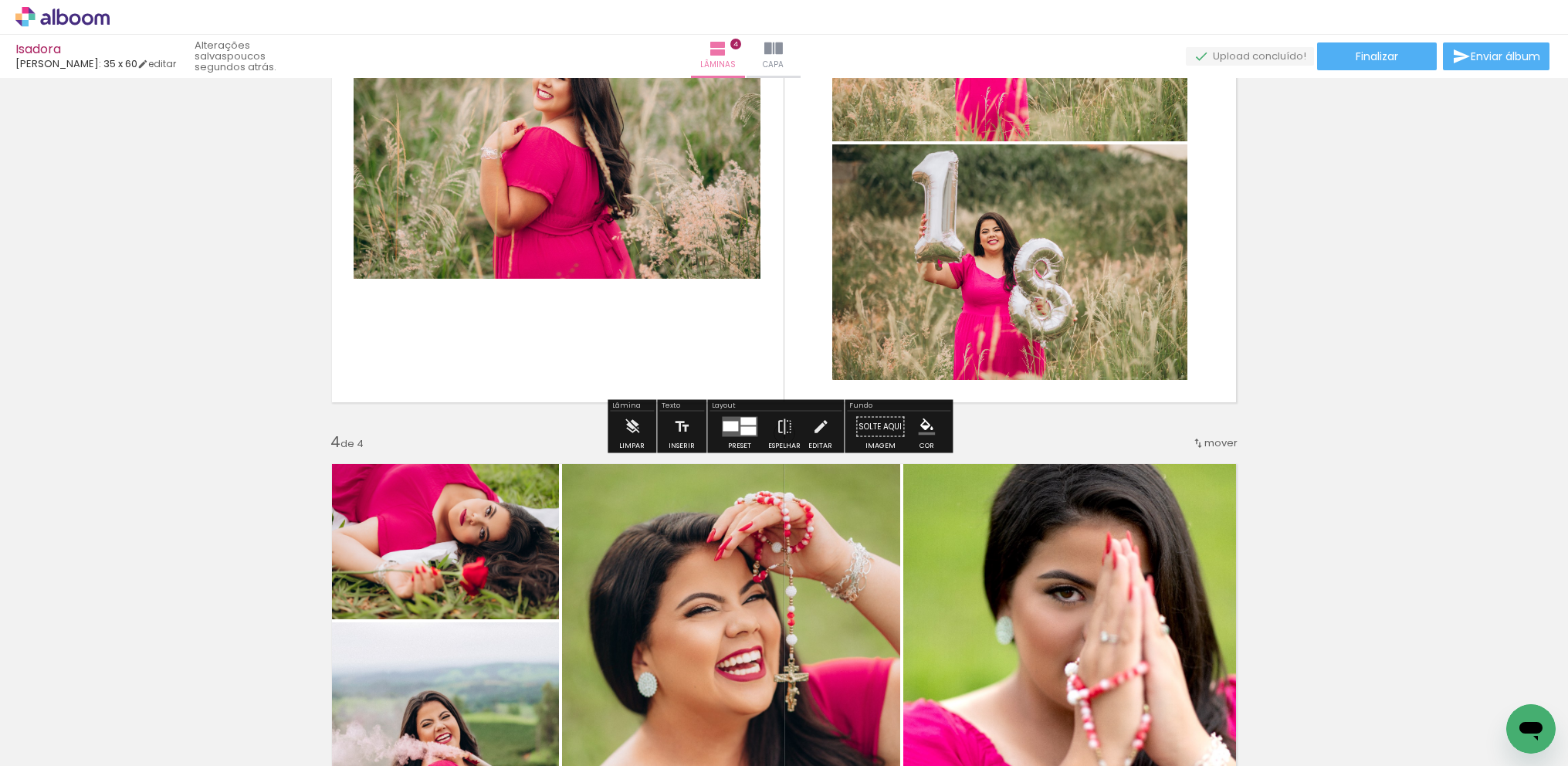
scroll to position [1144, 0]
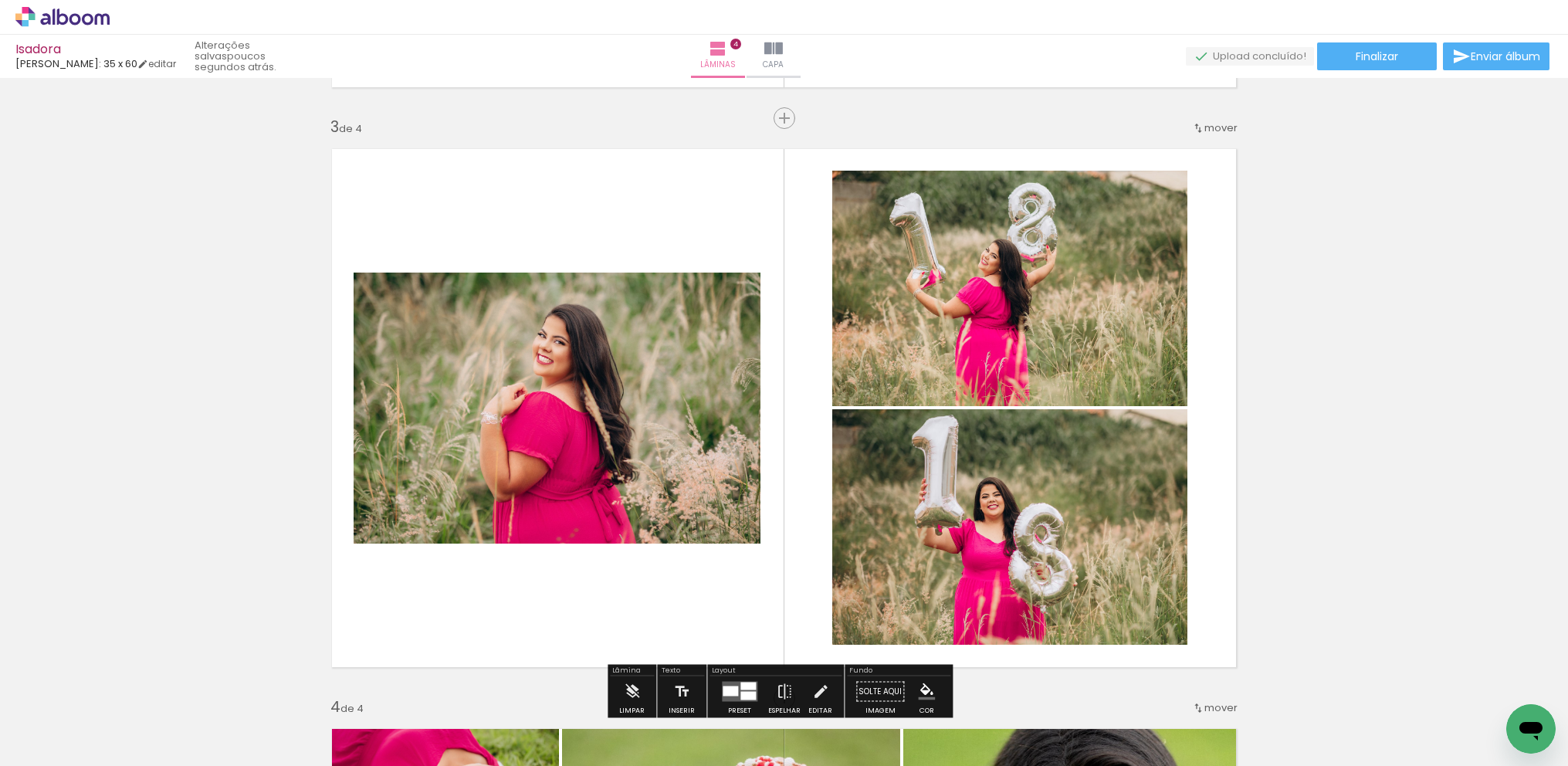
click at [809, 383] on quentale-layouter at bounding box center [784, 407] width 928 height 541
click at [791, 414] on quentale-layouter at bounding box center [784, 407] width 928 height 541
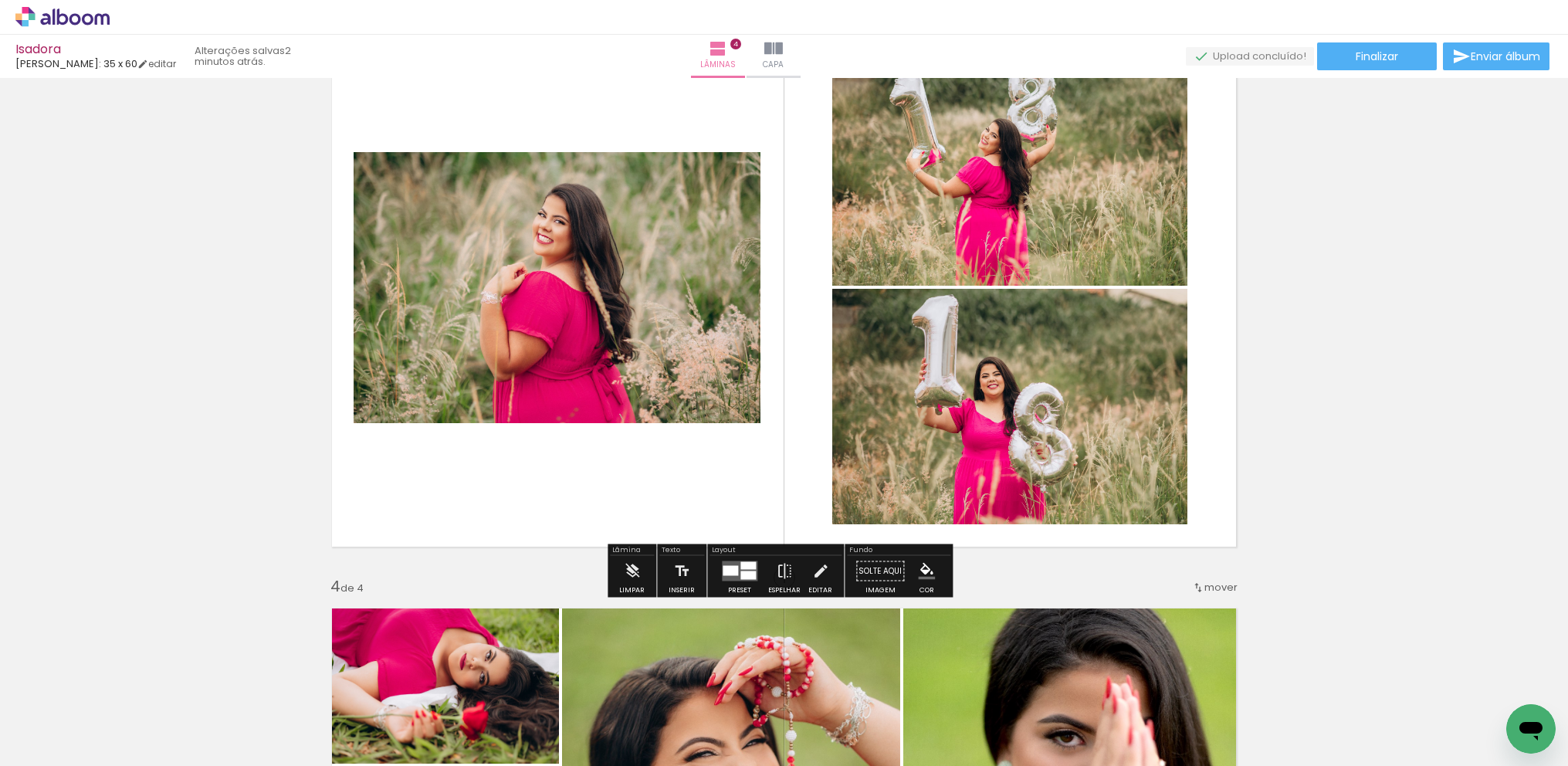
click at [789, 428] on quentale-layouter at bounding box center [784, 287] width 928 height 541
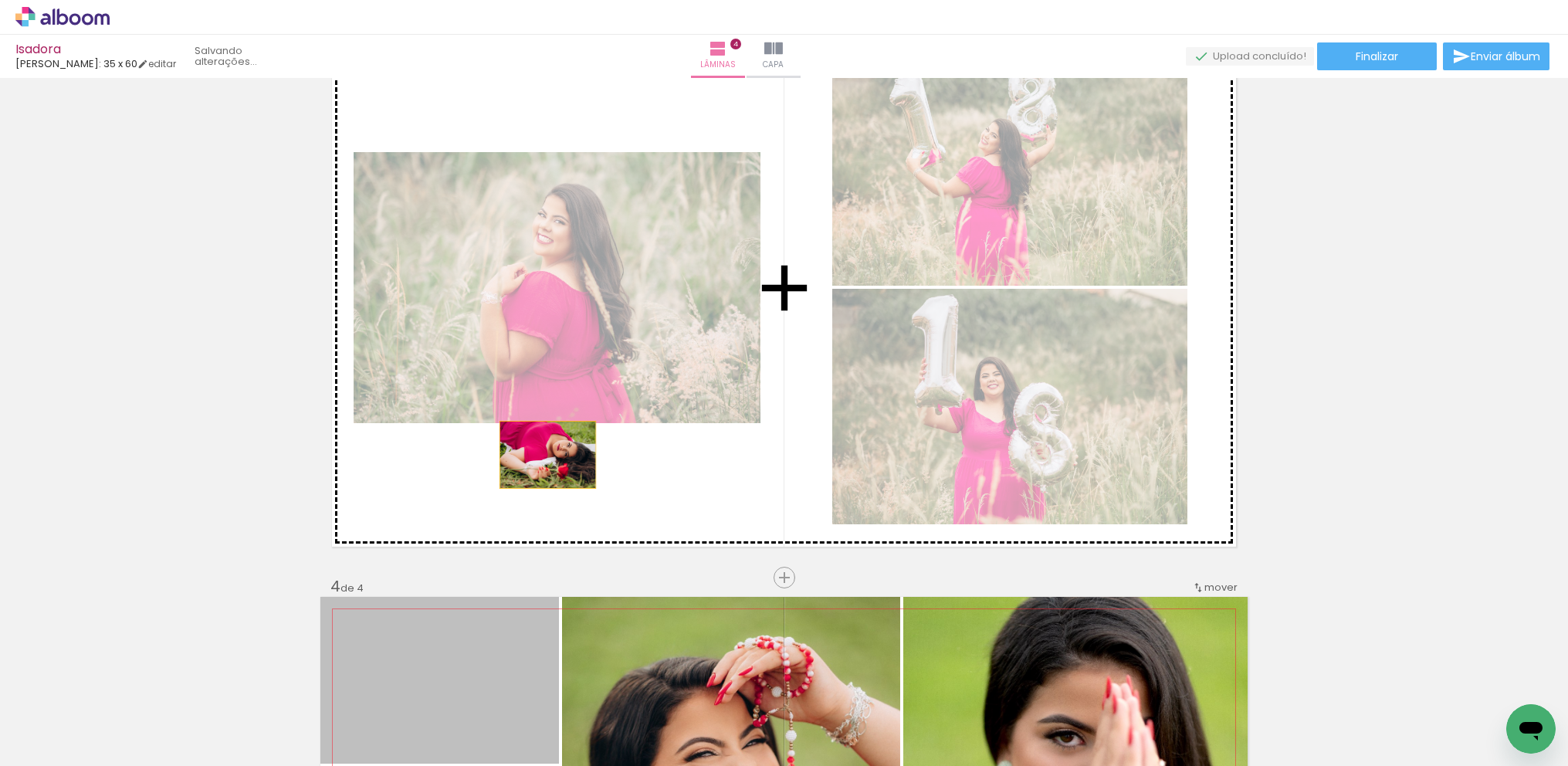
drag, startPoint x: 511, startPoint y: 641, endPoint x: 542, endPoint y: 455, distance: 188.6
click at [542, 455] on div "Inserir lâmina 1 de 4 Inserir lâmina 2 de 4 Inserir lâmina 3 de 4 Inserir lâmin…" at bounding box center [784, 267] width 1568 height 2899
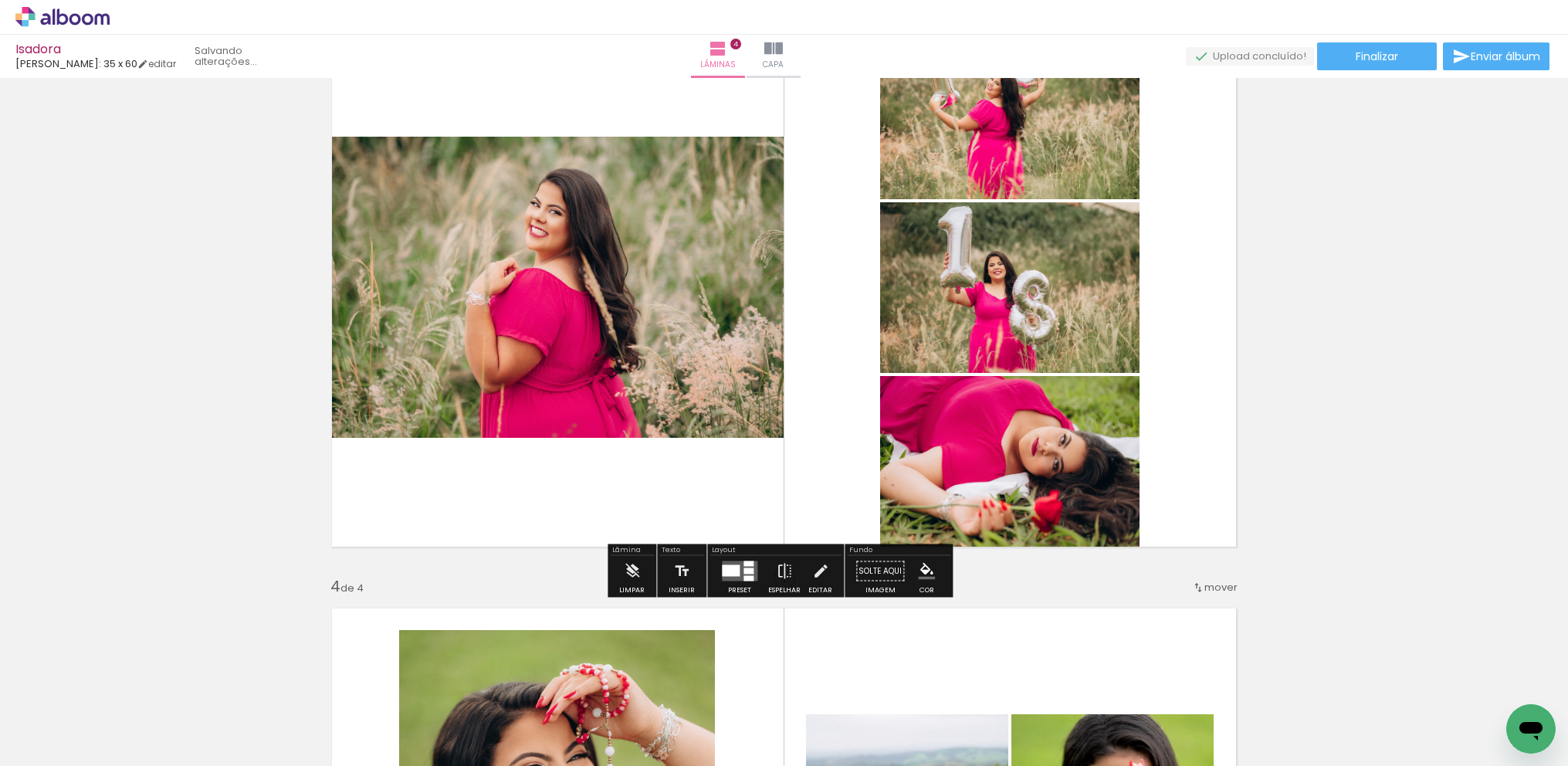
click at [736, 566] on div at bounding box center [731, 571] width 17 height 12
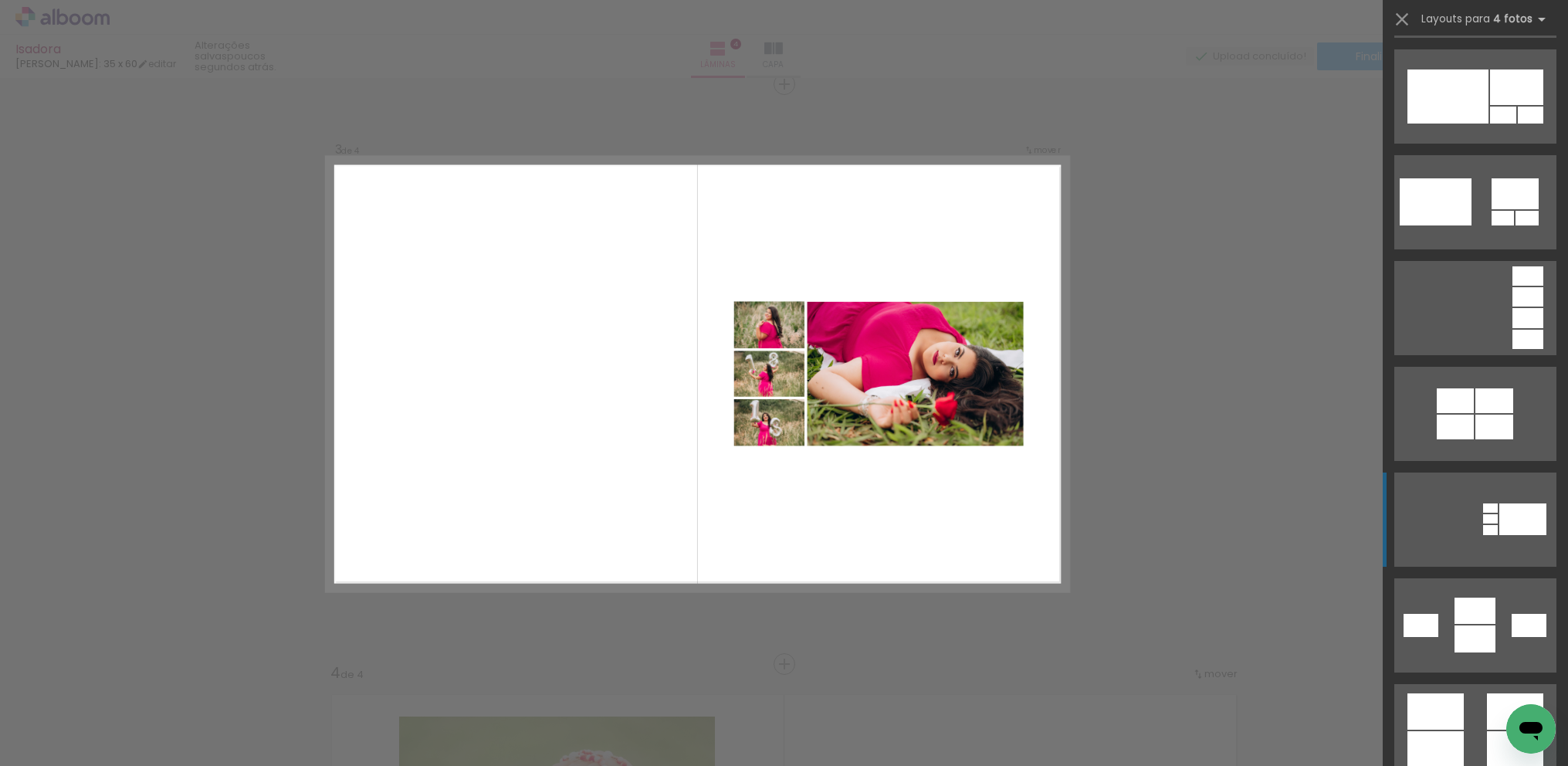
scroll to position [1501, 0]
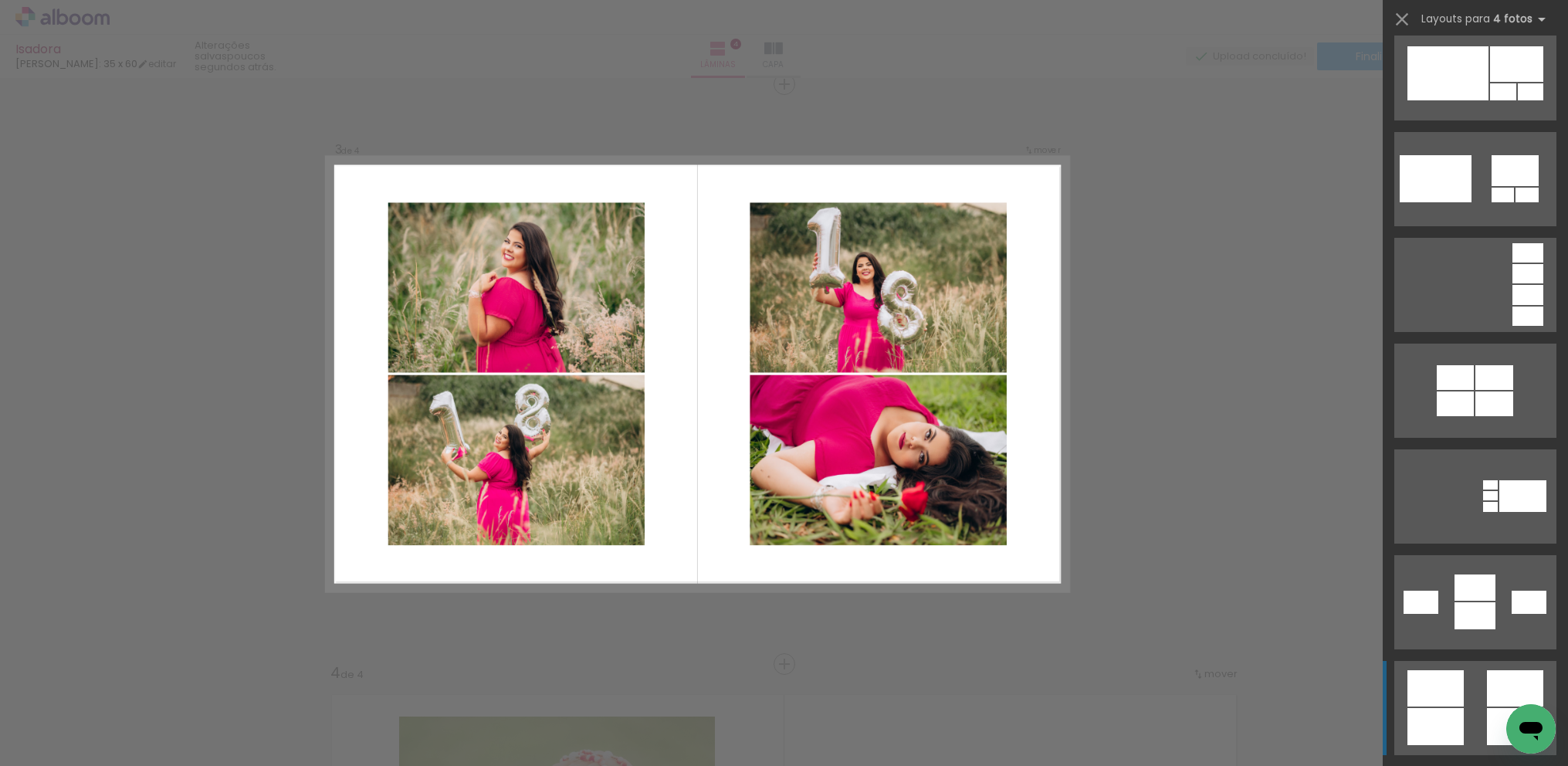
click at [1478, 693] on quentale-layouter at bounding box center [1476, 708] width 162 height 94
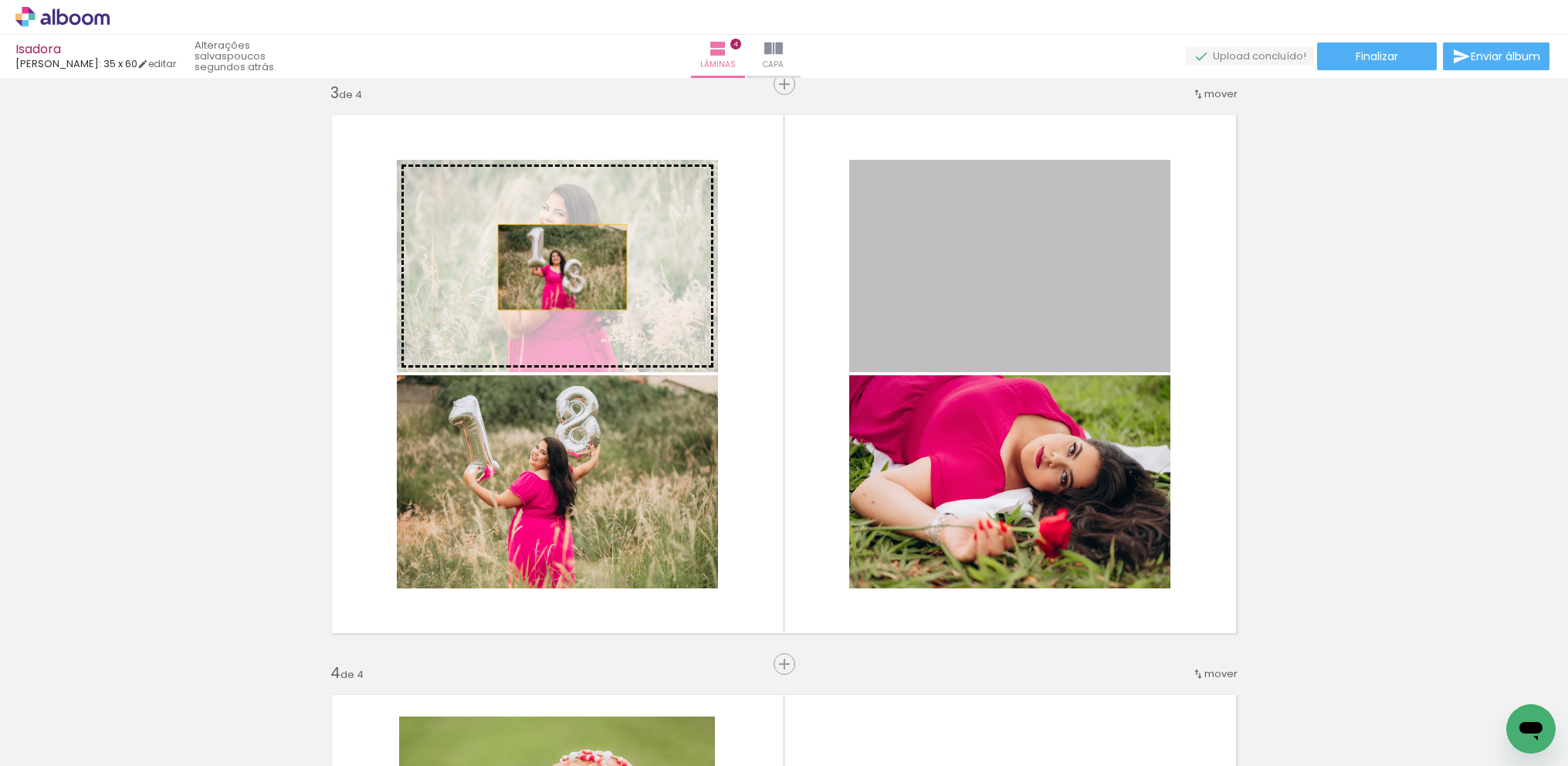
drag, startPoint x: 923, startPoint y: 291, endPoint x: 552, endPoint y: 267, distance: 371.8
click at [0, 0] on slot at bounding box center [0, 0] width 0 height 0
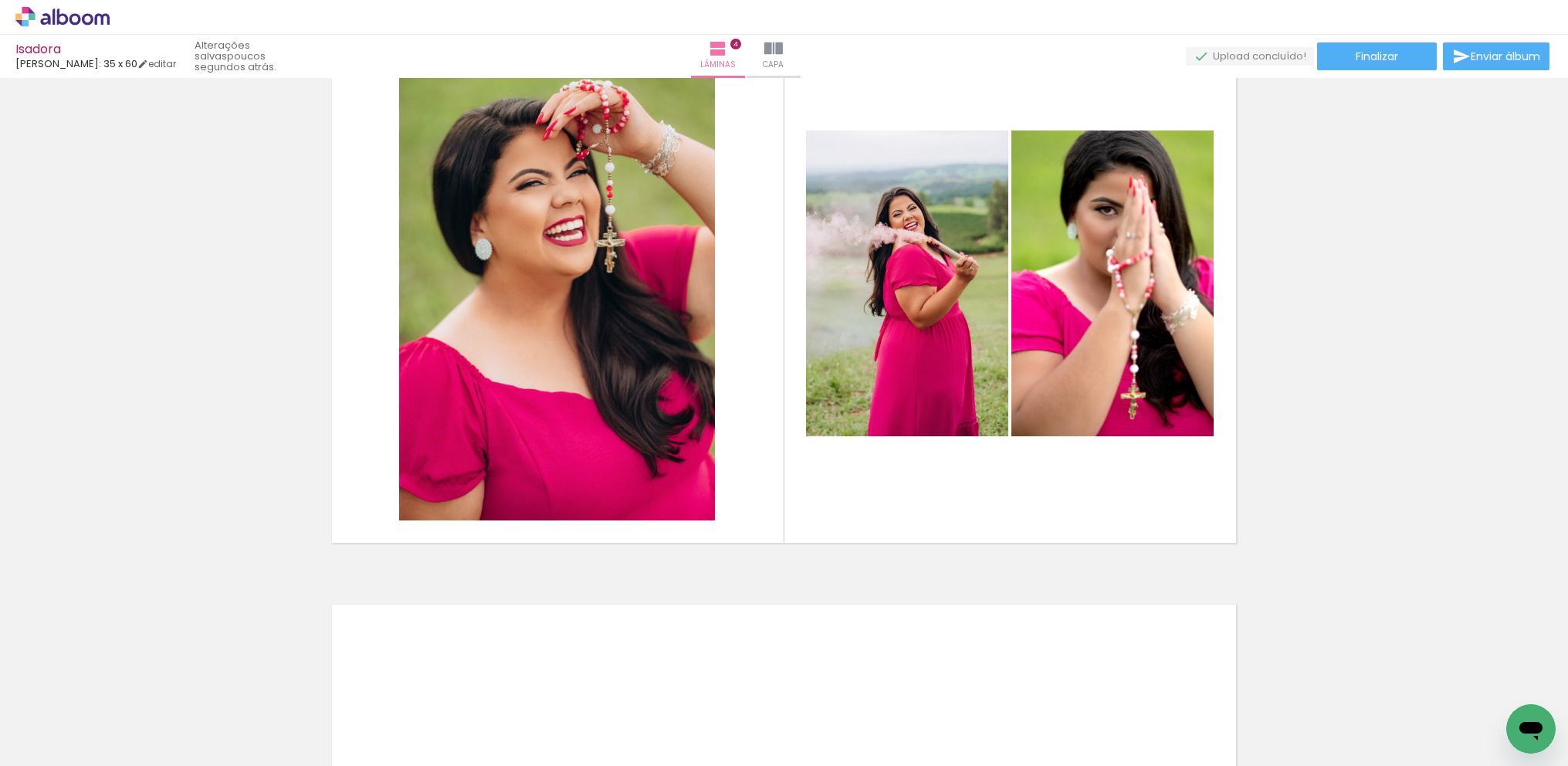
scroll to position [1816, 0]
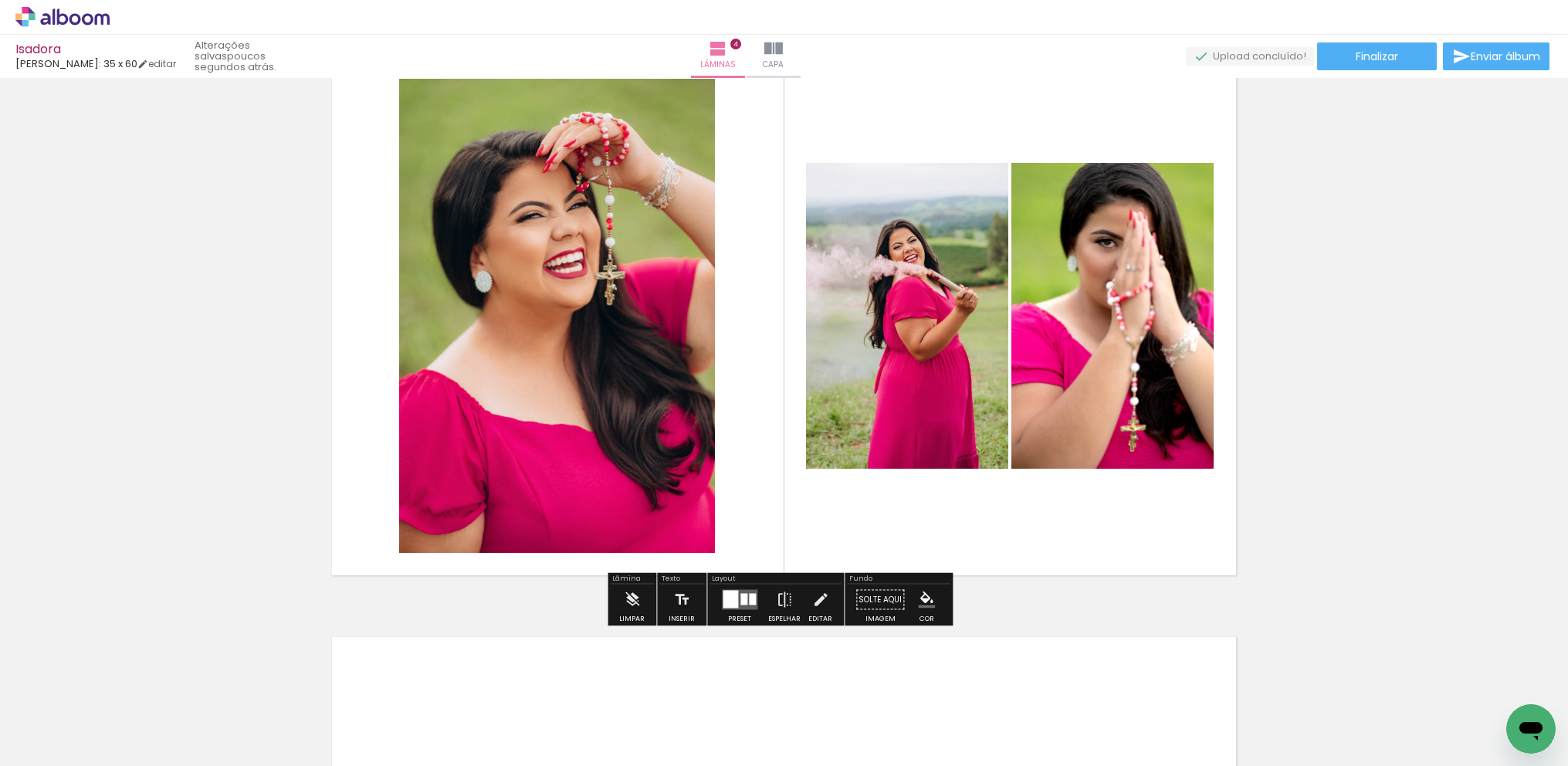
click at [733, 594] on div at bounding box center [731, 599] width 16 height 17
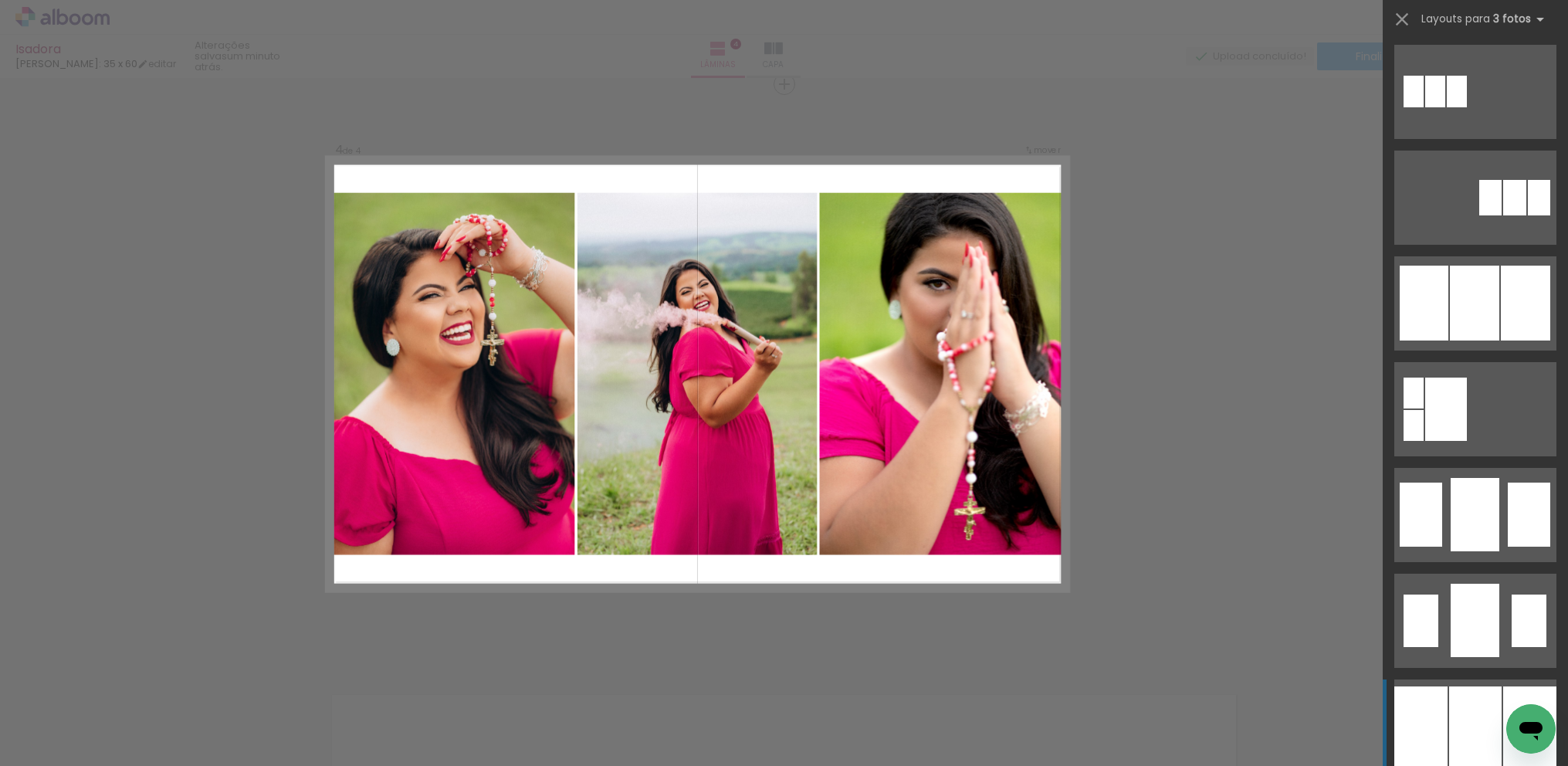
scroll to position [841, 0]
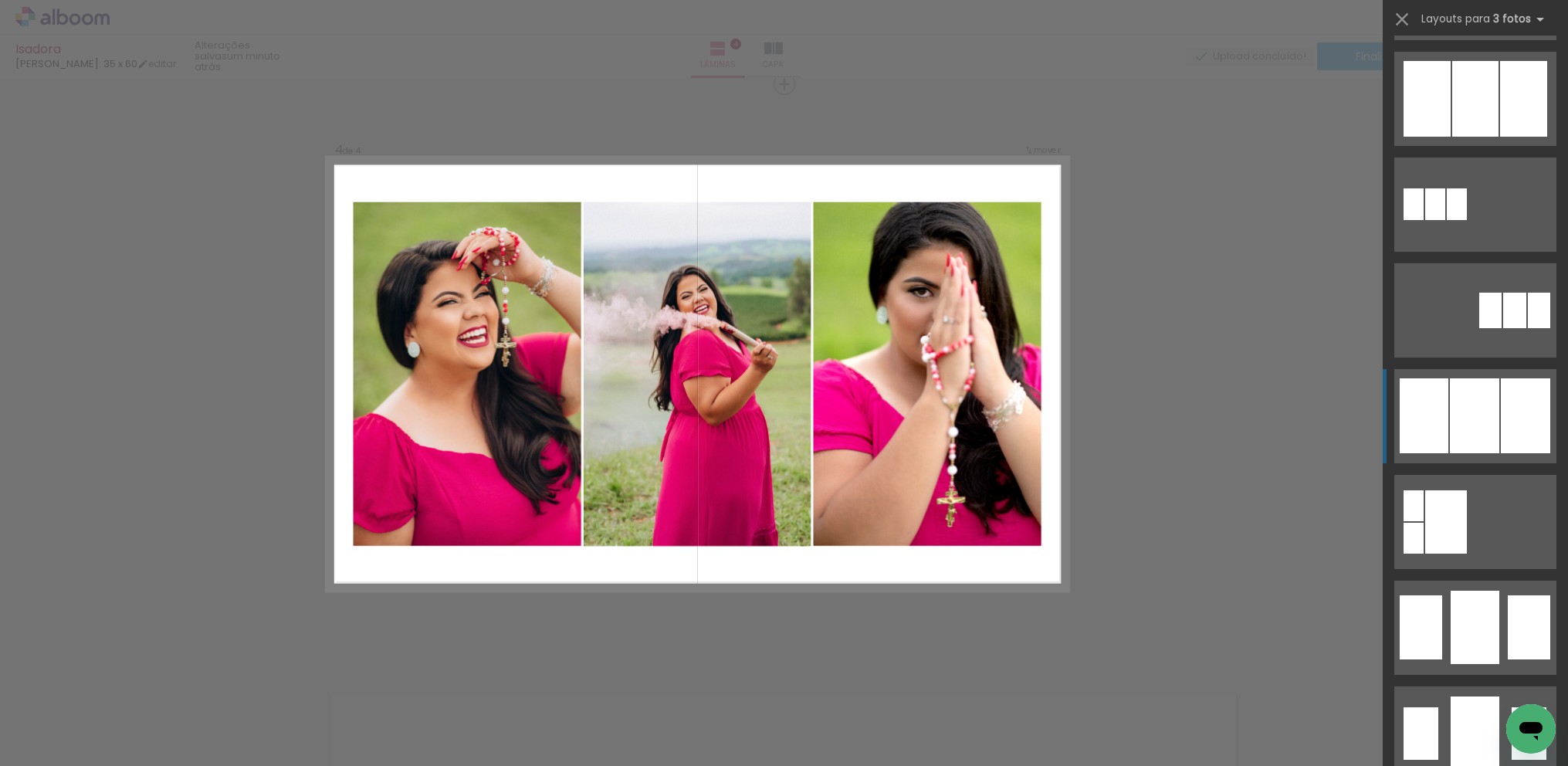
click at [1450, 426] on div at bounding box center [1475, 416] width 50 height 75
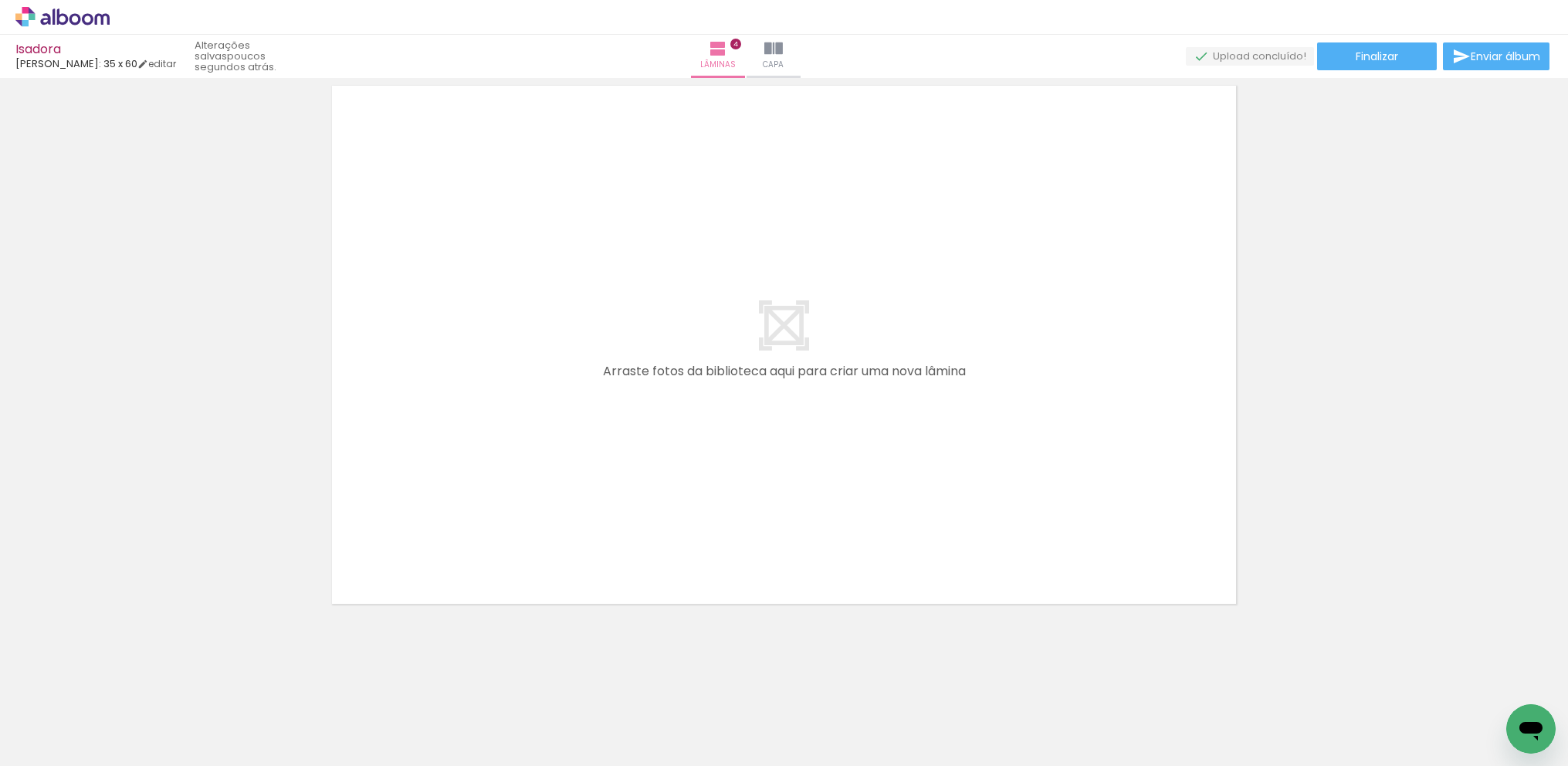
scroll to position [0, 2596]
drag, startPoint x: 746, startPoint y: 761, endPoint x: 817, endPoint y: 757, distance: 71.1
click at [127, 757] on iron-horizontal-list at bounding box center [111, 717] width 31 height 97
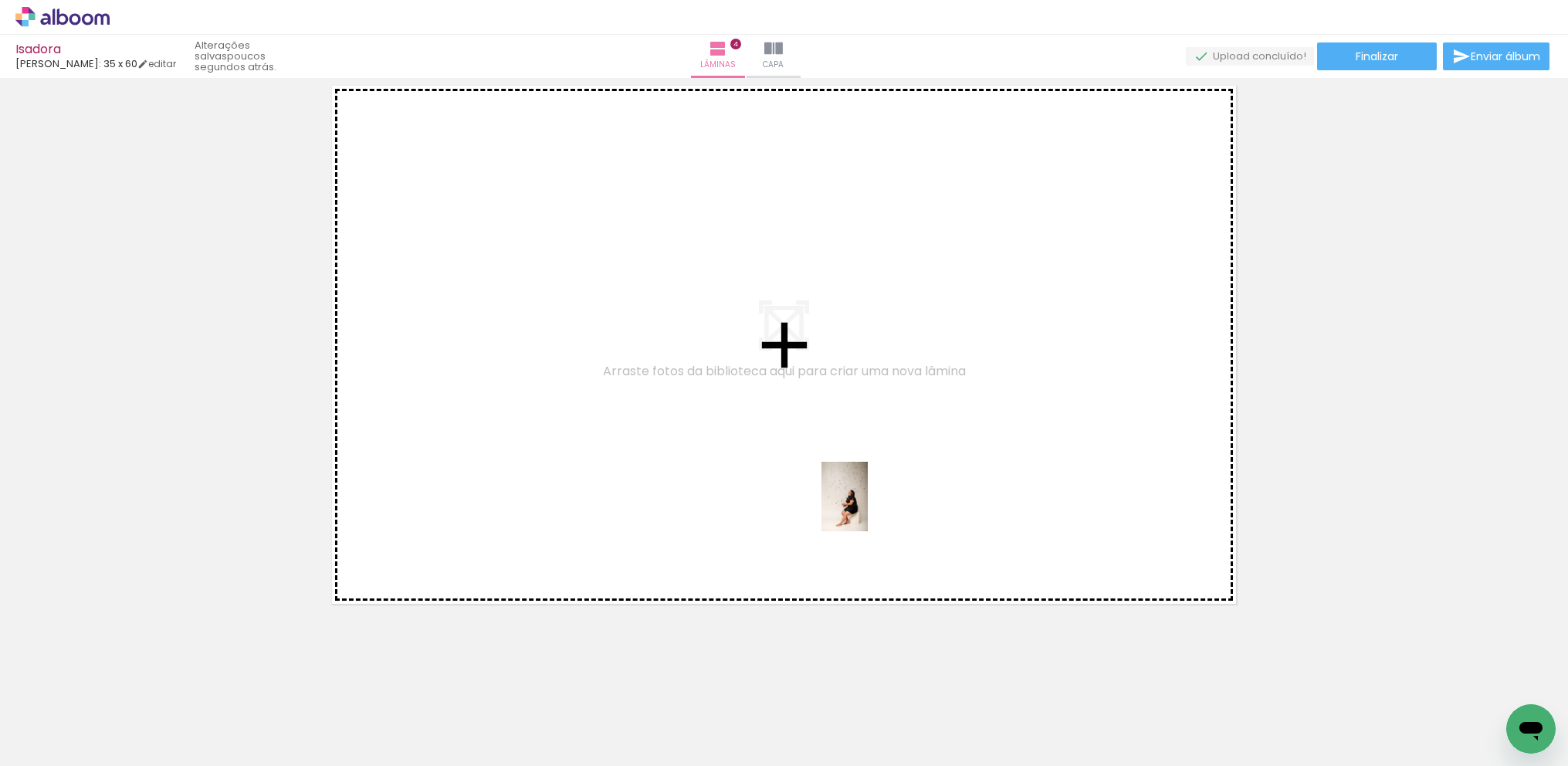
drag, startPoint x: 1176, startPoint y: 723, endPoint x: 794, endPoint y: 460, distance: 463.8
click at [794, 460] on quentale-workspace at bounding box center [784, 383] width 1568 height 766
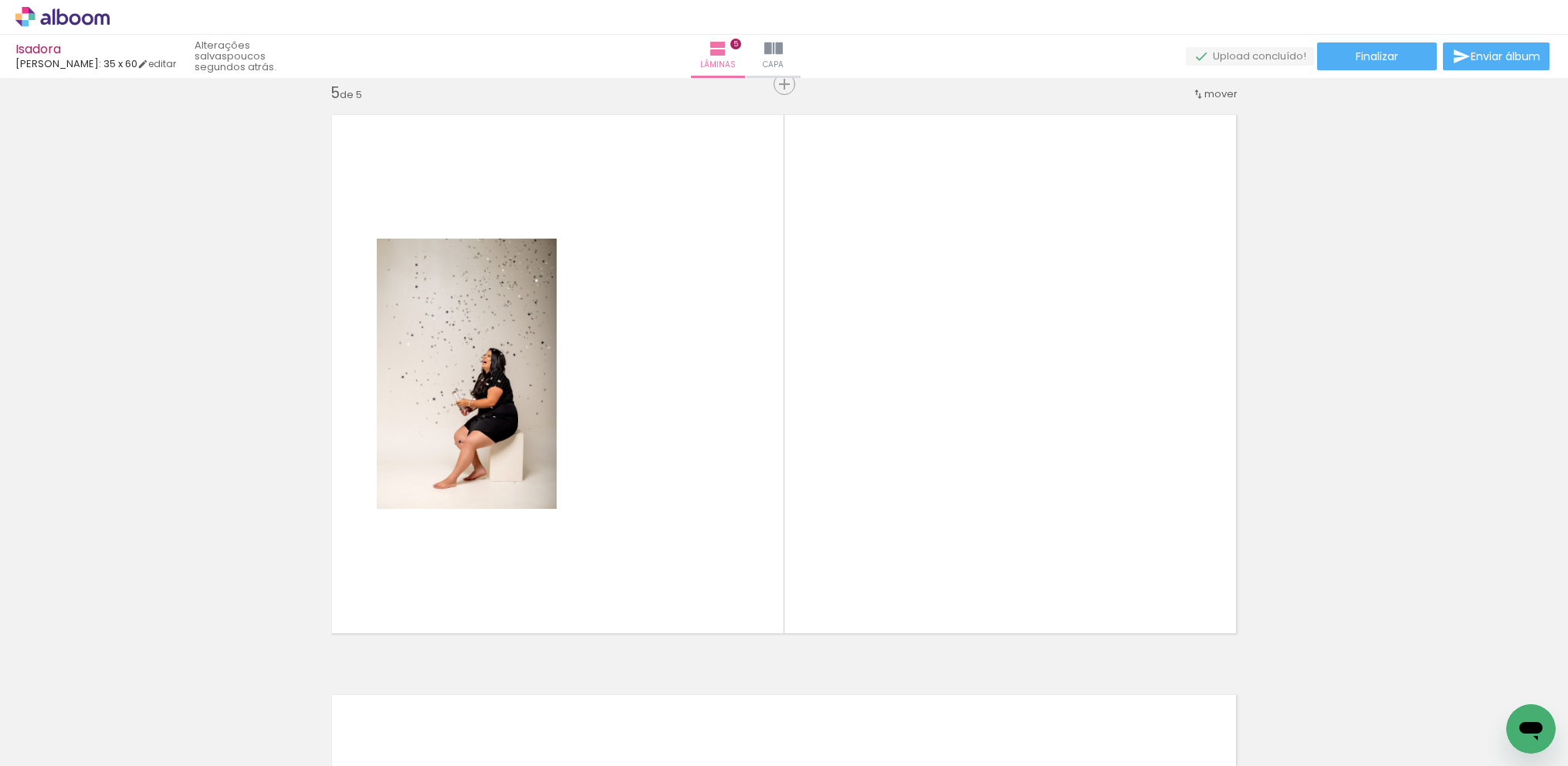
scroll to position [0, 2928]
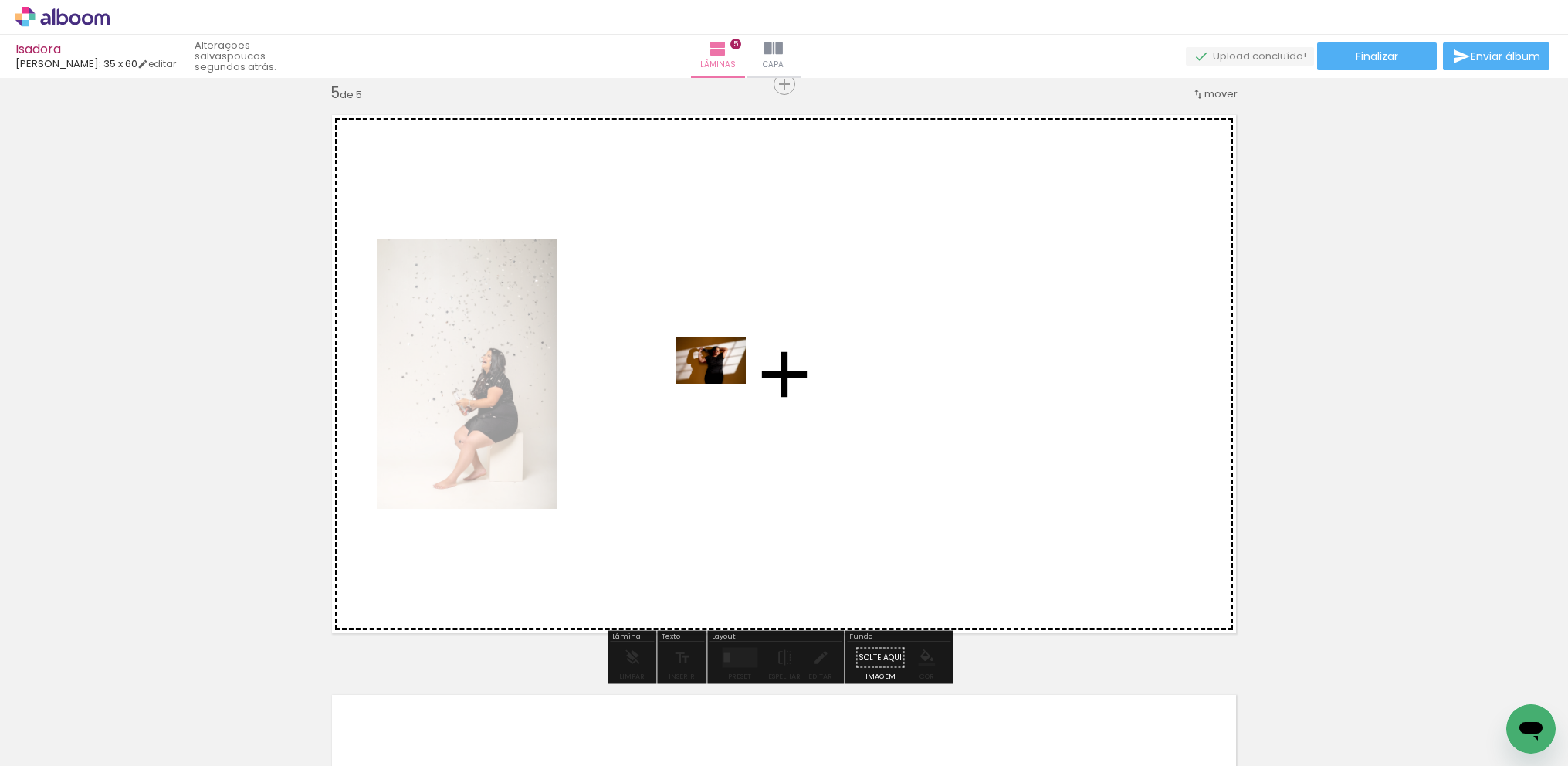
drag, startPoint x: 790, startPoint y: 715, endPoint x: 702, endPoint y: 322, distance: 402.7
click at [702, 322] on quentale-workspace at bounding box center [784, 383] width 1568 height 766
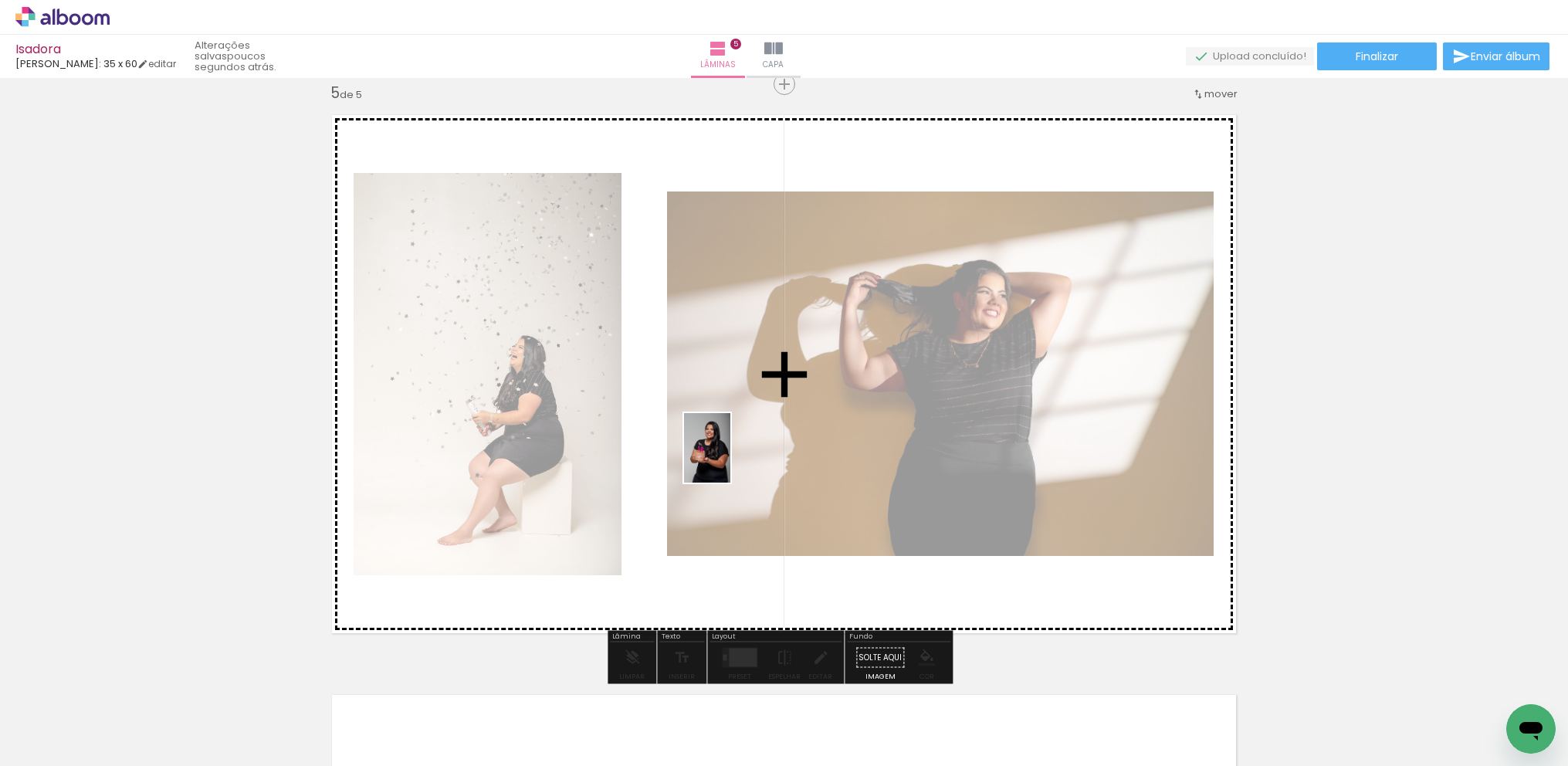
drag, startPoint x: 861, startPoint y: 733, endPoint x: 726, endPoint y: 425, distance: 336.3
click at [726, 425] on quentale-workspace at bounding box center [784, 383] width 1568 height 766
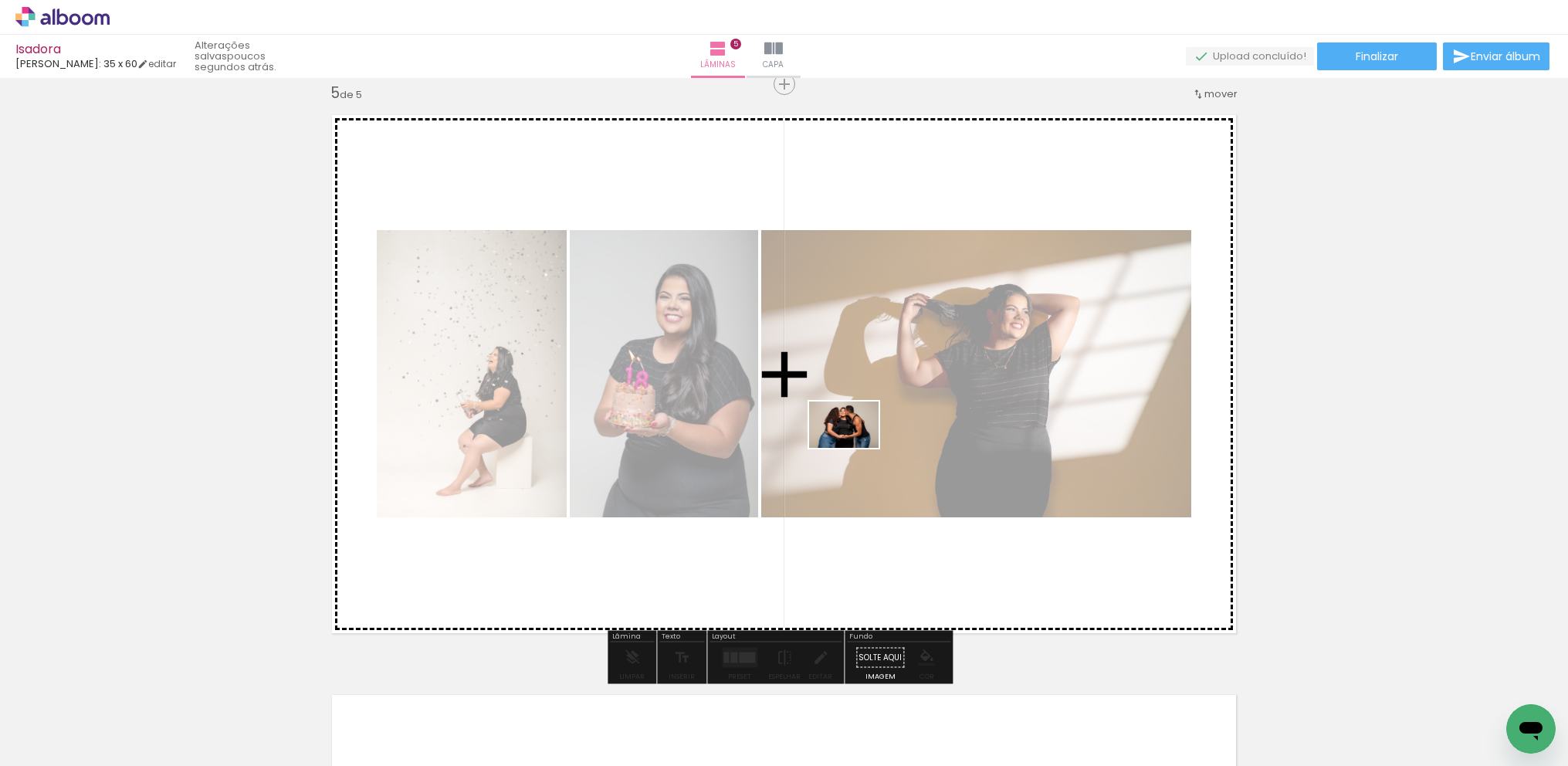
drag, startPoint x: 934, startPoint y: 720, endPoint x: 856, endPoint y: 448, distance: 283.0
click at [856, 448] on quentale-workspace at bounding box center [784, 383] width 1568 height 766
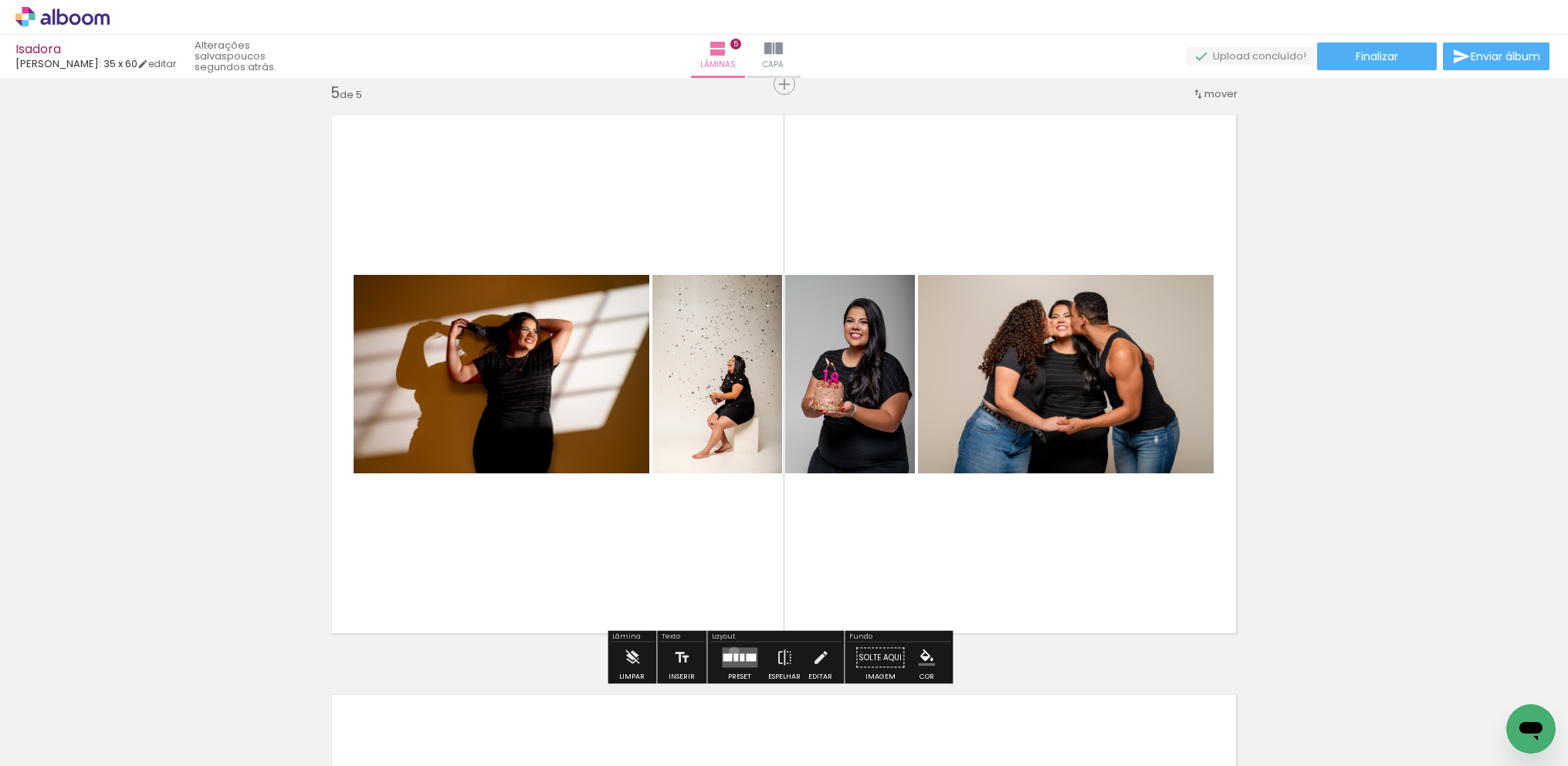
click at [731, 652] on quentale-layouter at bounding box center [740, 658] width 36 height 20
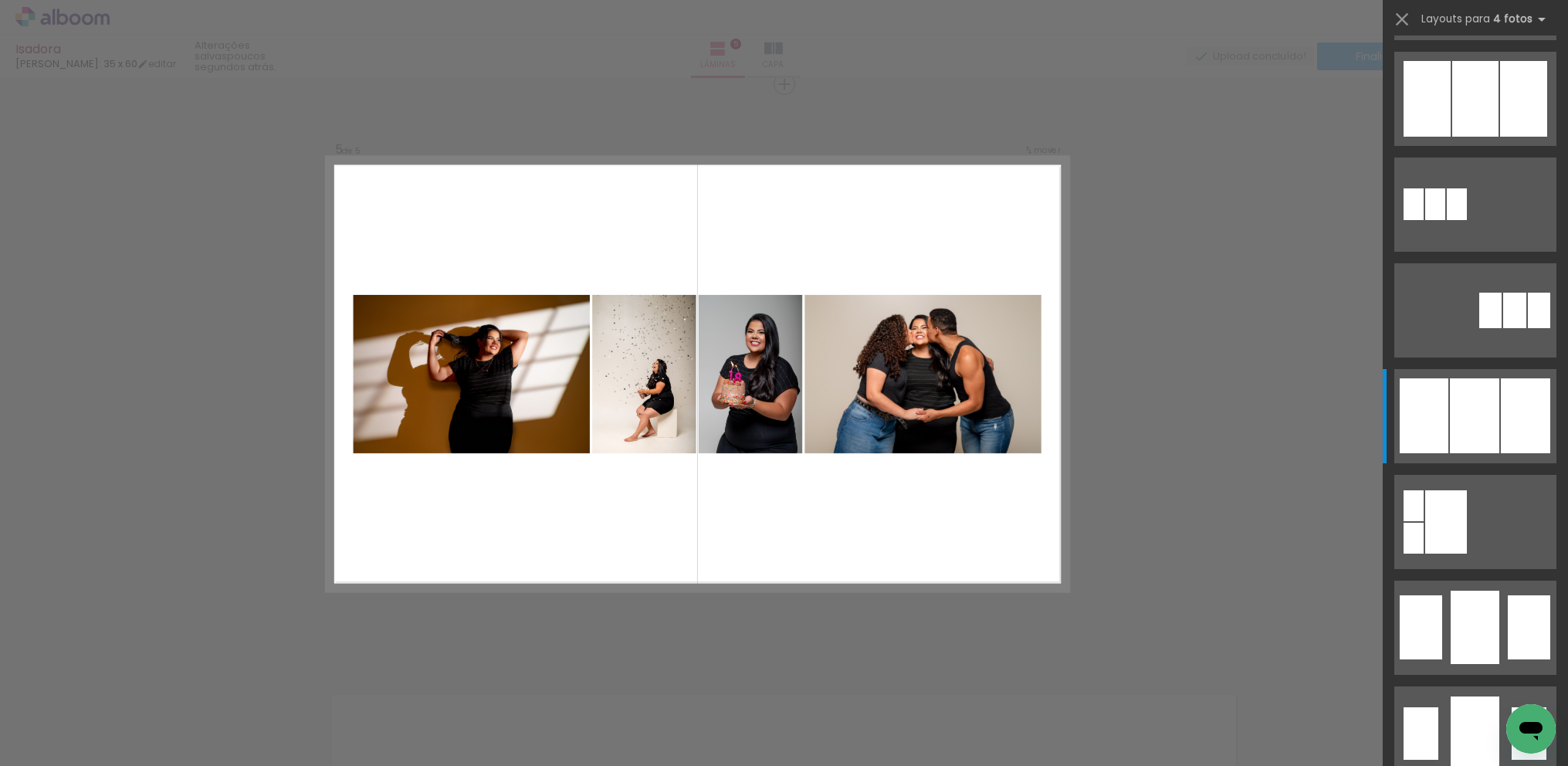
scroll to position [0, 0]
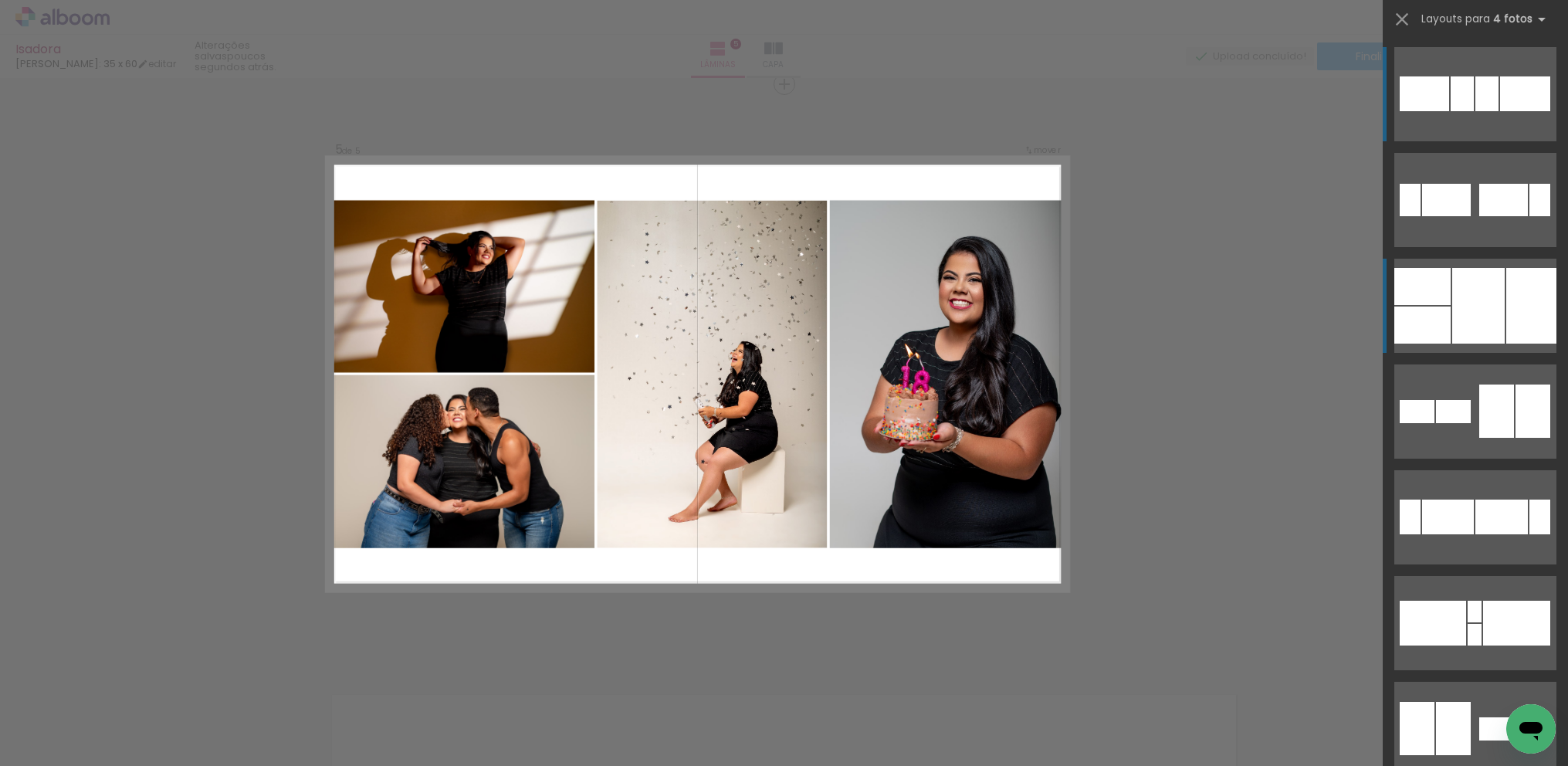
click at [1520, 289] on div at bounding box center [1532, 305] width 51 height 75
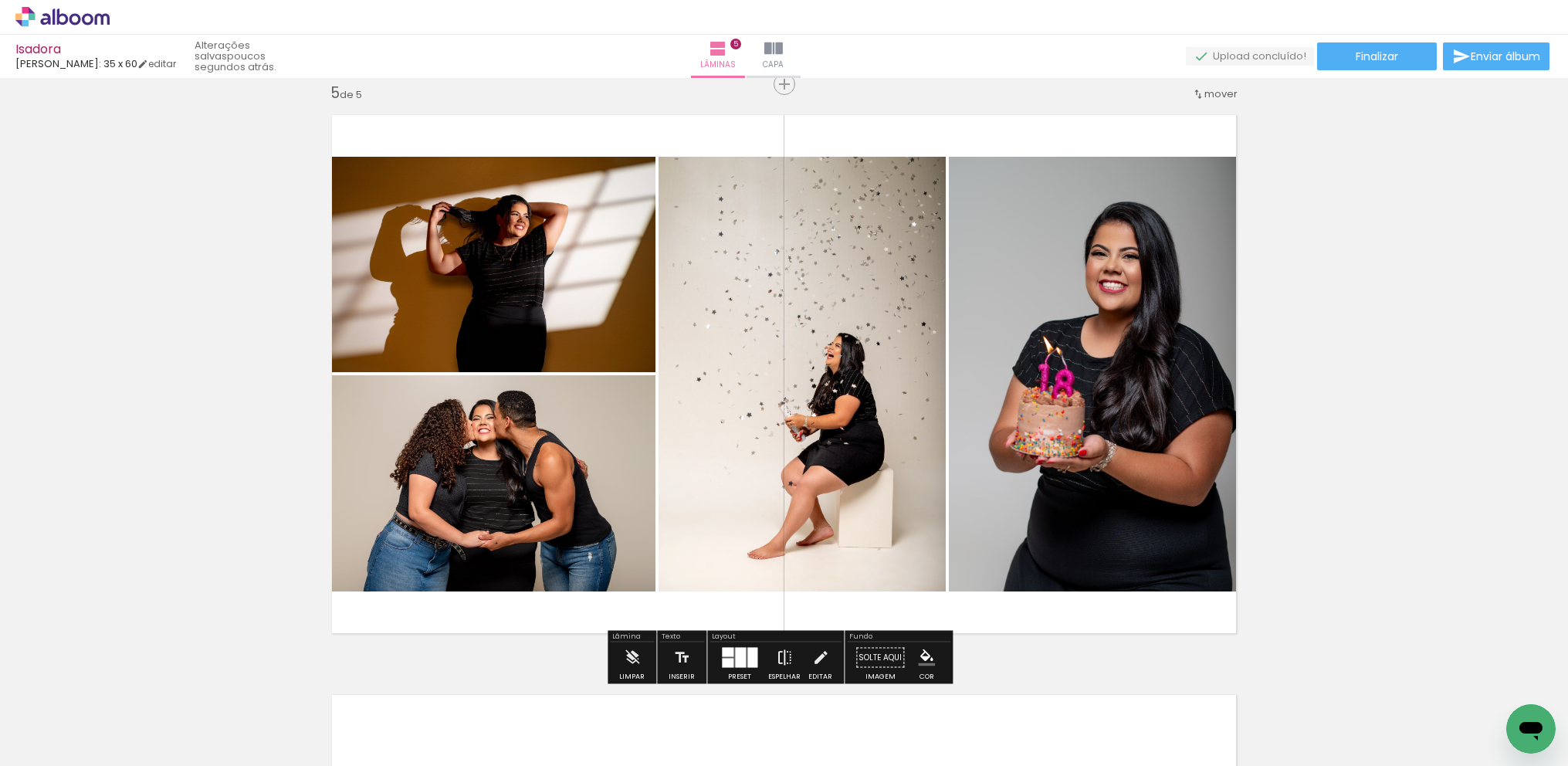
click at [780, 654] on iron-icon at bounding box center [784, 658] width 17 height 31
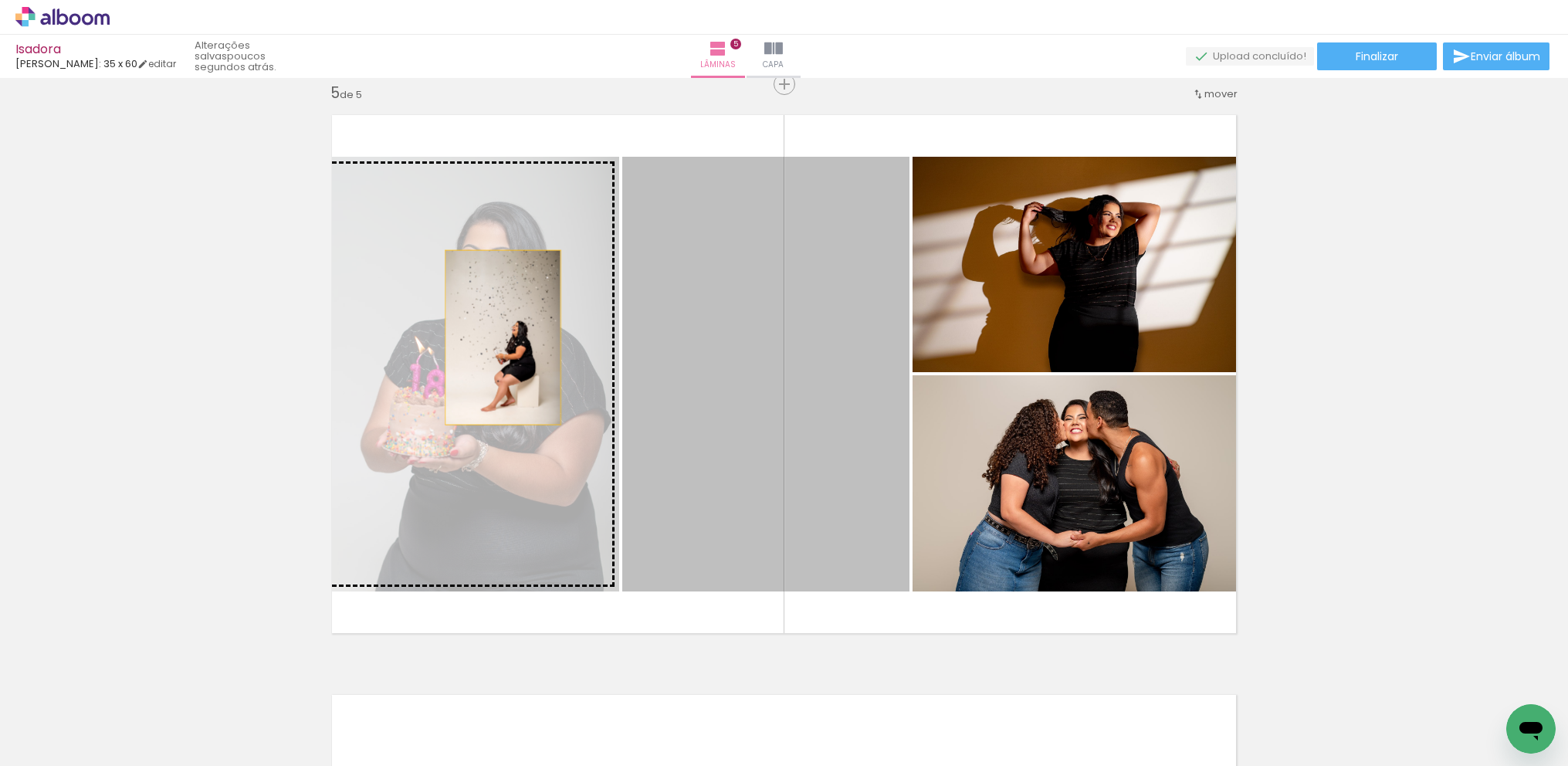
drag, startPoint x: 789, startPoint y: 422, endPoint x: 497, endPoint y: 337, distance: 304.1
click at [0, 0] on slot at bounding box center [0, 0] width 0 height 0
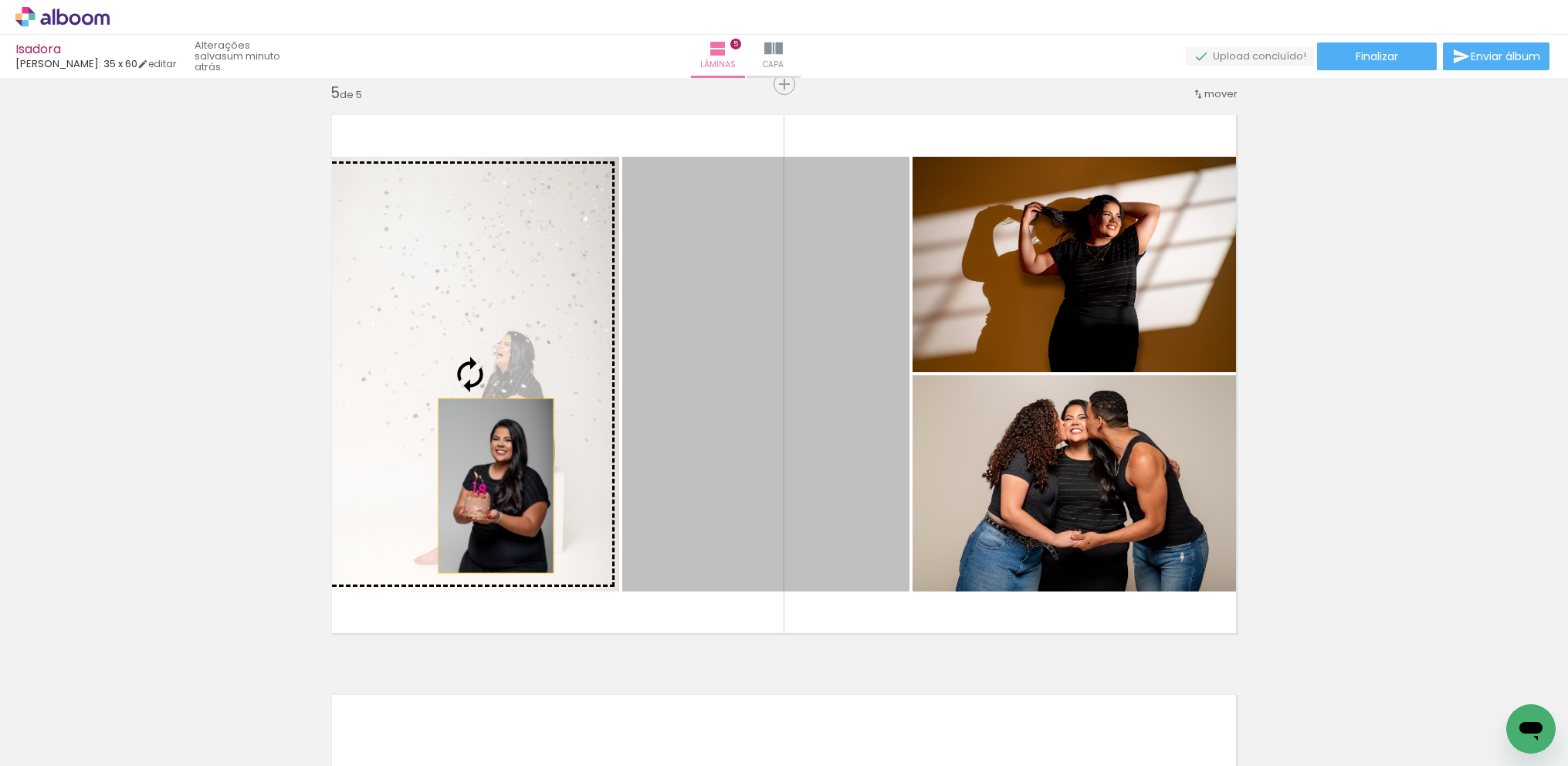
drag, startPoint x: 781, startPoint y: 522, endPoint x: 479, endPoint y: 485, distance: 304.3
click at [0, 0] on slot at bounding box center [0, 0] width 0 height 0
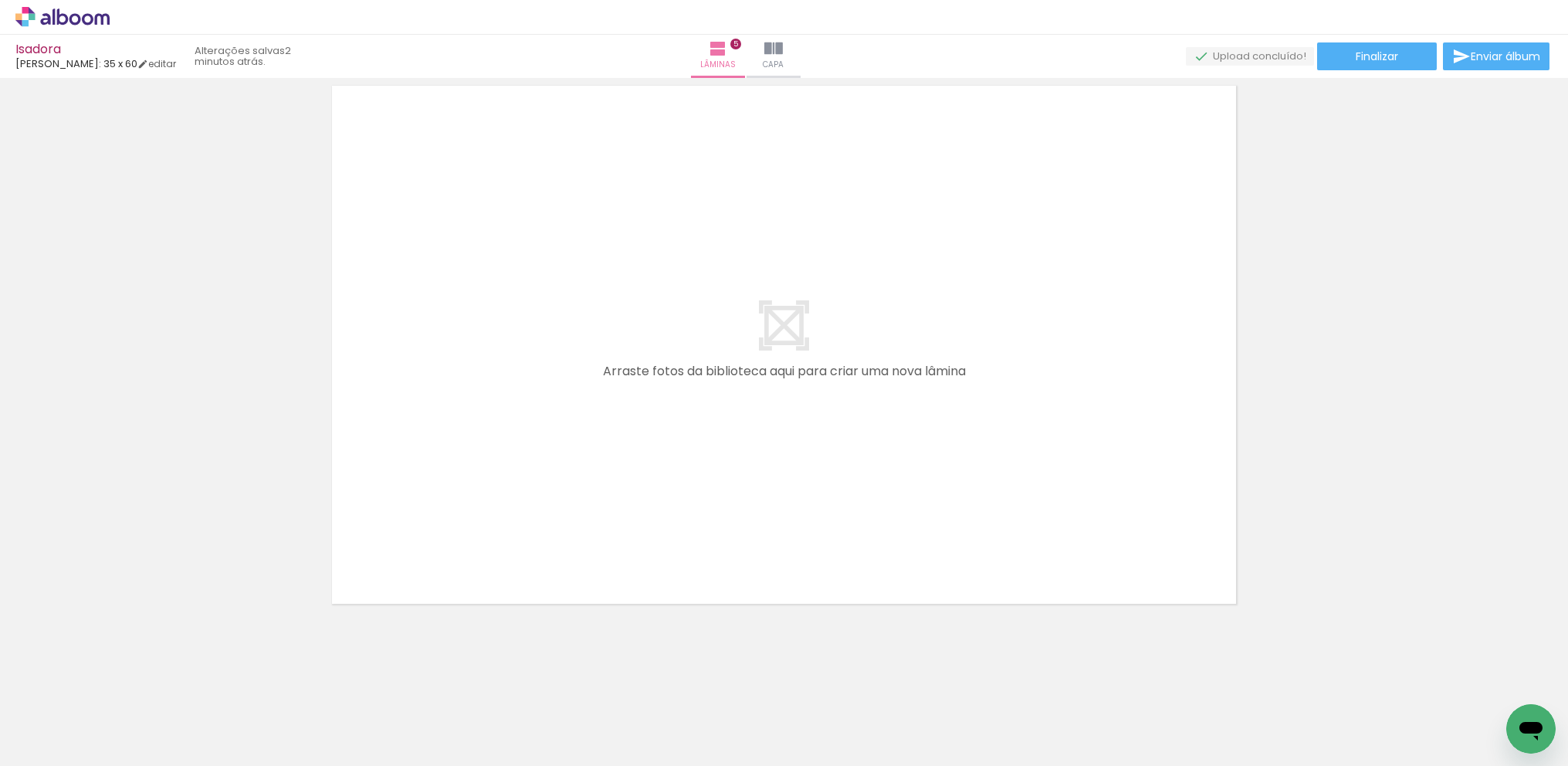
scroll to position [0, 2943]
drag, startPoint x: 965, startPoint y: 761, endPoint x: 1008, endPoint y: 753, distance: 43.7
click at [127, 753] on iron-horizontal-list at bounding box center [111, 717] width 31 height 97
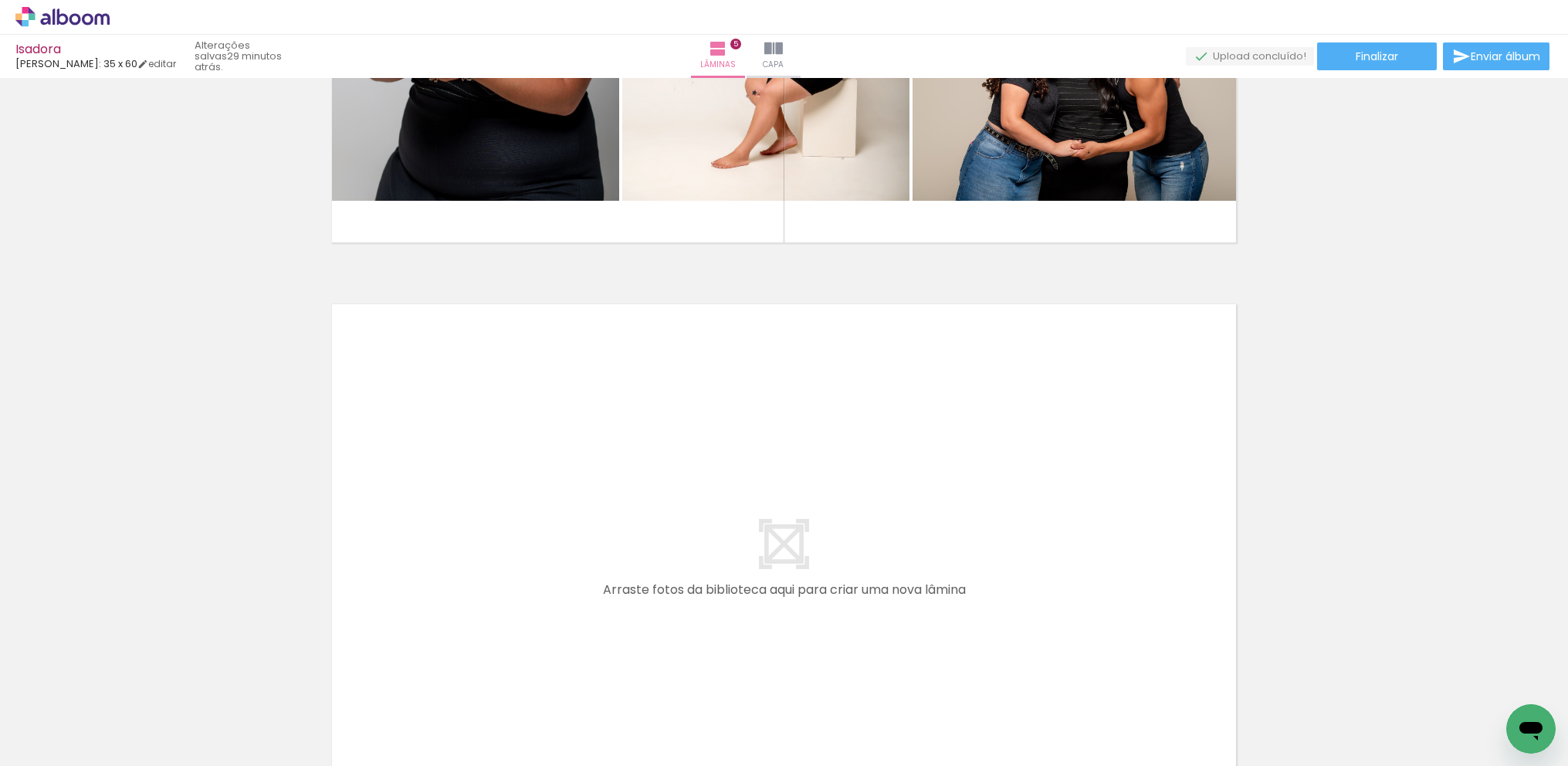
scroll to position [2916, 0]
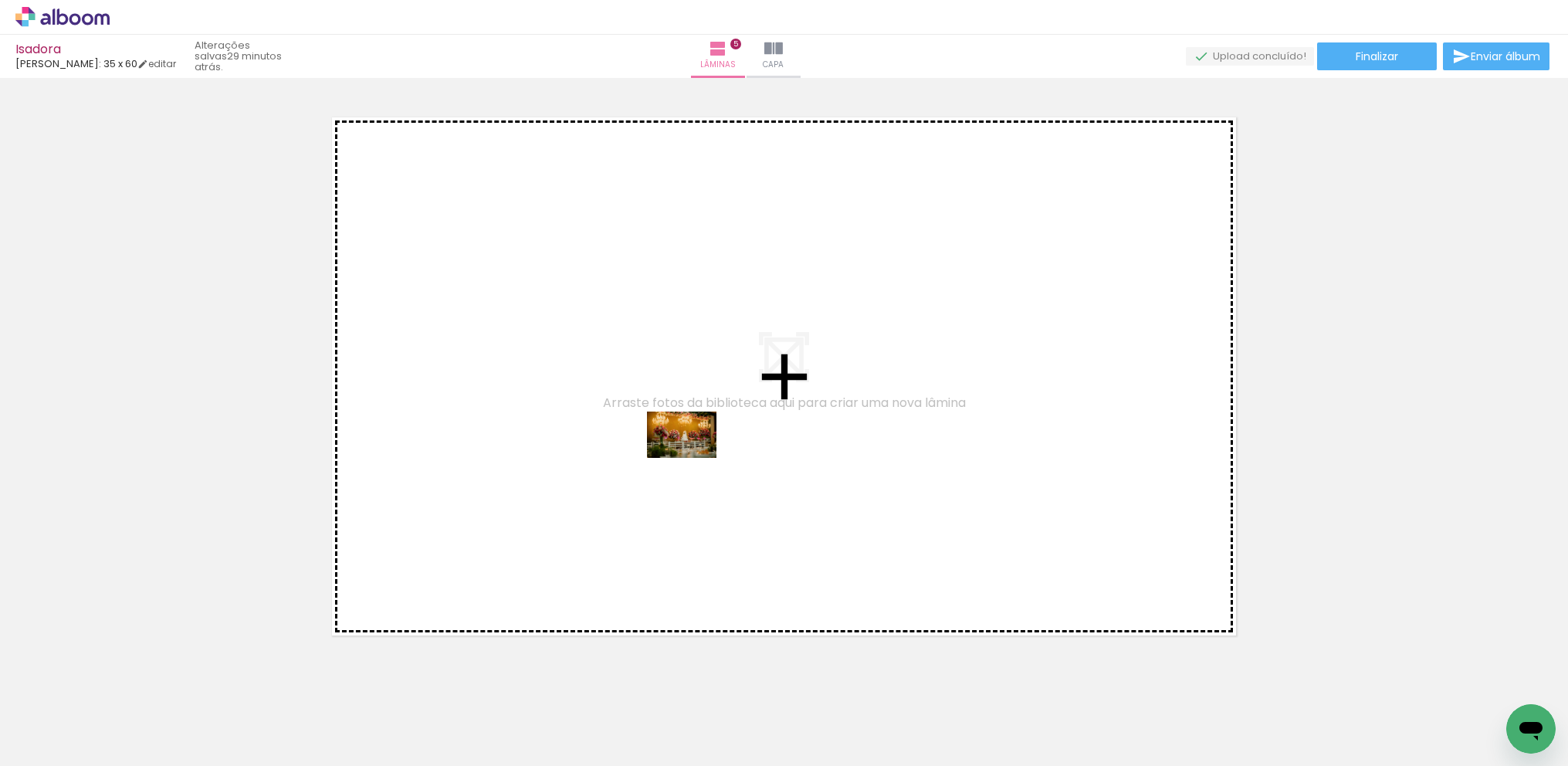
drag, startPoint x: 166, startPoint y: 722, endPoint x: 835, endPoint y: 425, distance: 732.0
click at [835, 425] on quentale-workspace at bounding box center [784, 383] width 1568 height 766
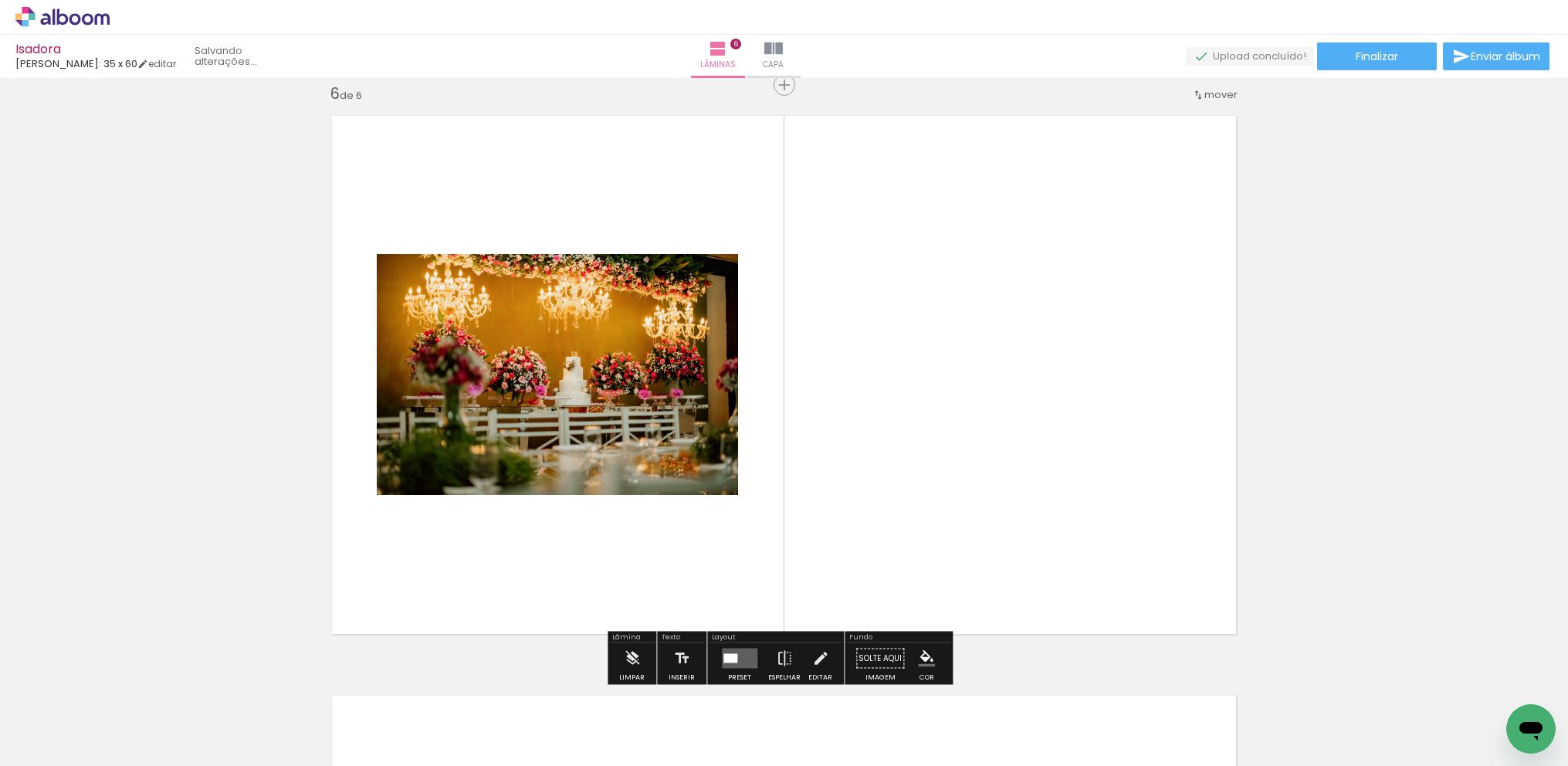
scroll to position [2918, 0]
click at [741, 652] on quentale-layouter at bounding box center [740, 658] width 36 height 20
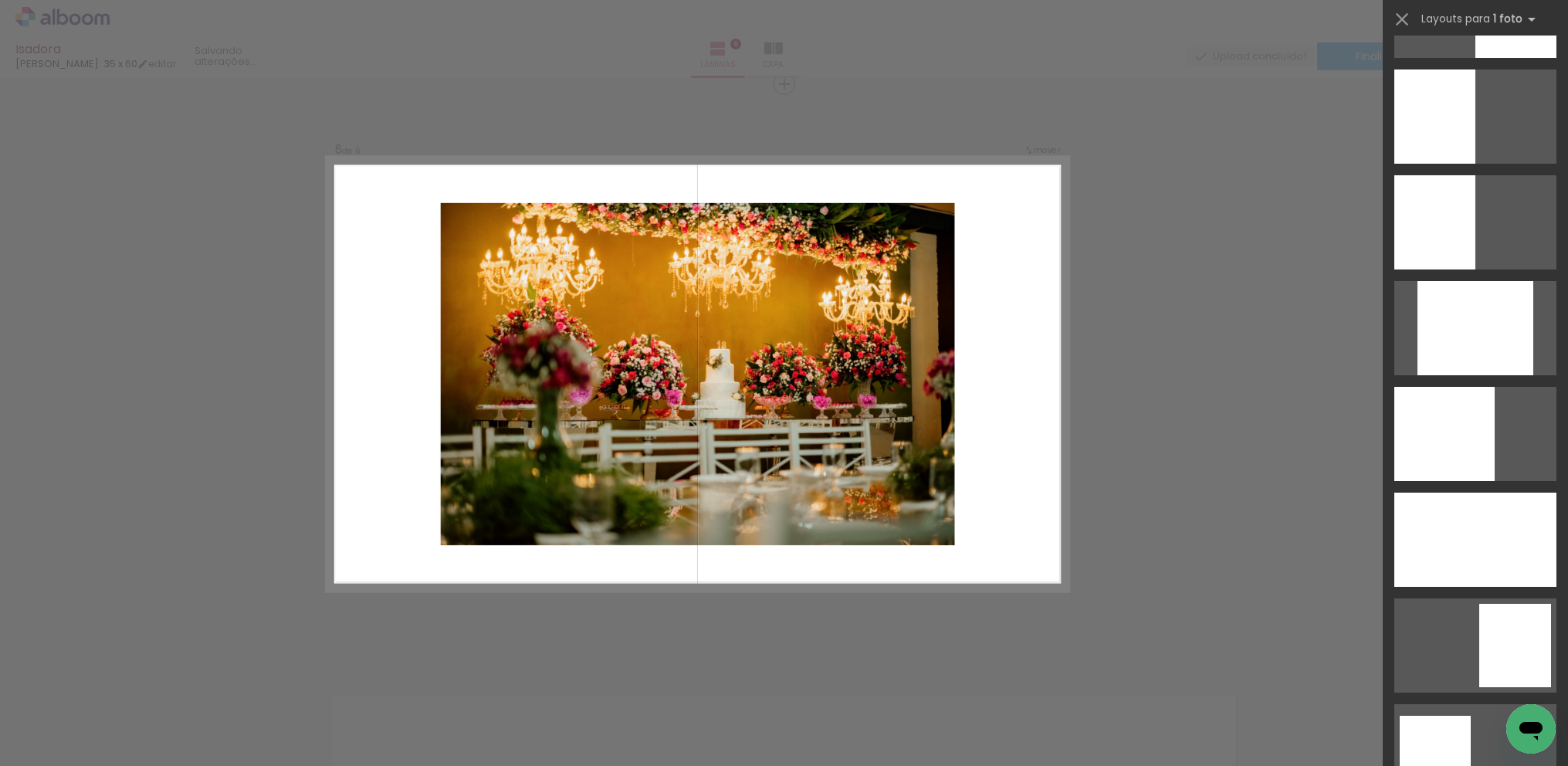
scroll to position [1322, 0]
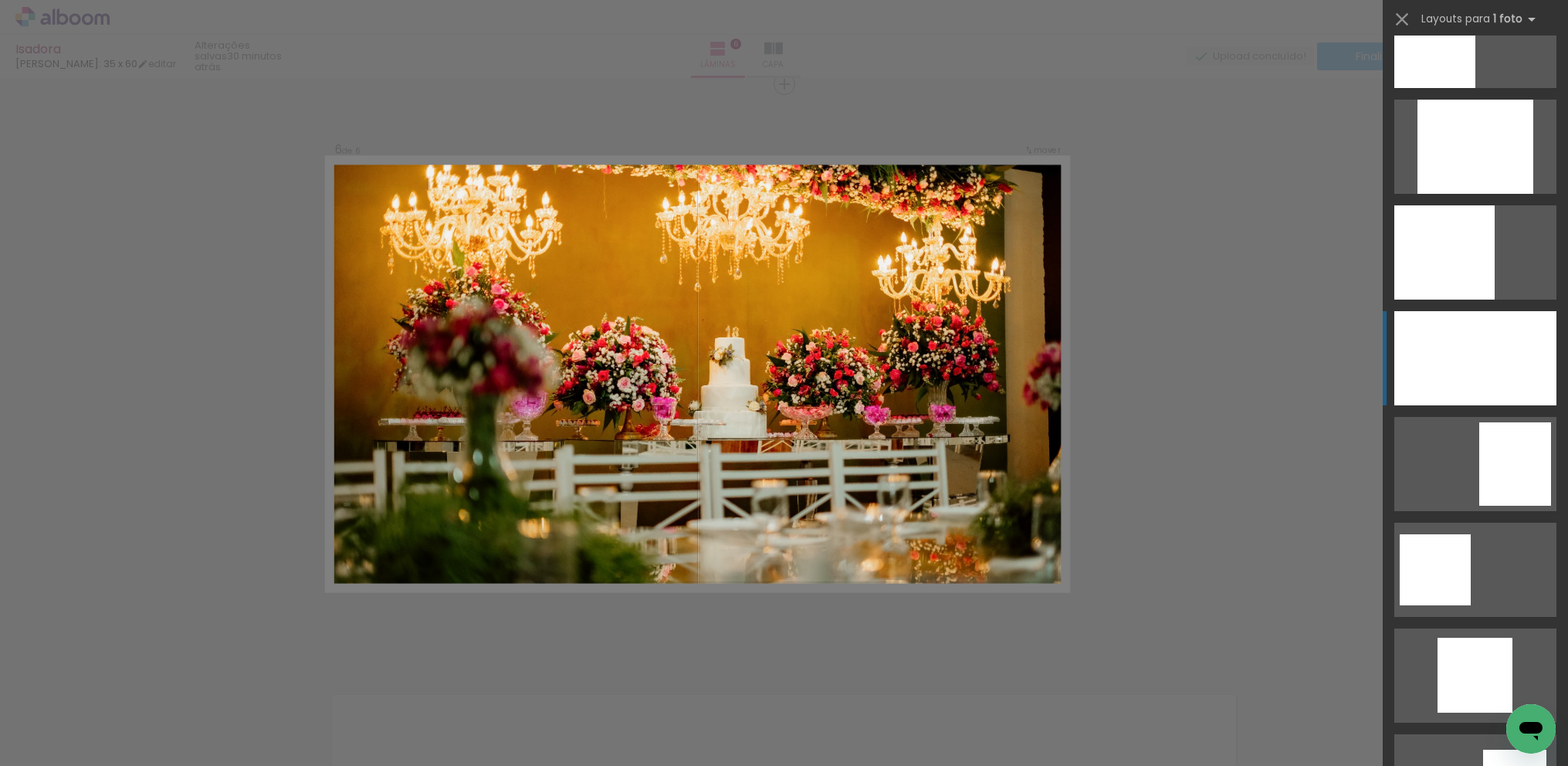
click at [1499, 365] on div at bounding box center [1476, 359] width 162 height 94
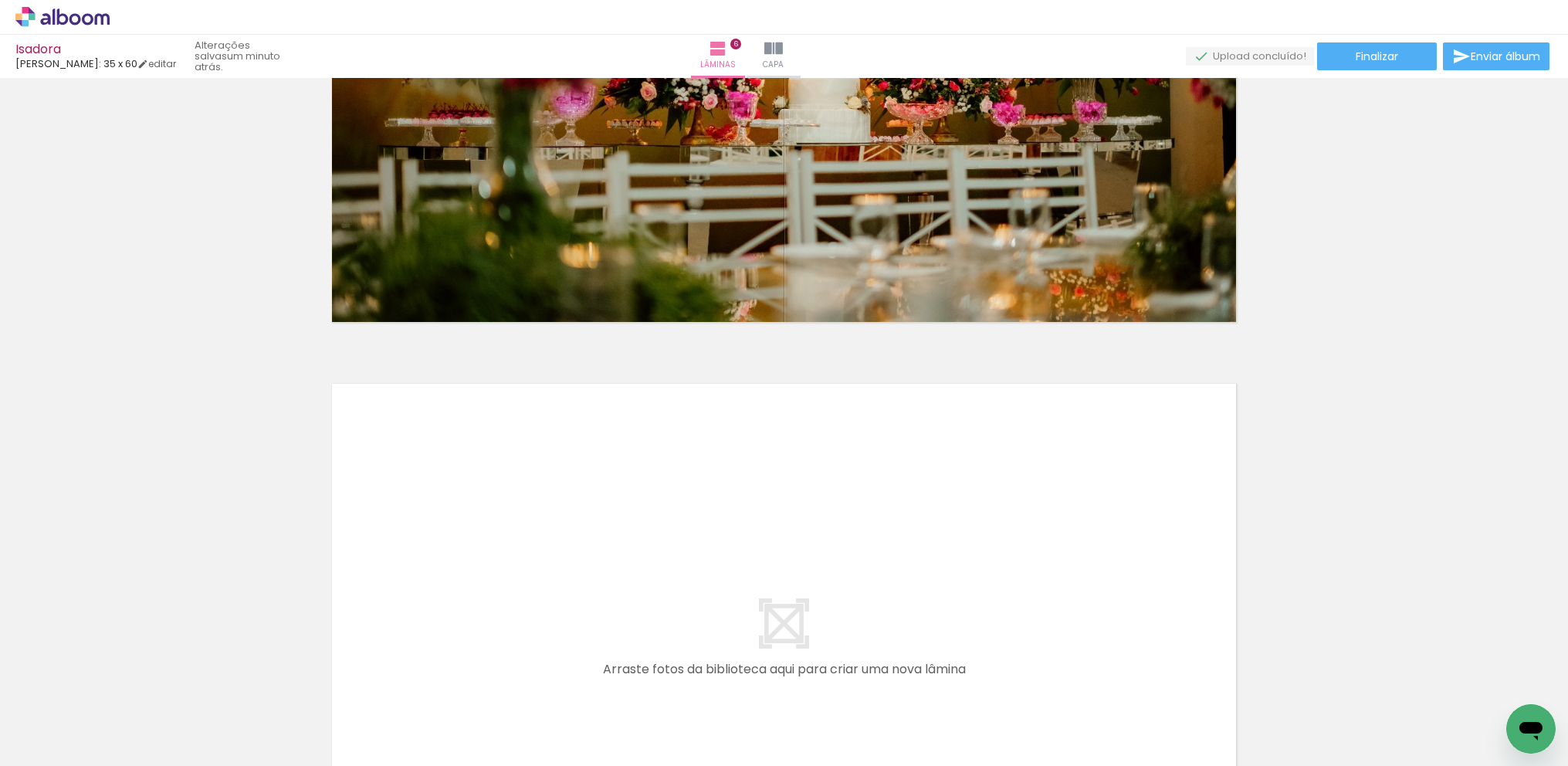
scroll to position [3510, 0]
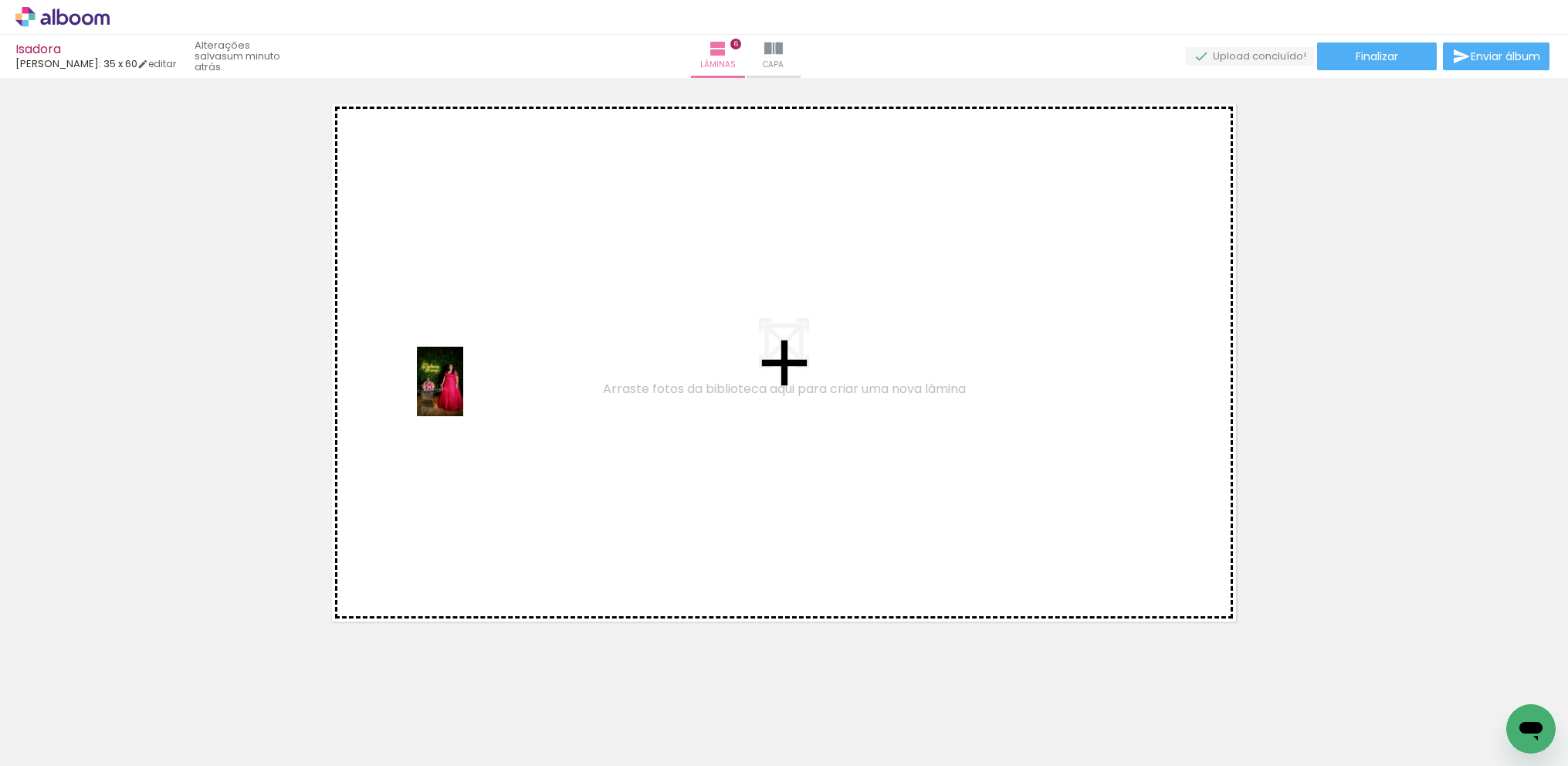
drag, startPoint x: 247, startPoint y: 730, endPoint x: 463, endPoint y: 393, distance: 400.3
click at [463, 393] on quentale-workspace at bounding box center [784, 383] width 1568 height 766
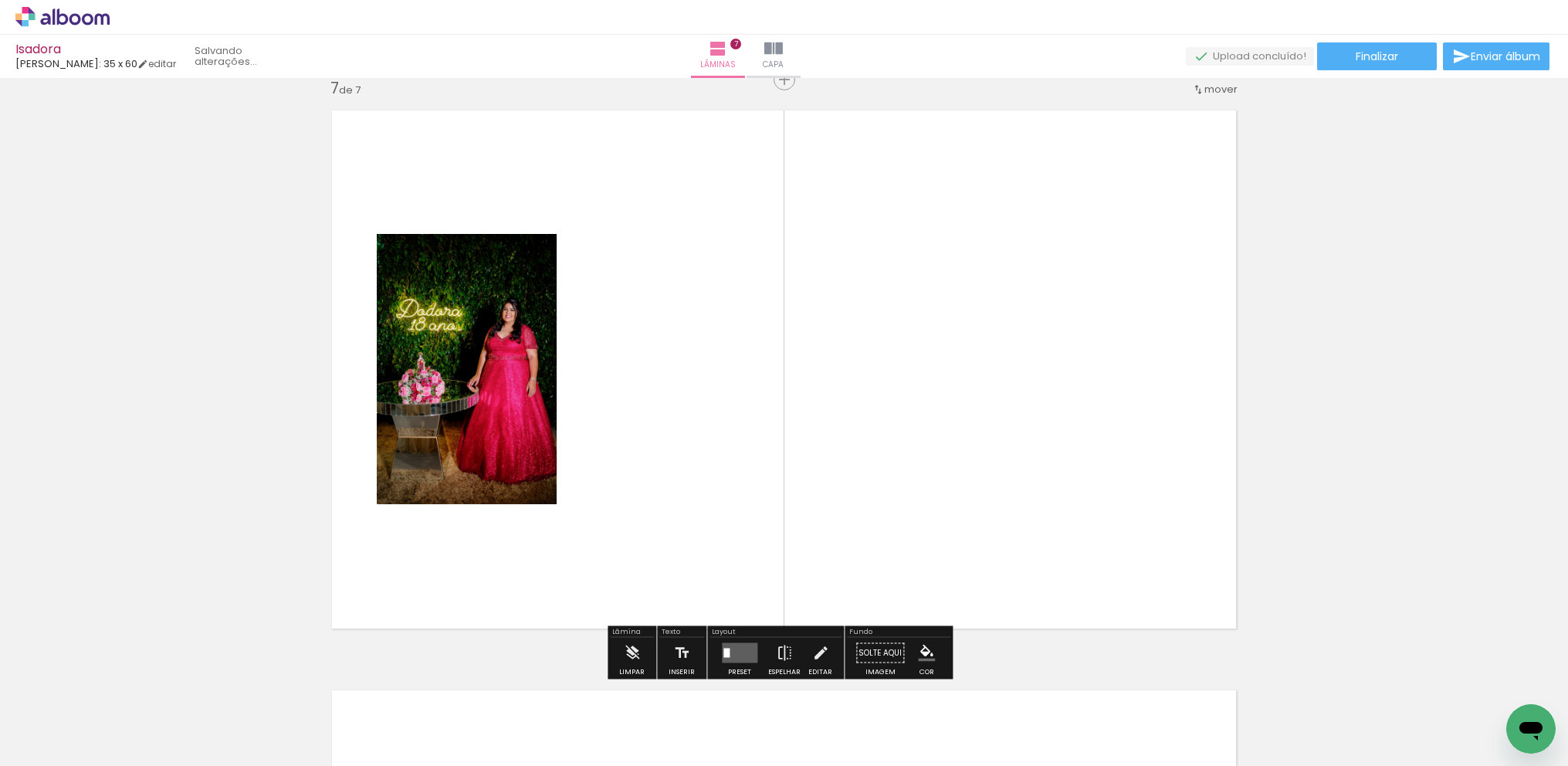
scroll to position [3498, 0]
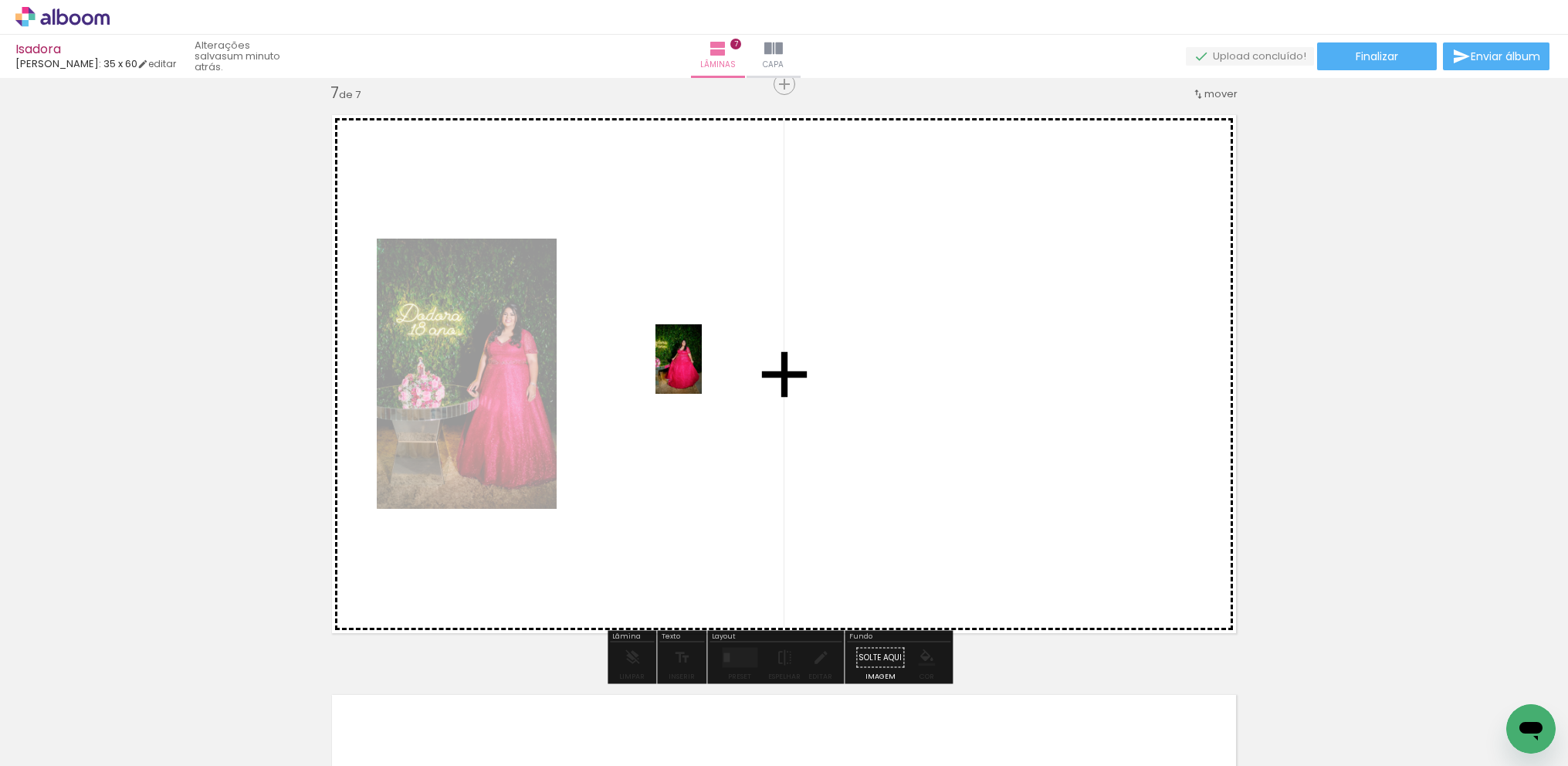
drag, startPoint x: 330, startPoint y: 710, endPoint x: 702, endPoint y: 370, distance: 504.0
click at [702, 370] on quentale-workspace at bounding box center [784, 383] width 1568 height 766
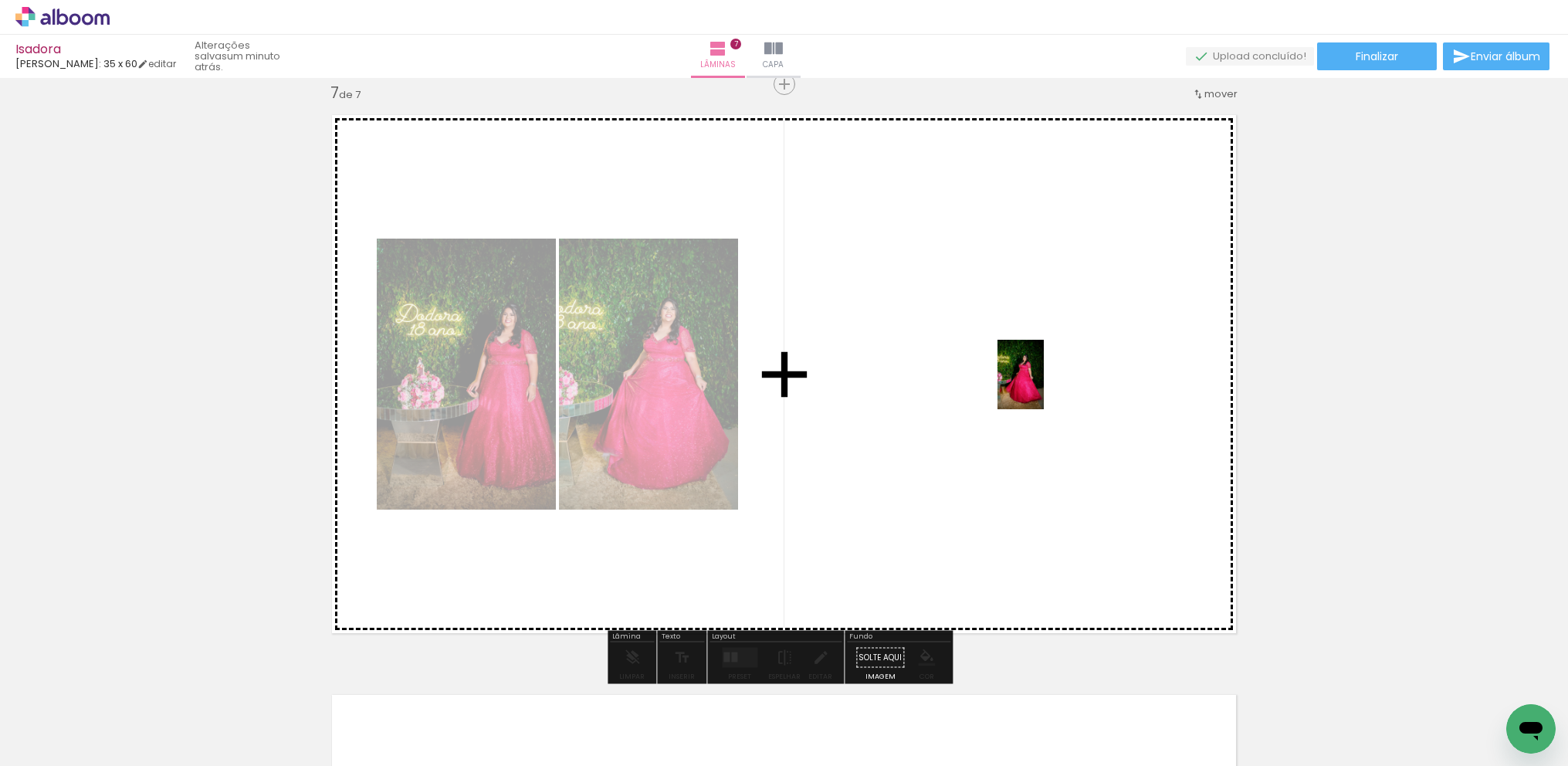
drag, startPoint x: 437, startPoint y: 724, endPoint x: 1049, endPoint y: 378, distance: 703.0
click at [1049, 378] on quentale-workspace at bounding box center [784, 383] width 1568 height 766
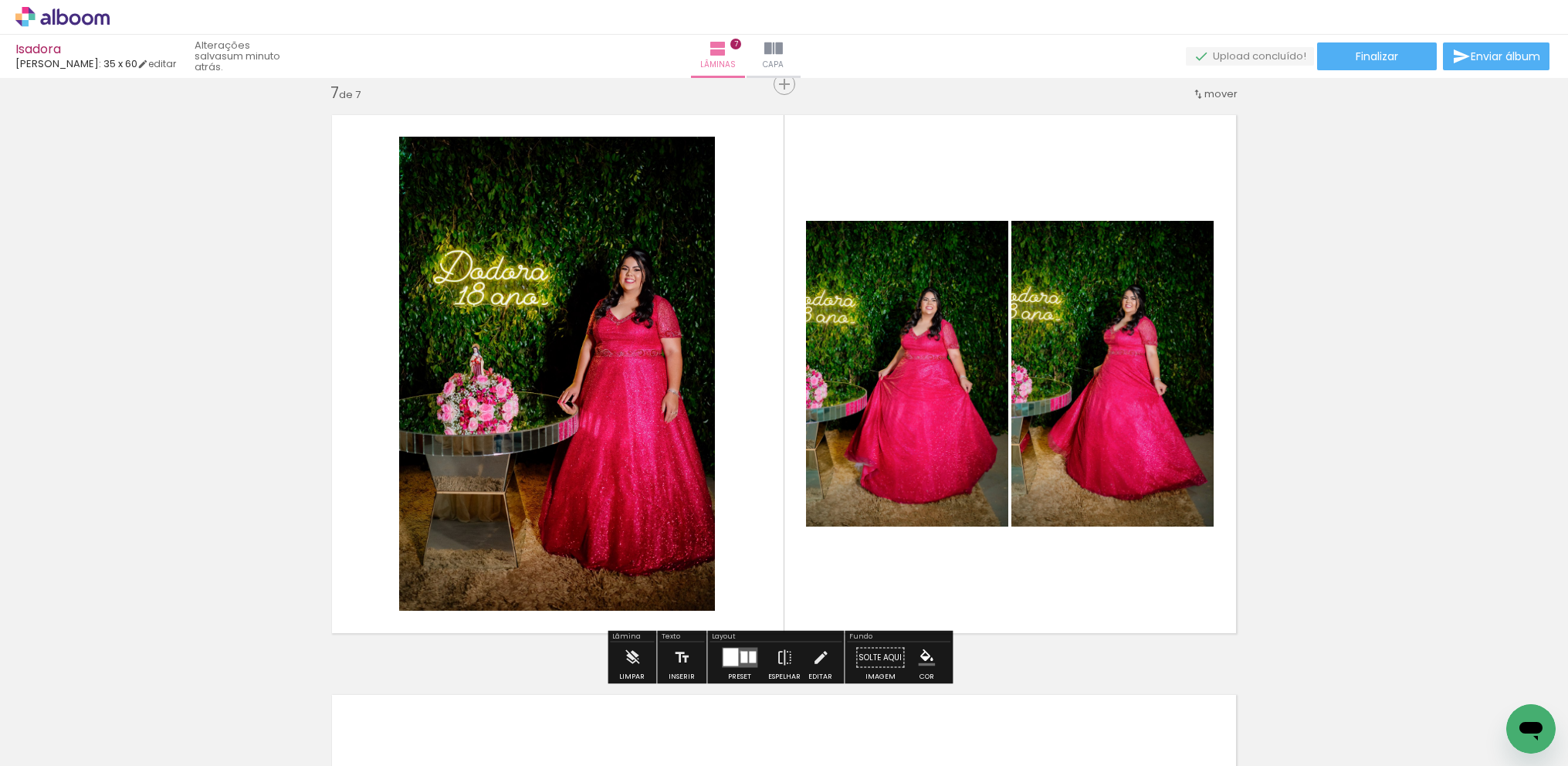
click at [741, 652] on div at bounding box center [744, 658] width 7 height 12
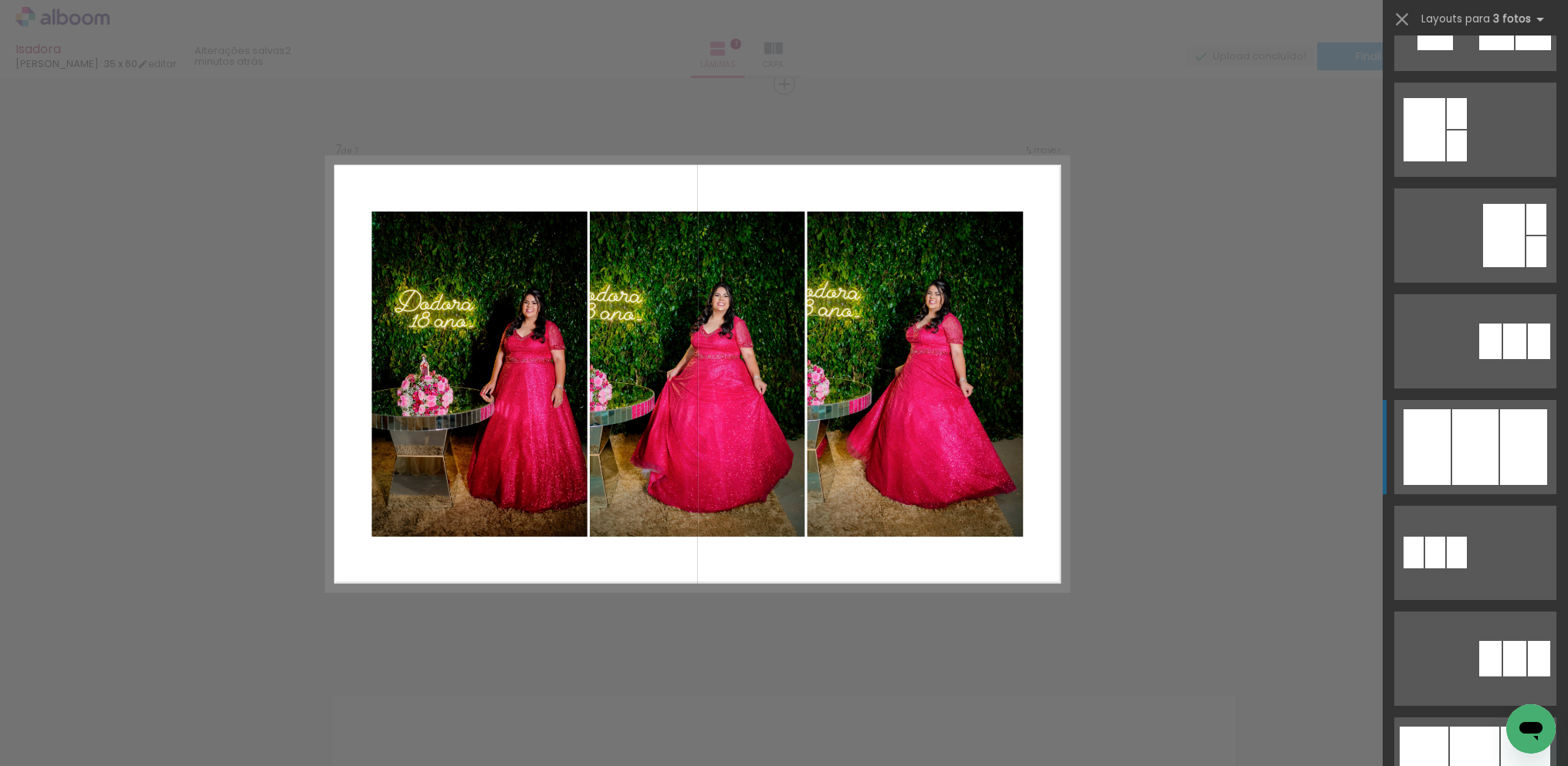
scroll to position [496, 0]
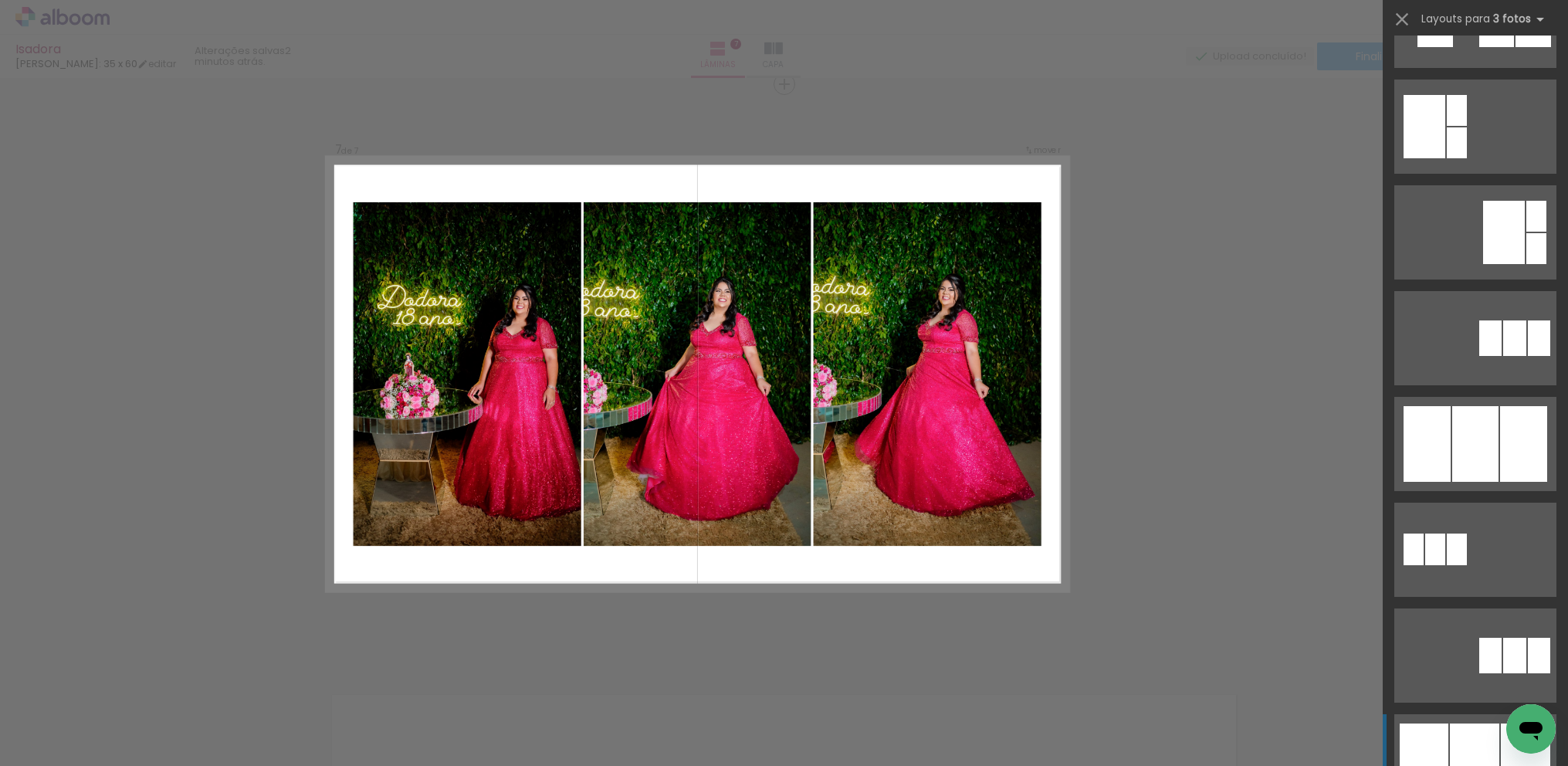
click at [1411, 742] on div at bounding box center [1424, 760] width 49 height 75
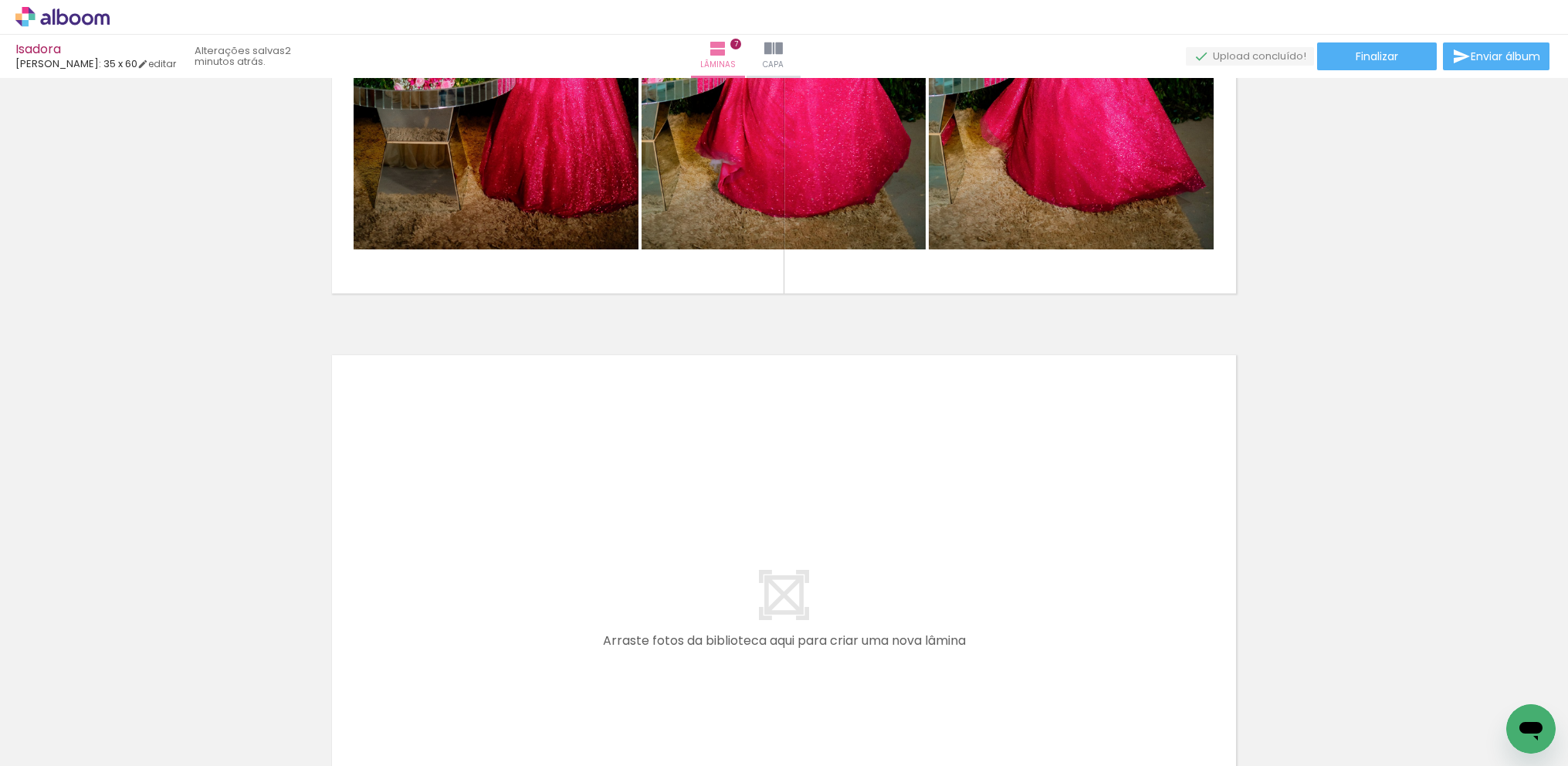
scroll to position [4044, 0]
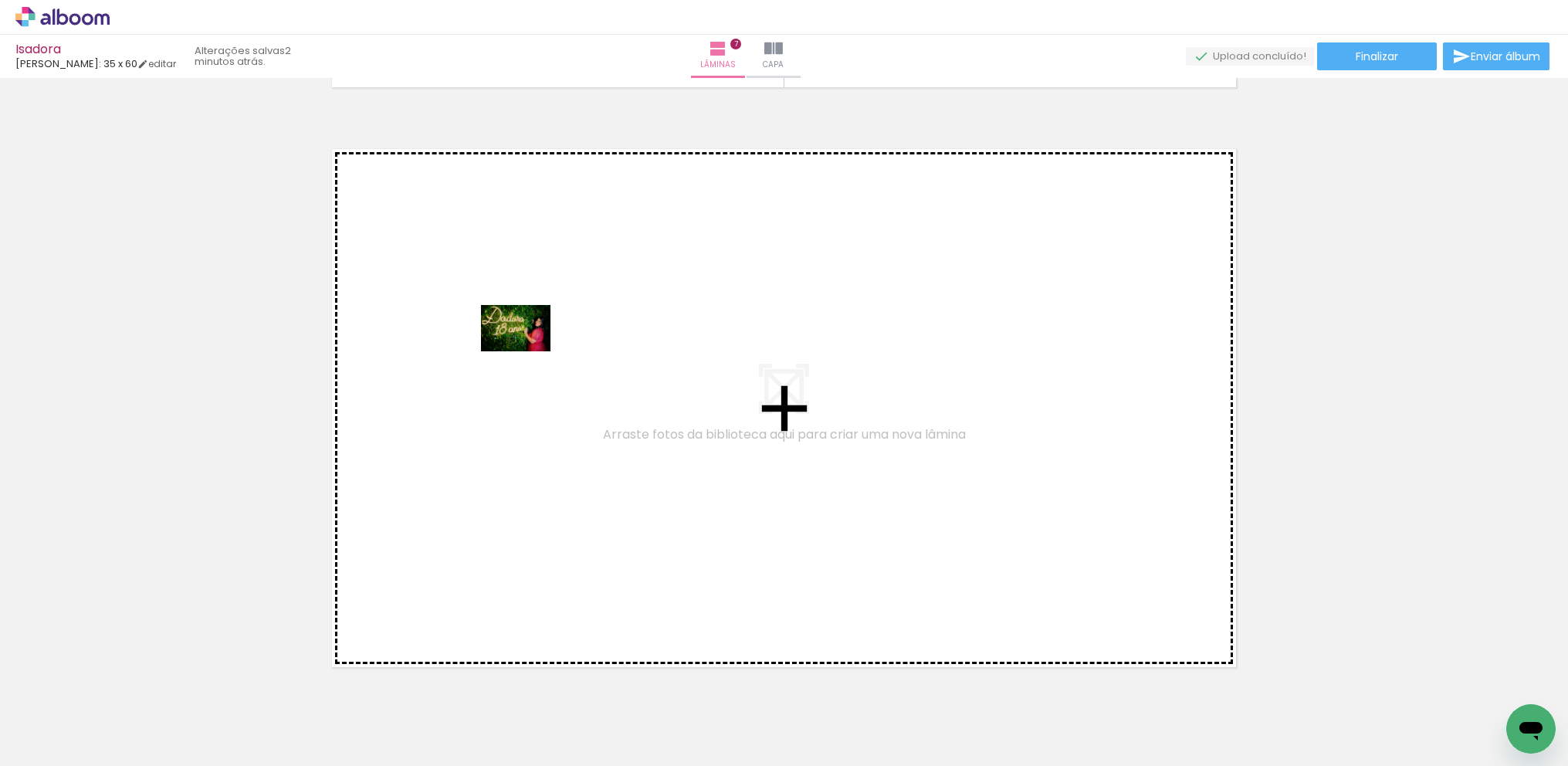
drag, startPoint x: 503, startPoint y: 711, endPoint x: 528, endPoint y: 351, distance: 360.9
click at [528, 351] on quentale-workspace at bounding box center [784, 383] width 1568 height 766
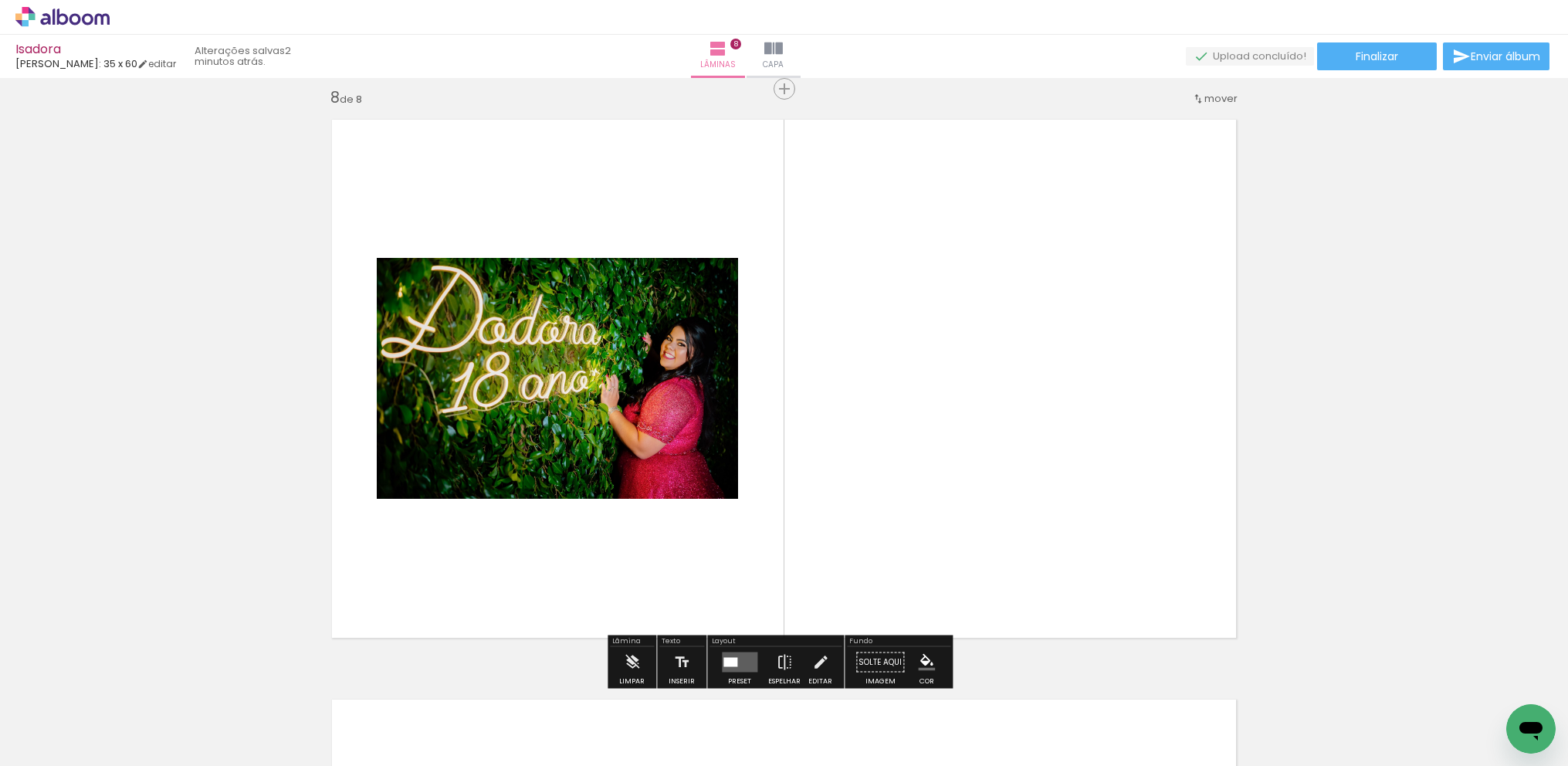
scroll to position [4078, 0]
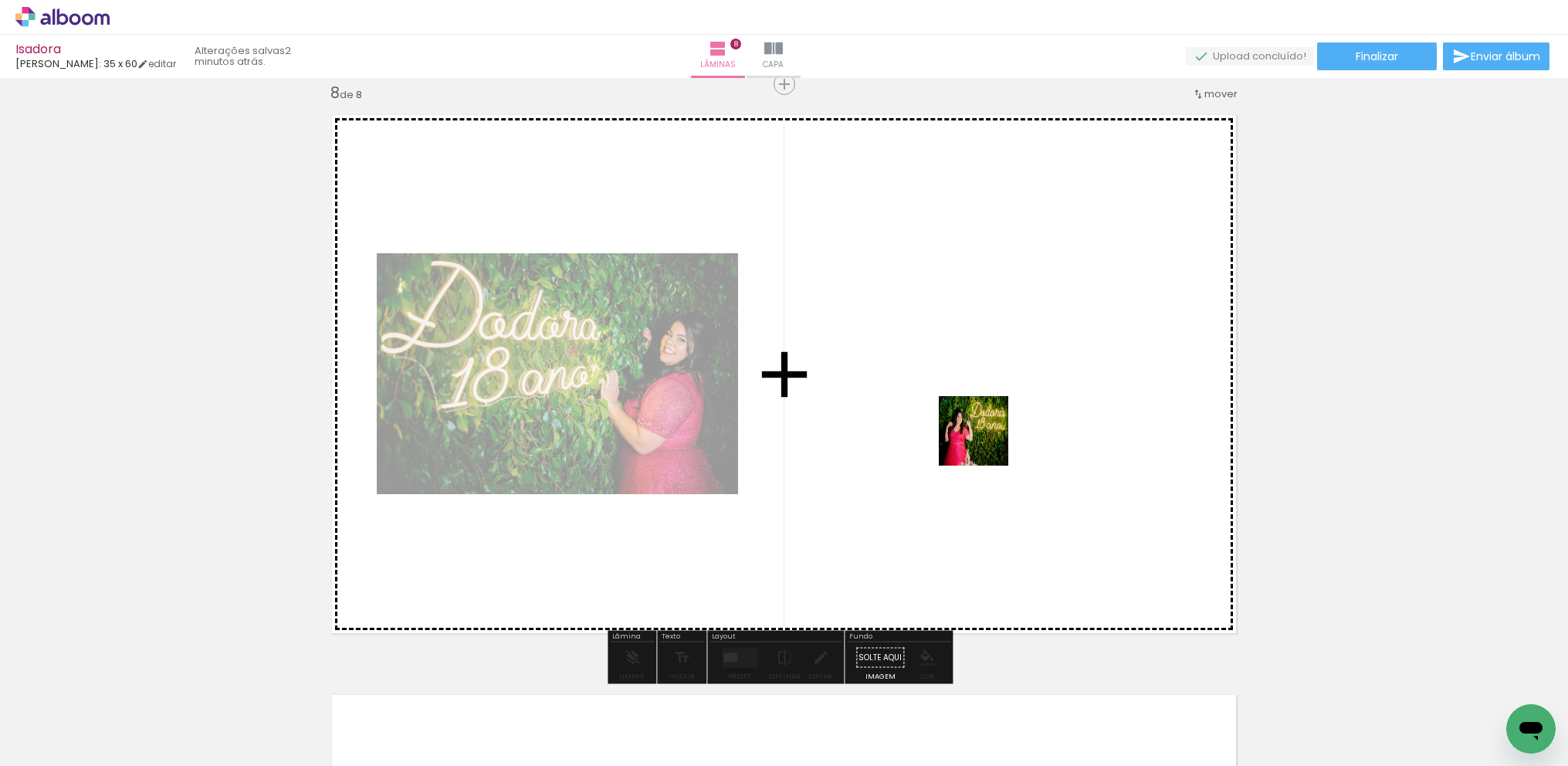
drag, startPoint x: 696, startPoint y: 713, endPoint x: 1069, endPoint y: 309, distance: 549.9
click at [1069, 309] on quentale-workspace at bounding box center [784, 383] width 1568 height 766
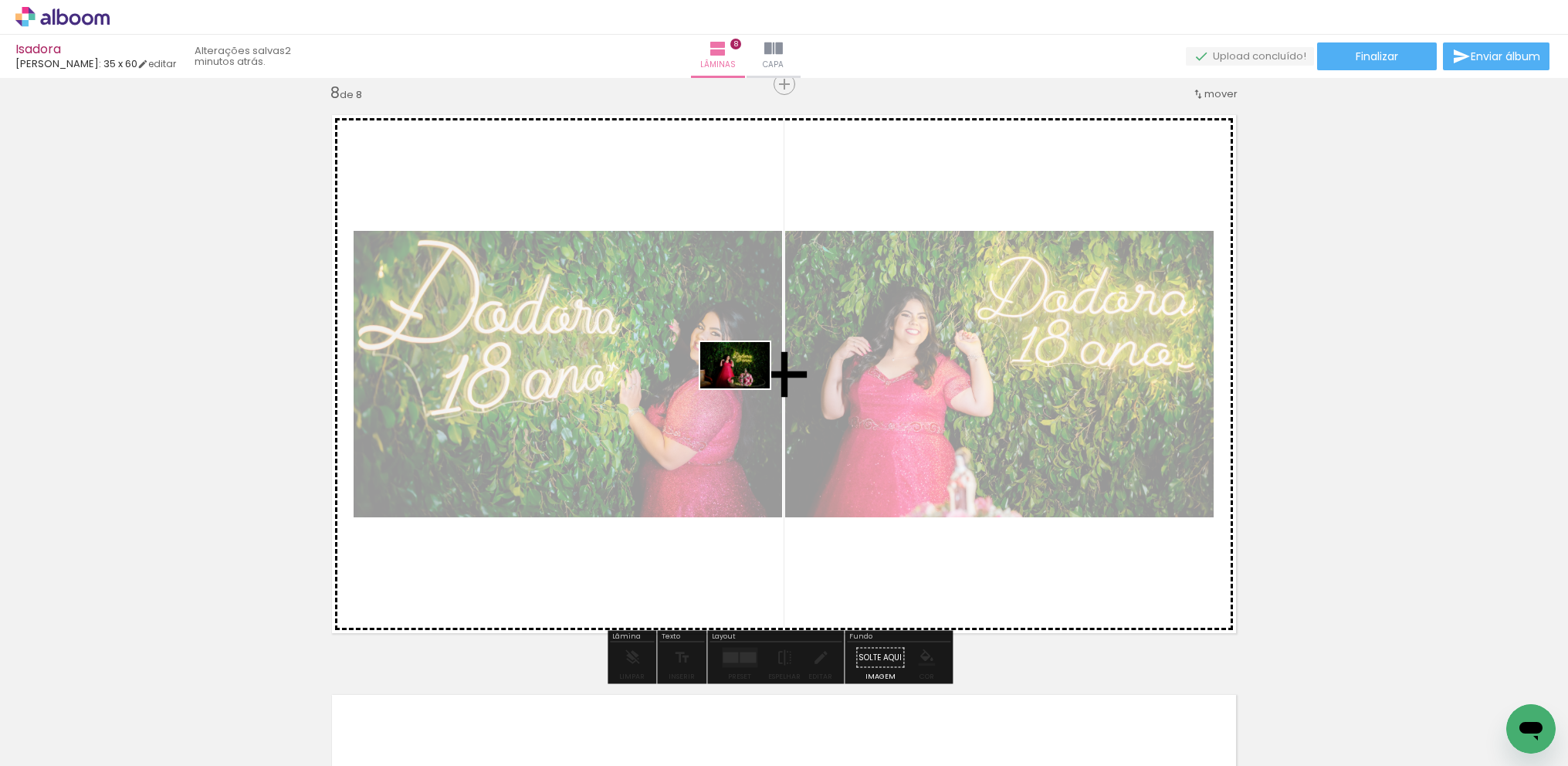
drag, startPoint x: 771, startPoint y: 712, endPoint x: 726, endPoint y: 257, distance: 457.2
click at [726, 257] on quentale-workspace at bounding box center [784, 383] width 1568 height 766
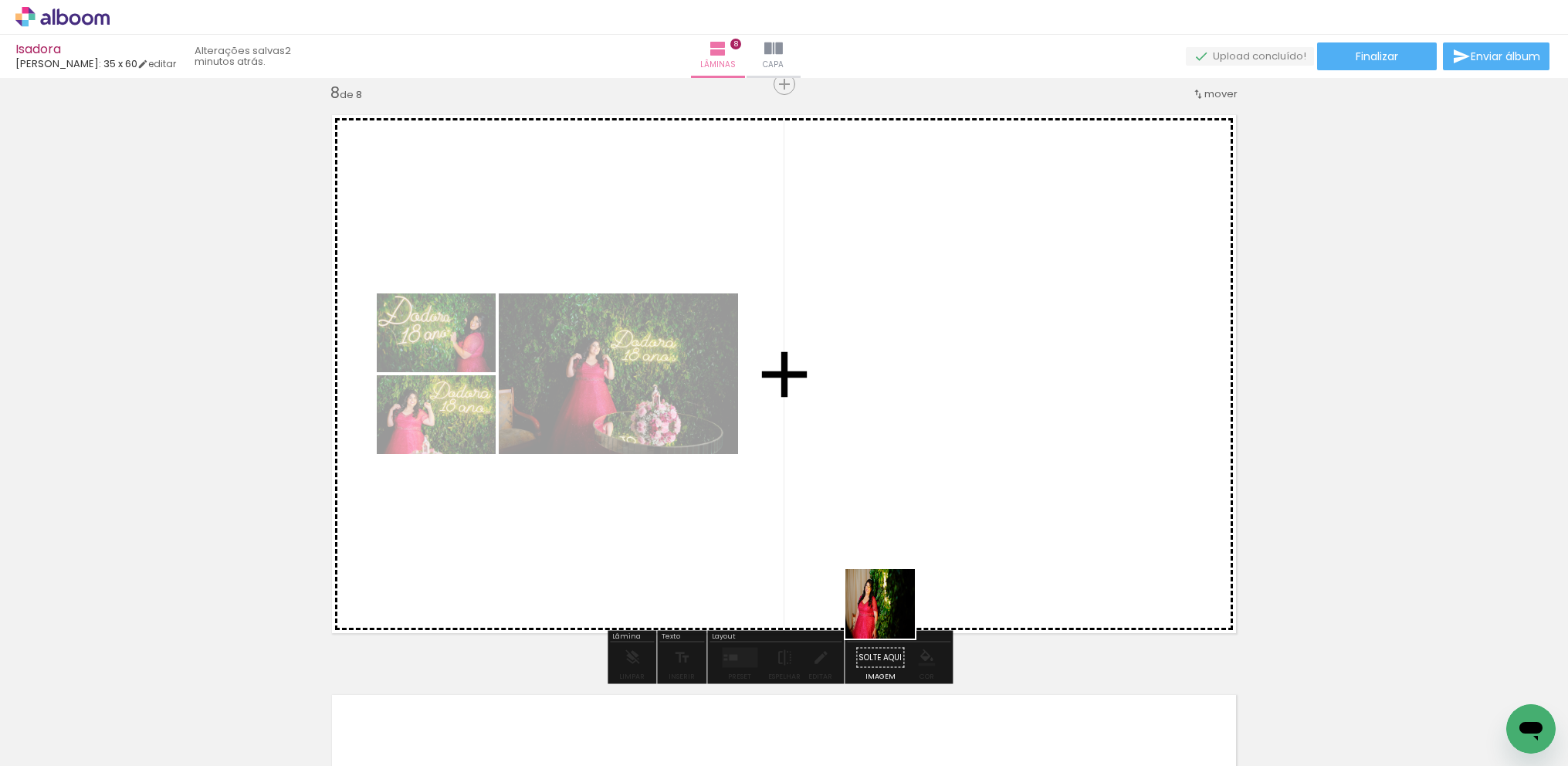
drag, startPoint x: 863, startPoint y: 715, endPoint x: 953, endPoint y: 390, distance: 337.2
click at [953, 390] on quentale-workspace at bounding box center [784, 383] width 1568 height 766
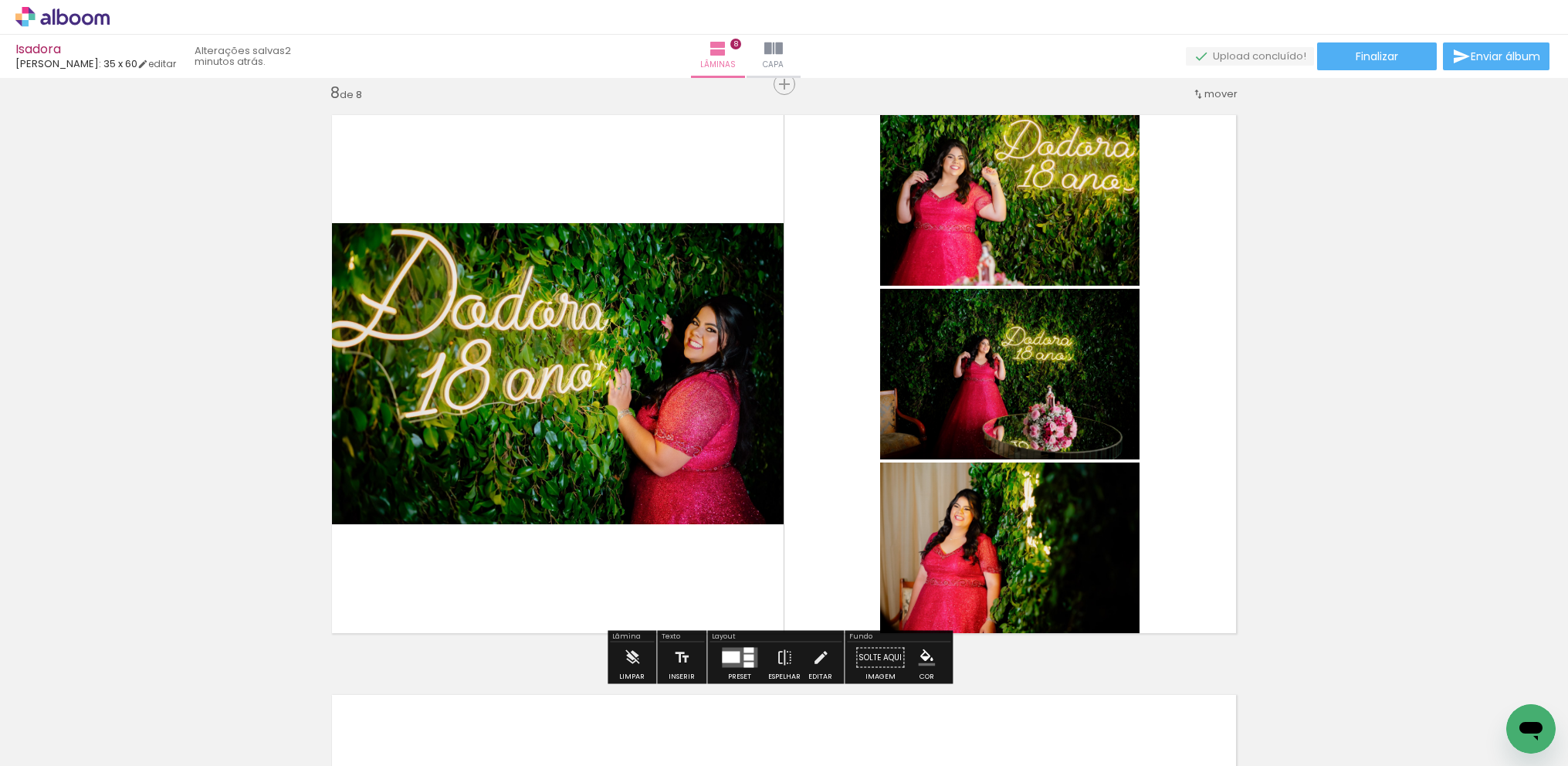
click at [733, 653] on div at bounding box center [731, 658] width 17 height 12
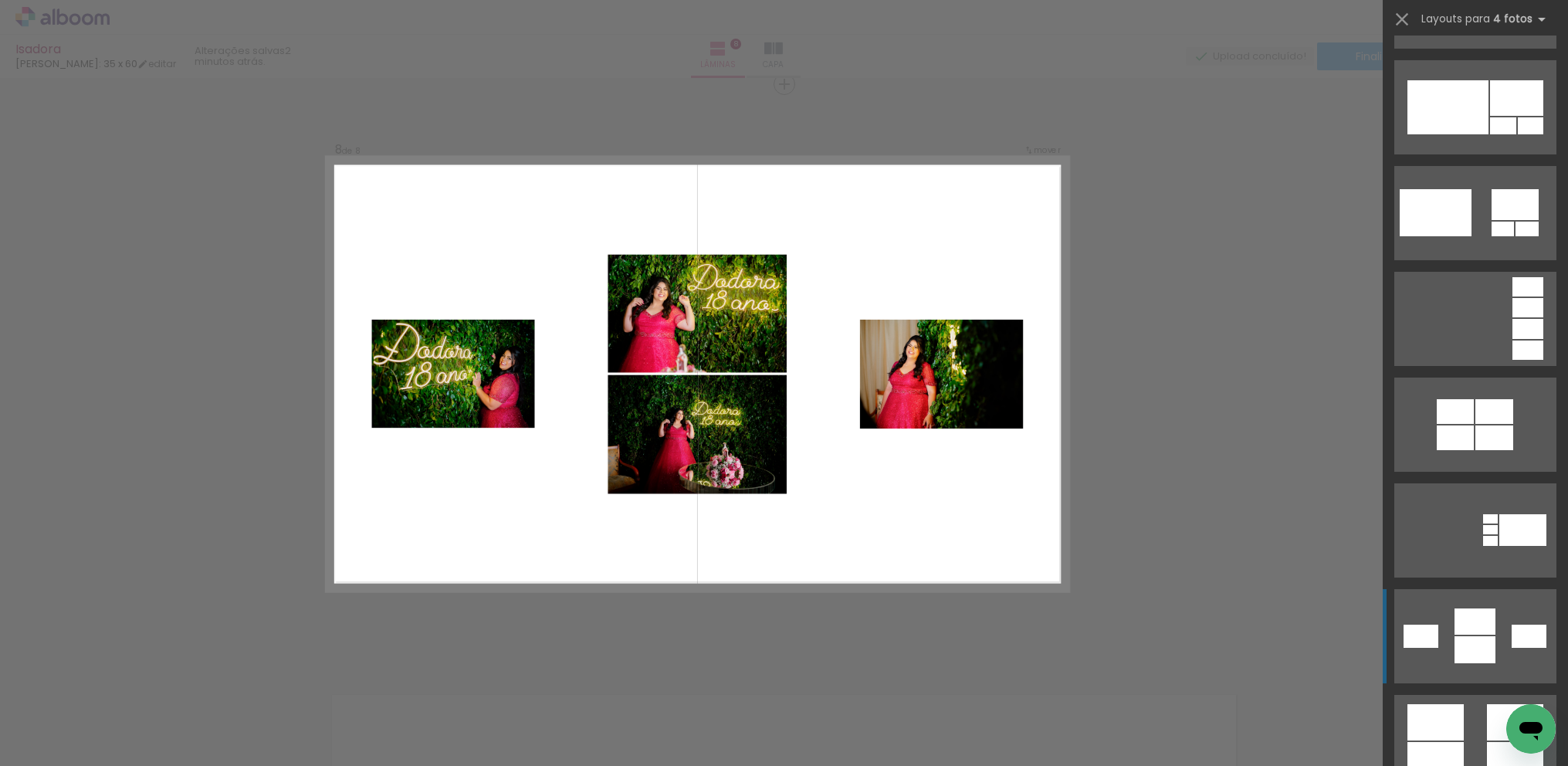
scroll to position [1528, 0]
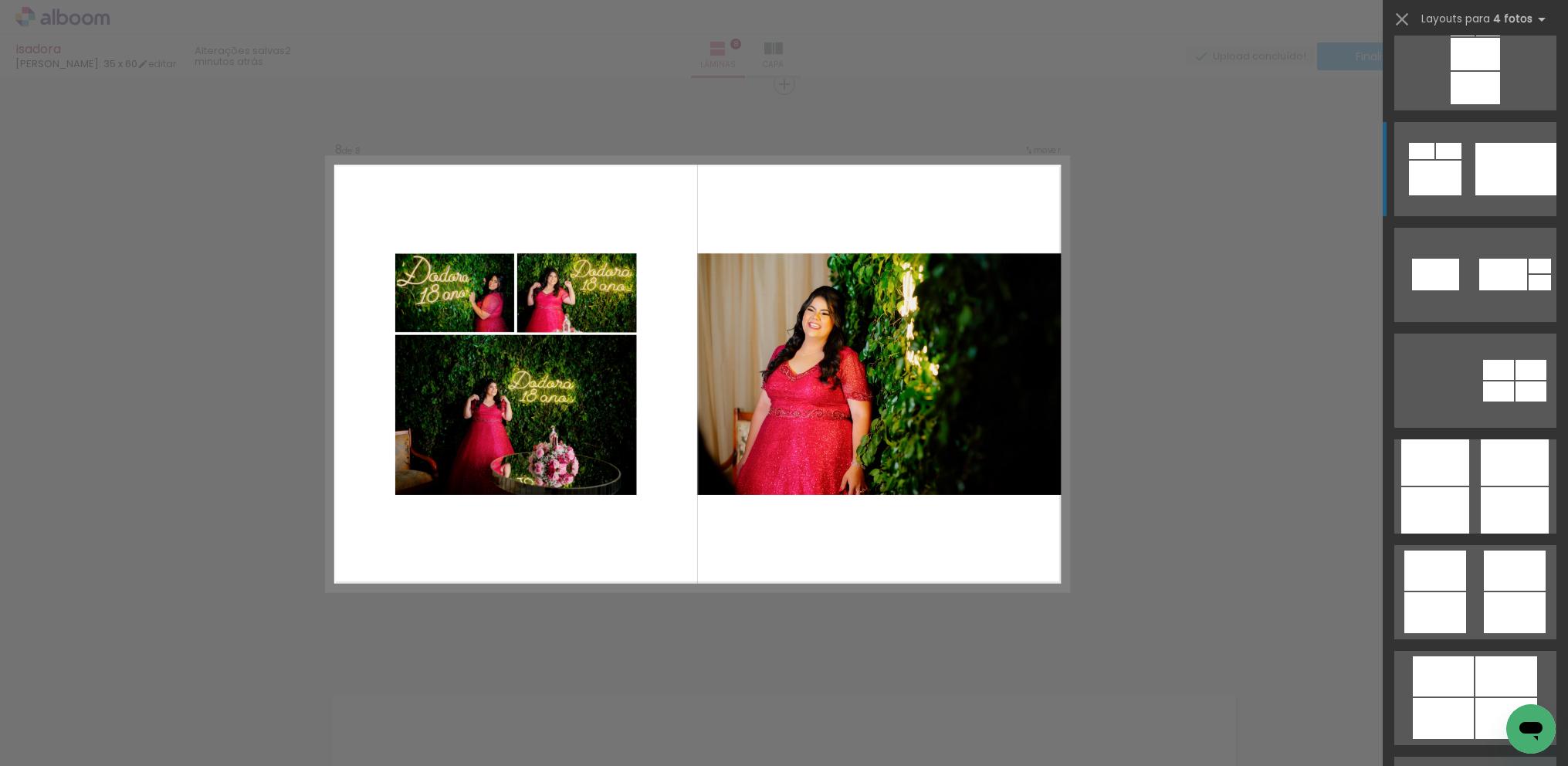
scroll to position [4887, 0]
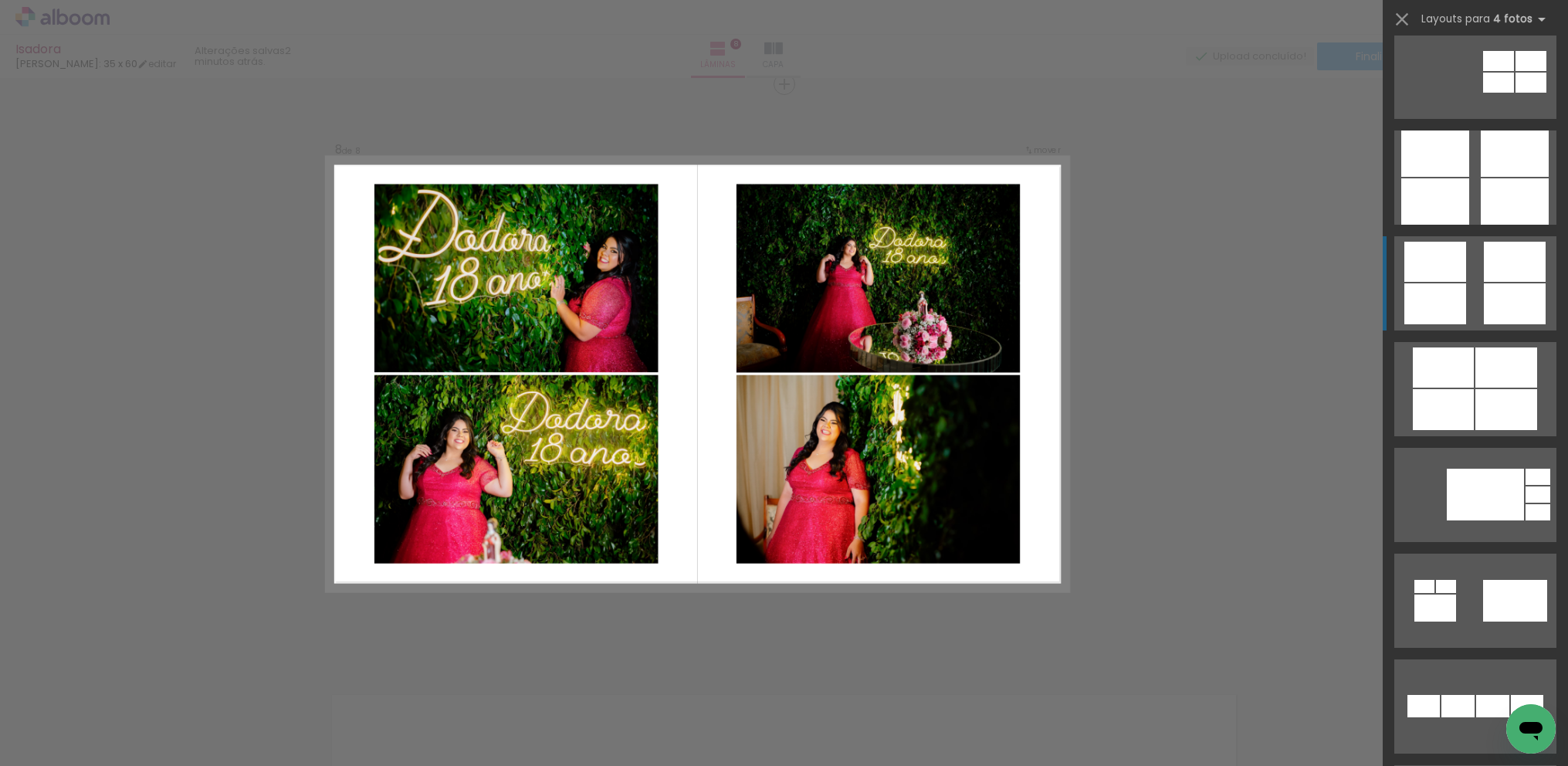
click at [1507, 270] on div at bounding box center [1515, 262] width 62 height 40
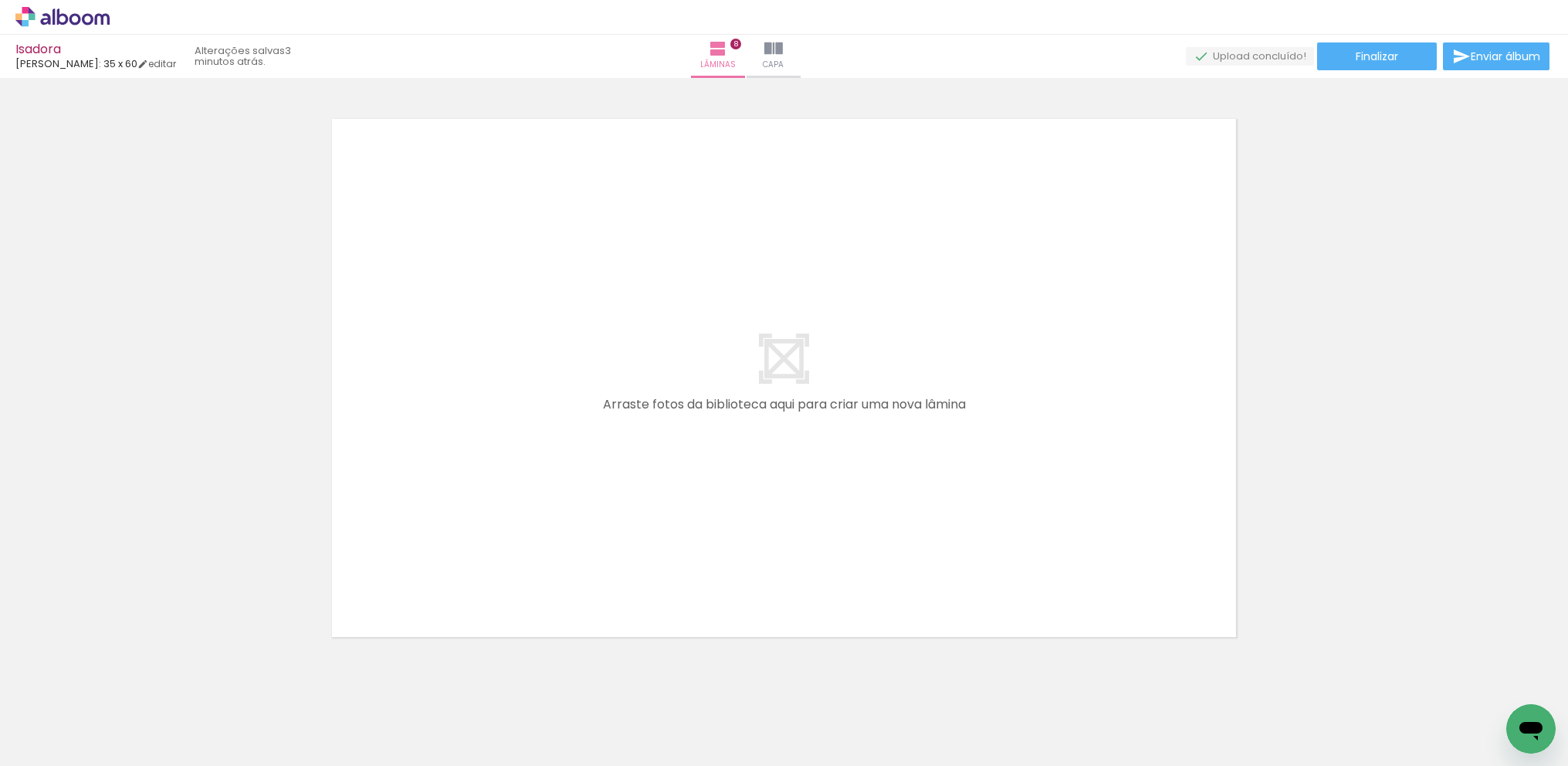
scroll to position [4686, 0]
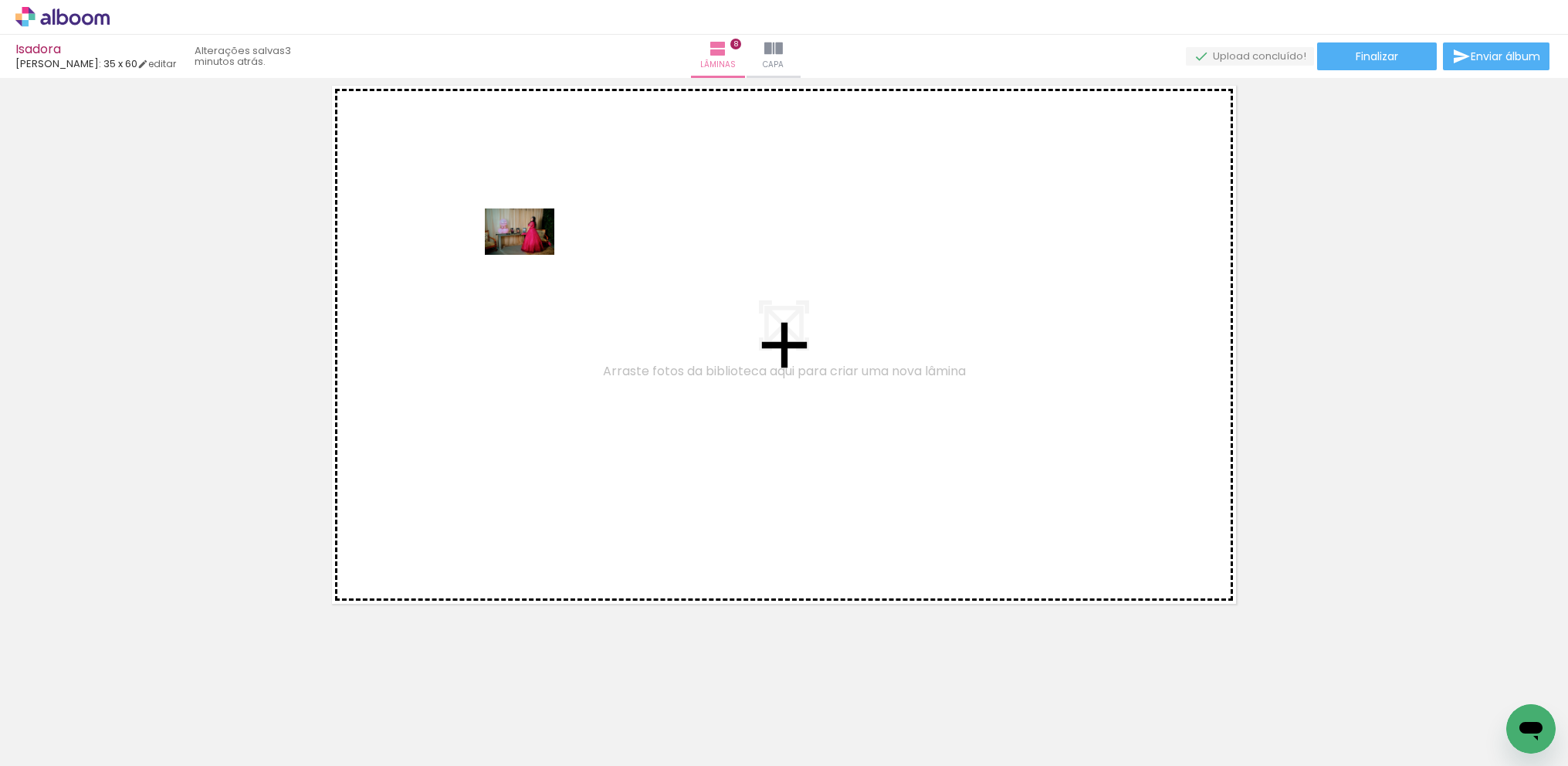
drag, startPoint x: 610, startPoint y: 703, endPoint x: 531, endPoint y: 255, distance: 454.9
click at [531, 255] on quentale-workspace at bounding box center [784, 383] width 1568 height 766
